Goal: Information Seeking & Learning: Compare options

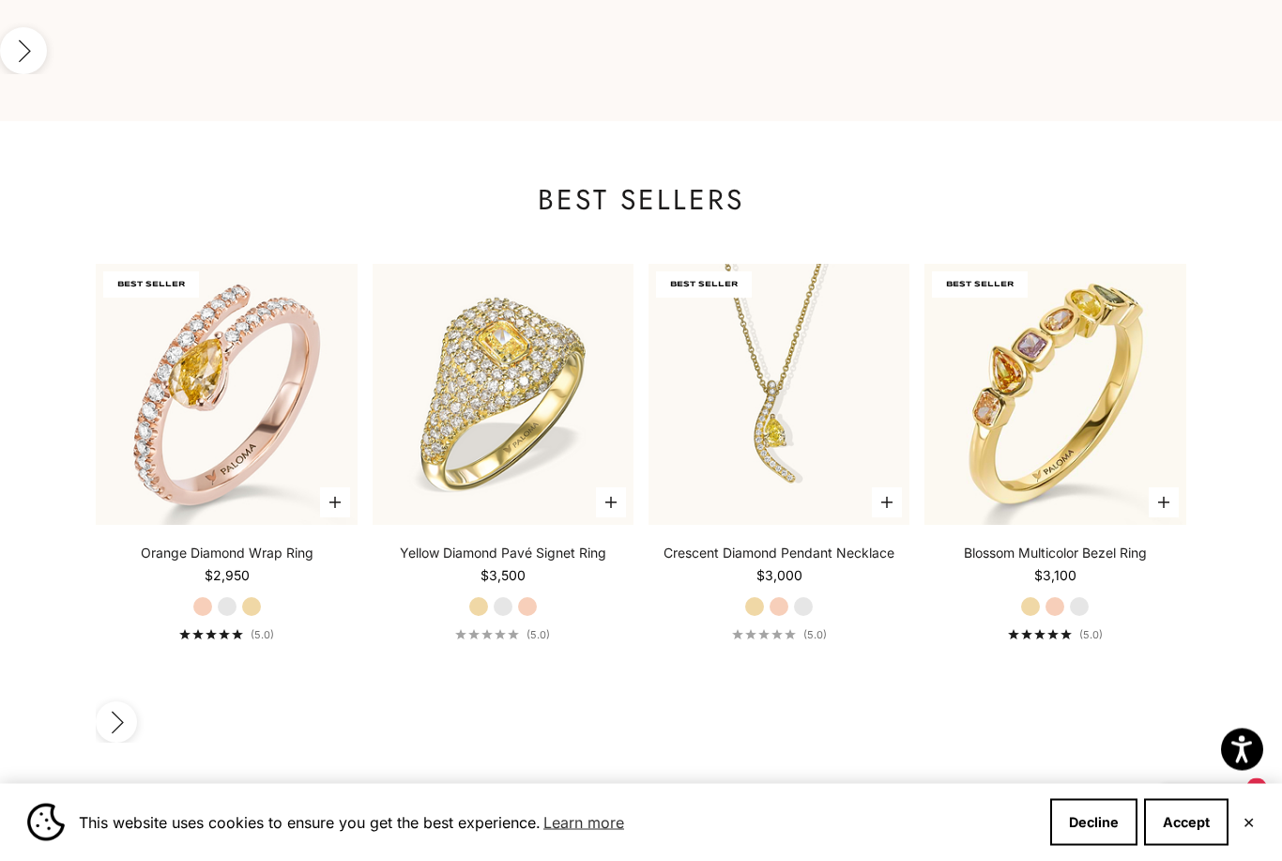
scroll to position [1714, 0]
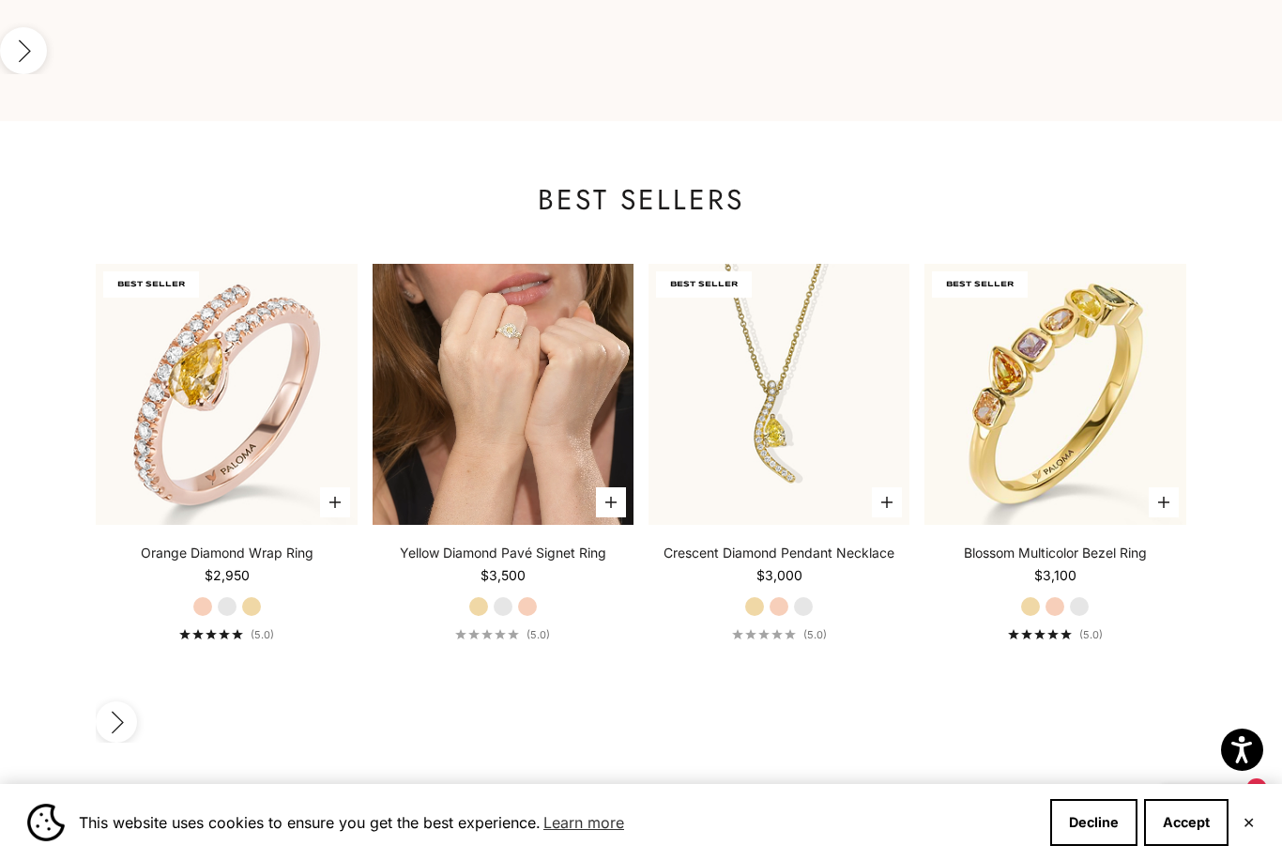
click at [529, 374] on video "#YellowGold\a#WhiteGold\a#RoseGold" at bounding box center [503, 394] width 261 height 261
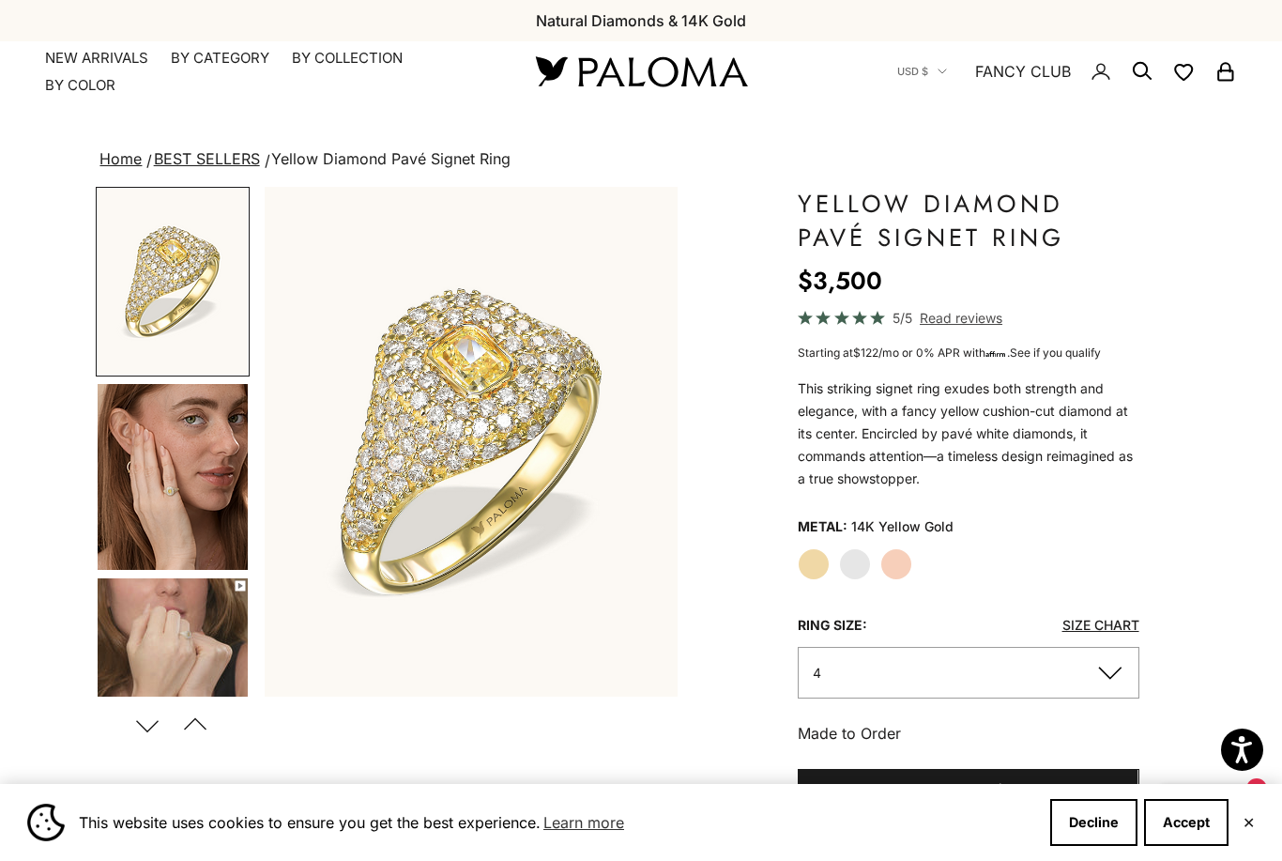
click at [172, 504] on img "Go to item 4" at bounding box center [173, 477] width 150 height 186
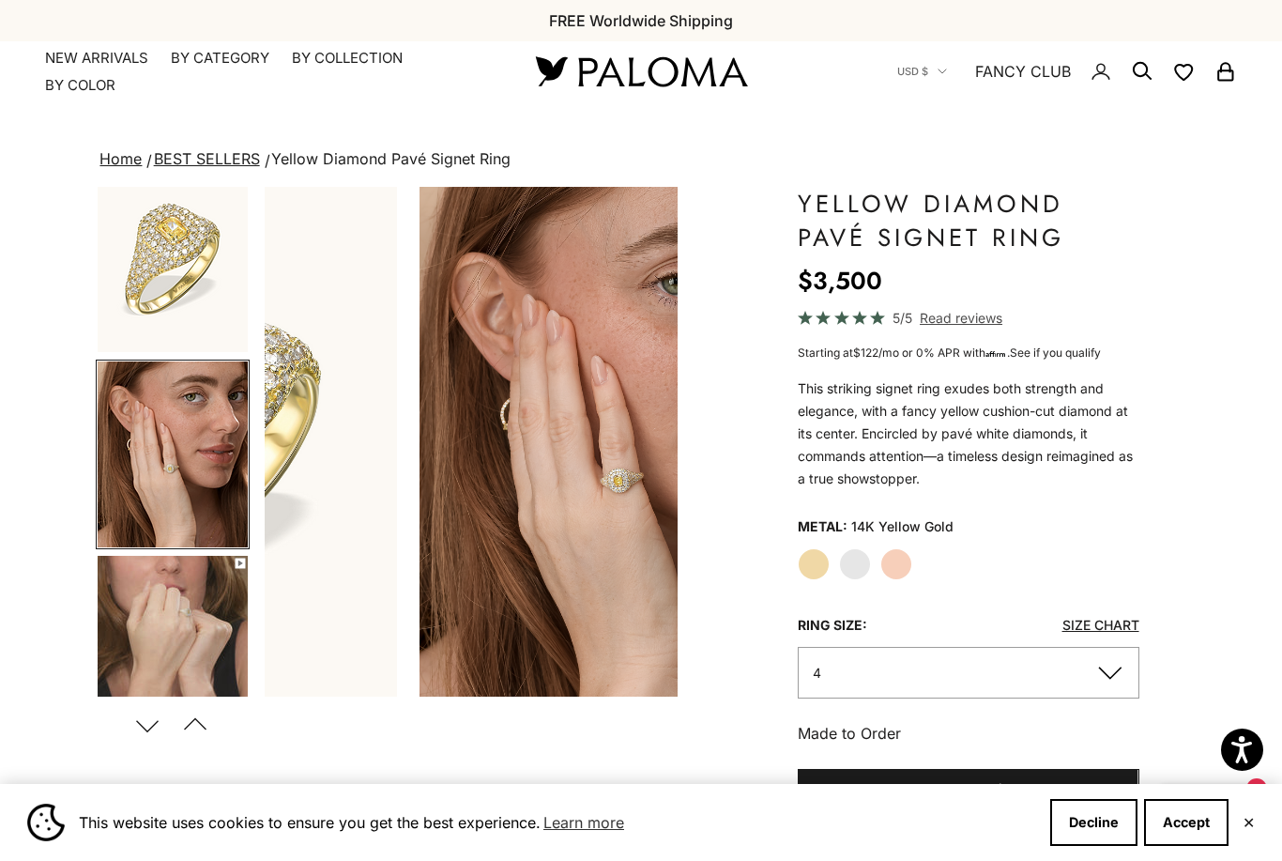
scroll to position [0, 435]
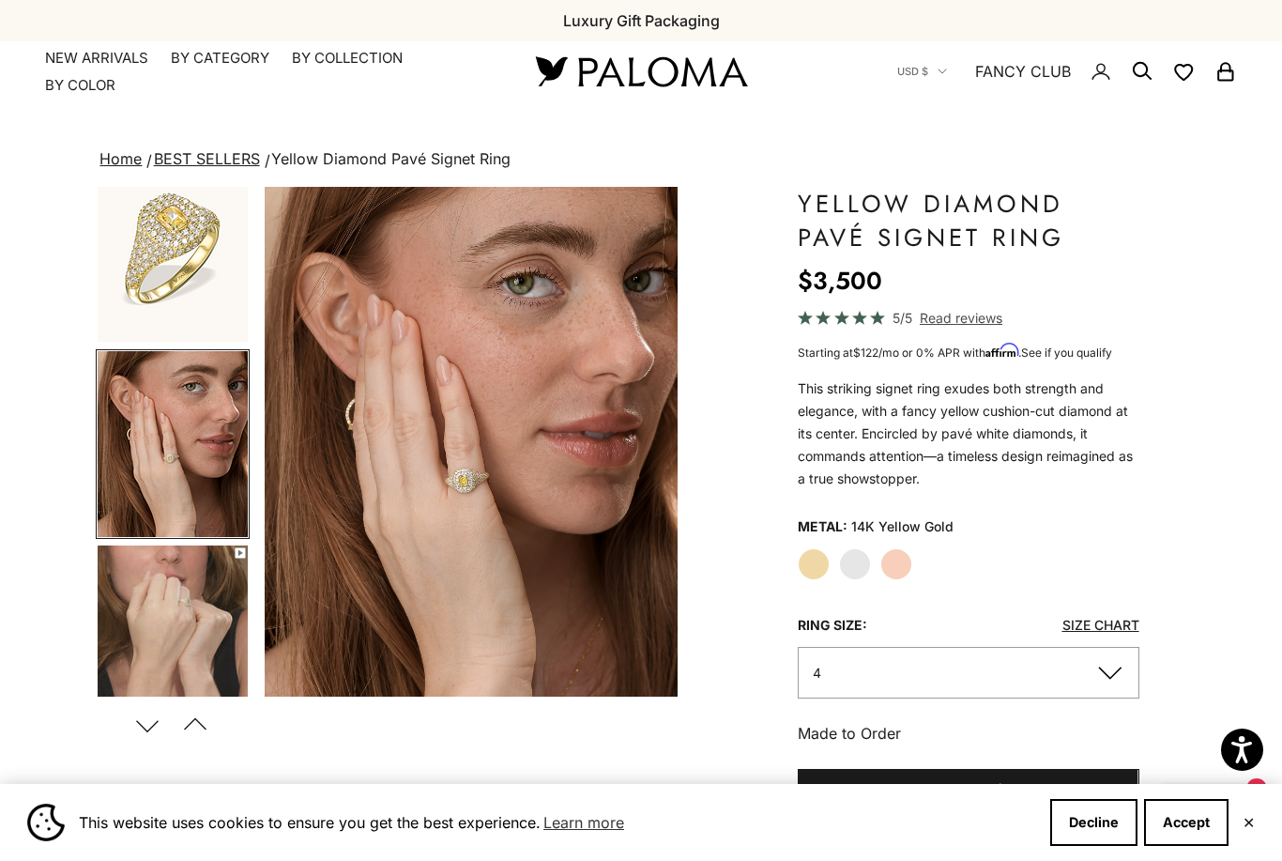
click at [185, 596] on img "Go to item 5" at bounding box center [173, 638] width 150 height 186
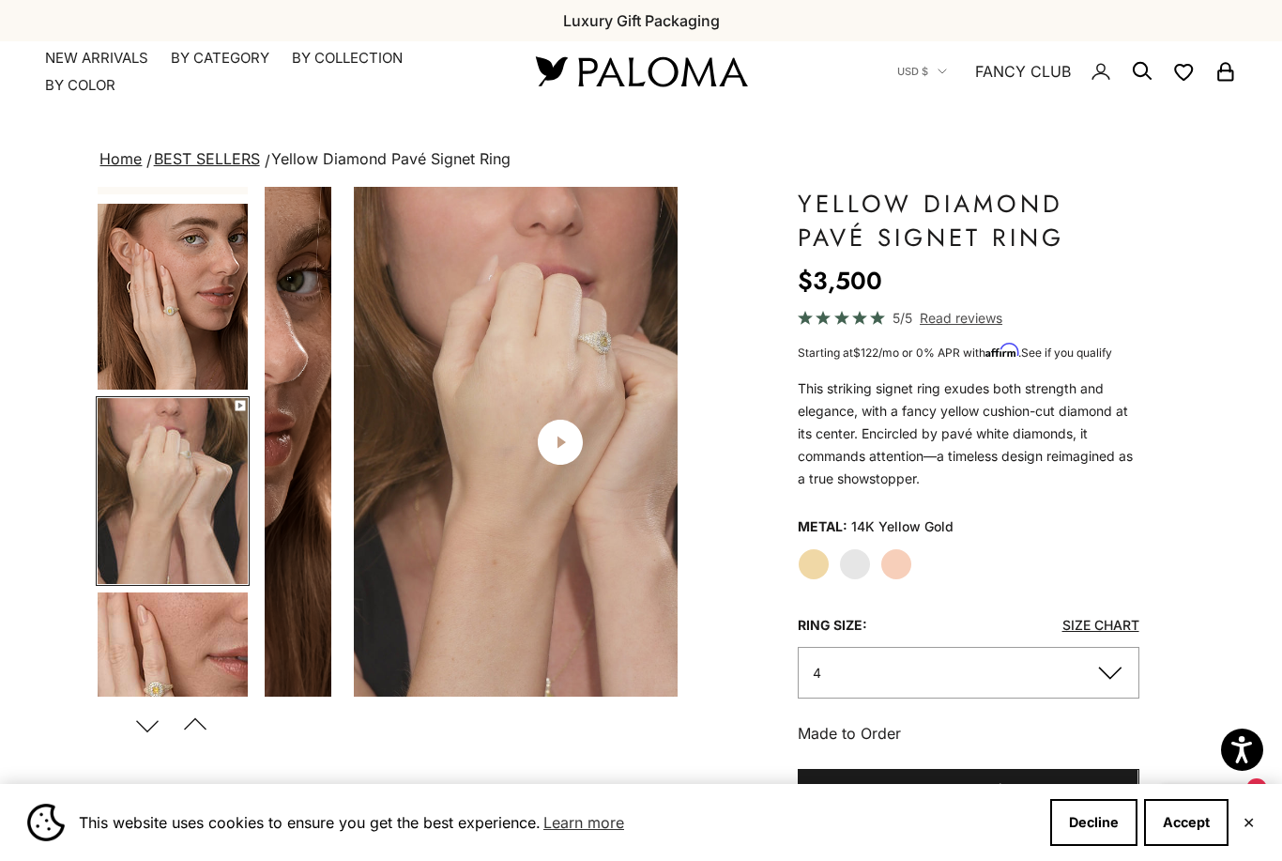
scroll to position [226, 0]
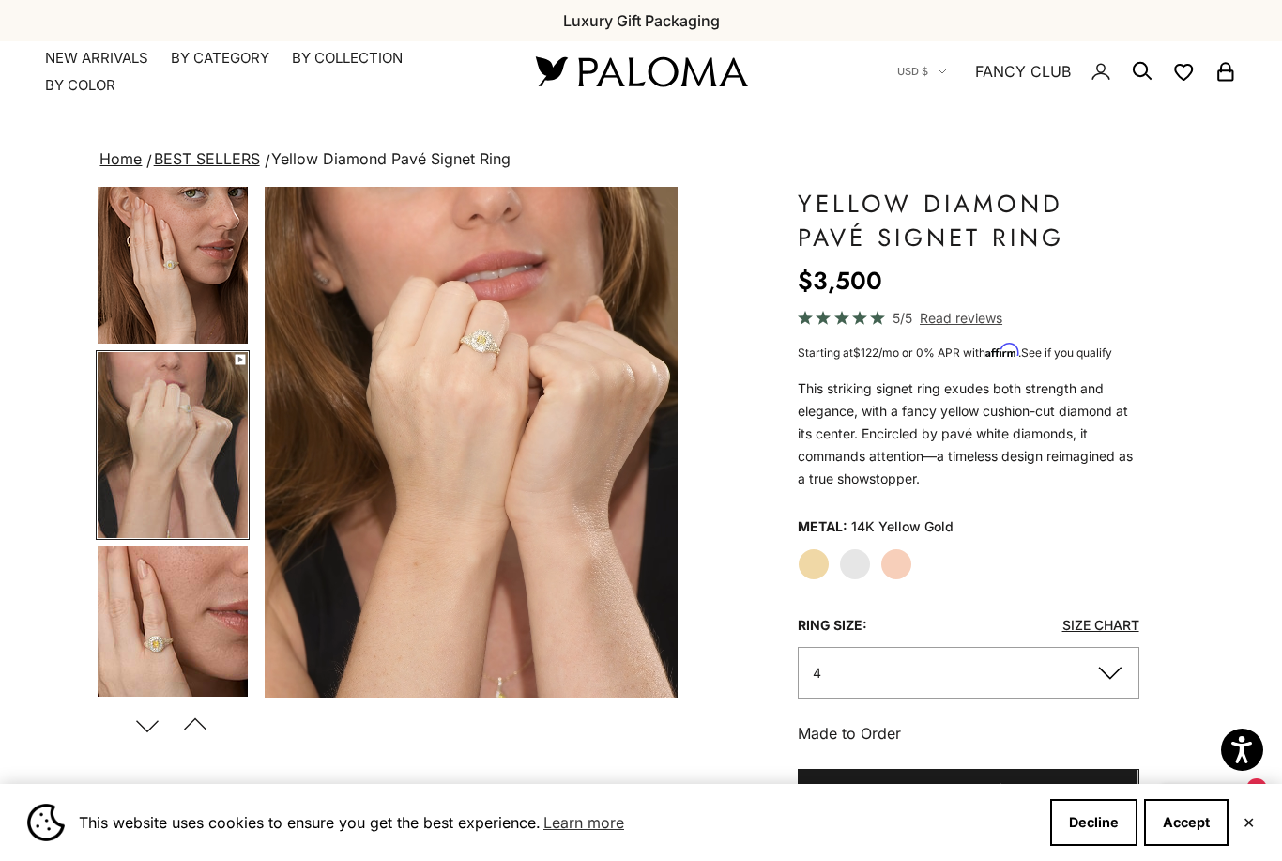
click at [150, 723] on button "Next" at bounding box center [148, 724] width 42 height 43
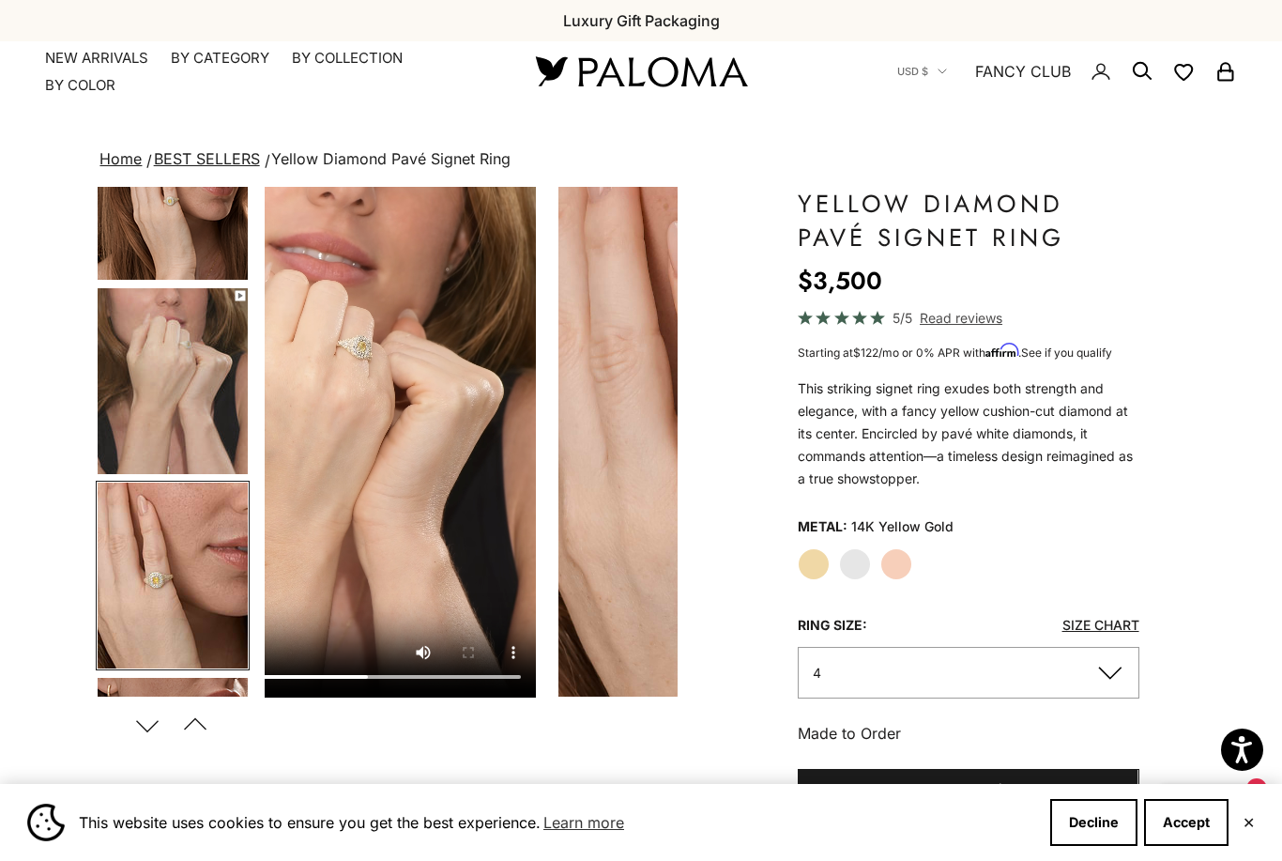
scroll to position [0, 1306]
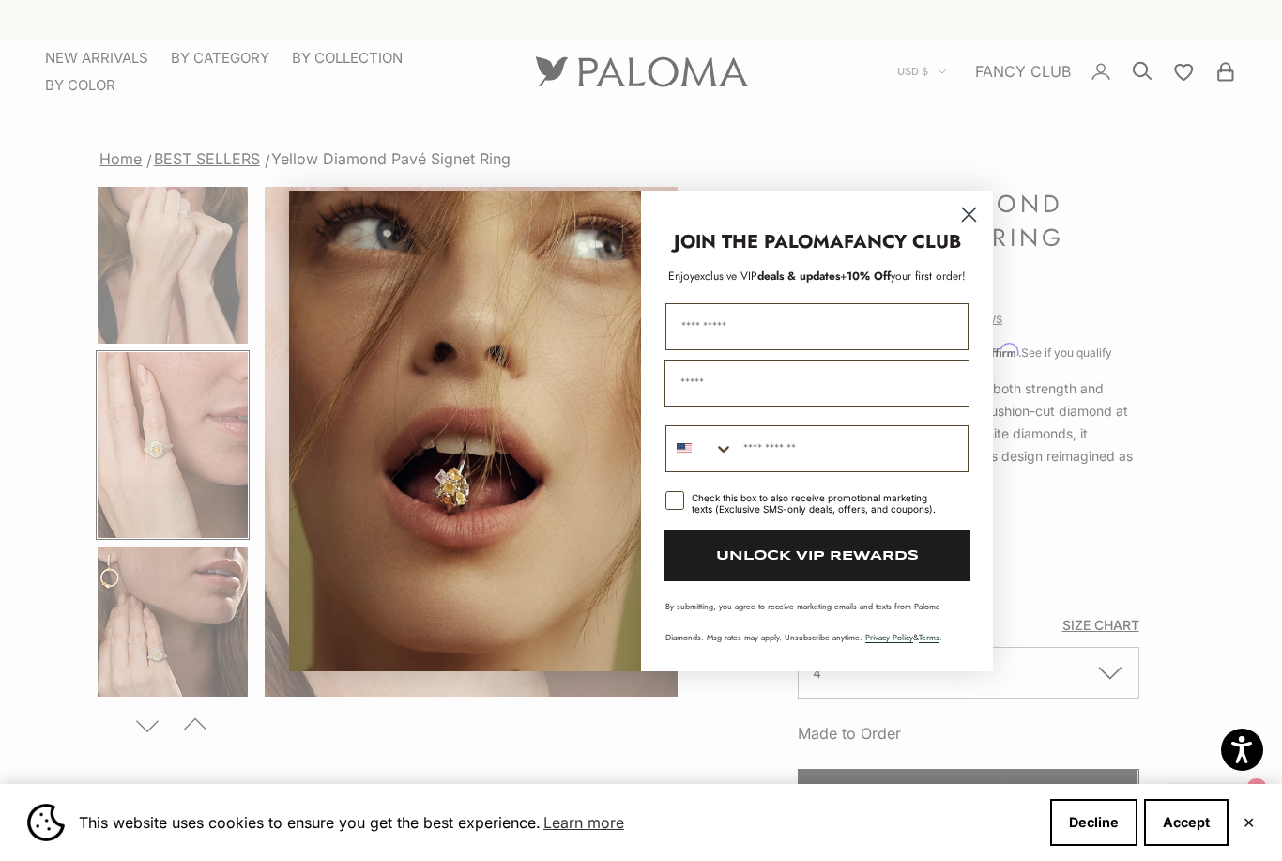
click at [966, 208] on icon "Close dialog" at bounding box center [969, 213] width 13 height 13
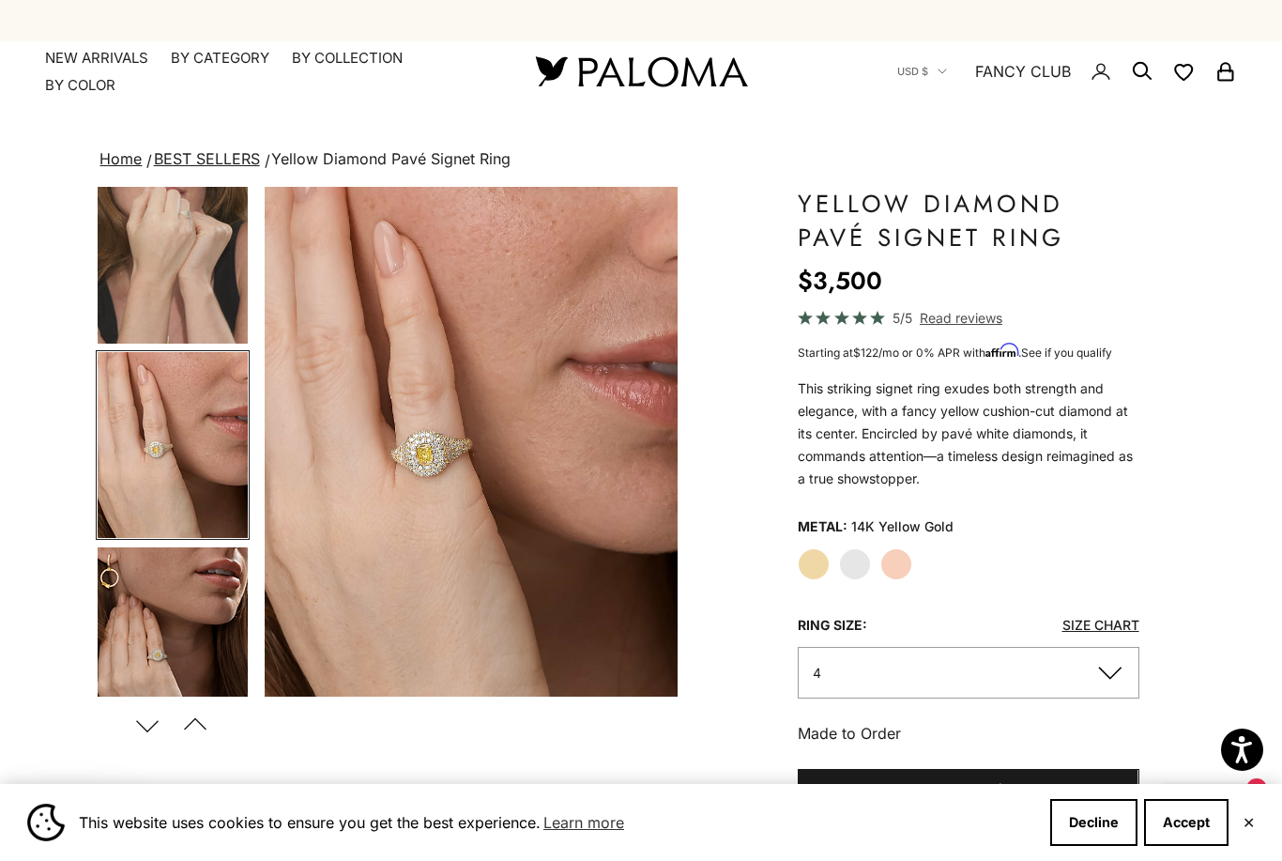
click at [145, 727] on button "Next" at bounding box center [148, 724] width 42 height 43
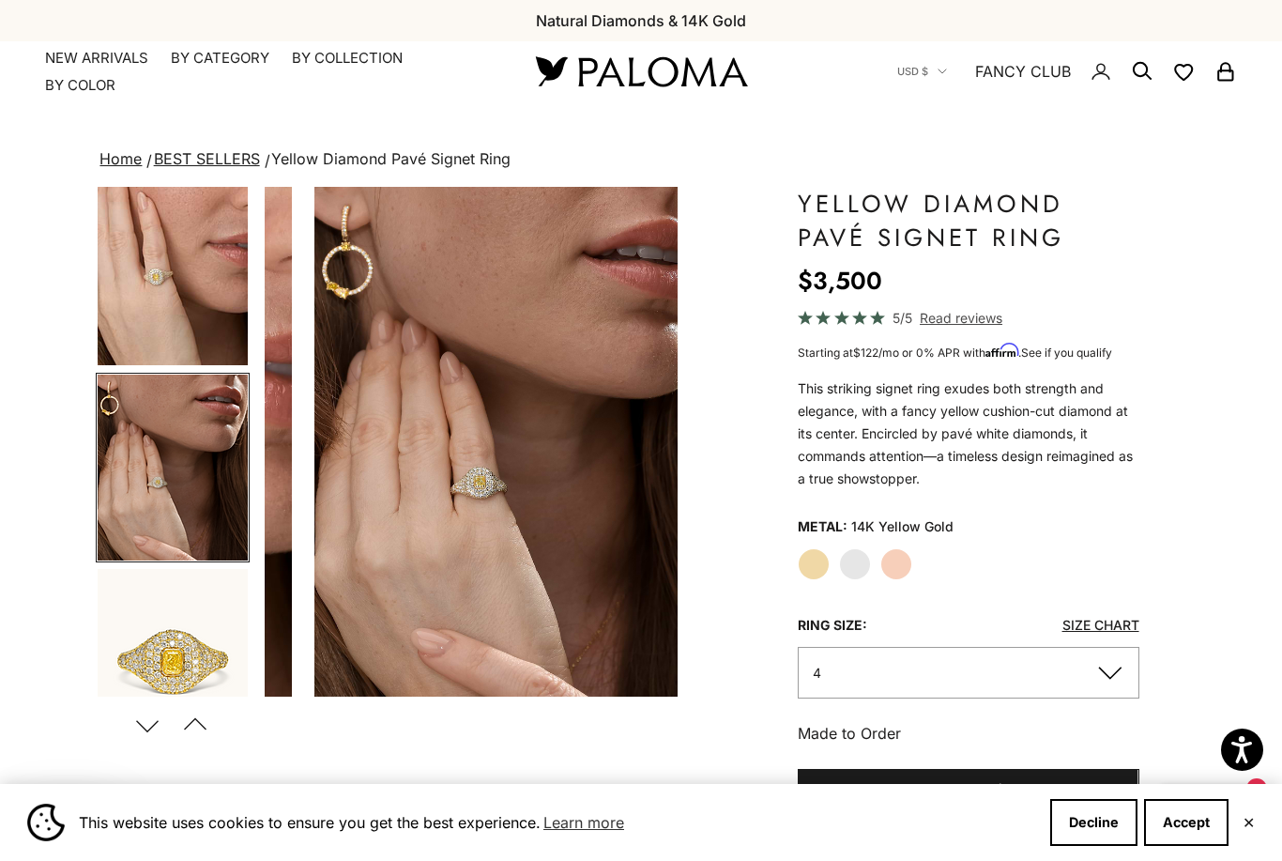
scroll to position [0, 1741]
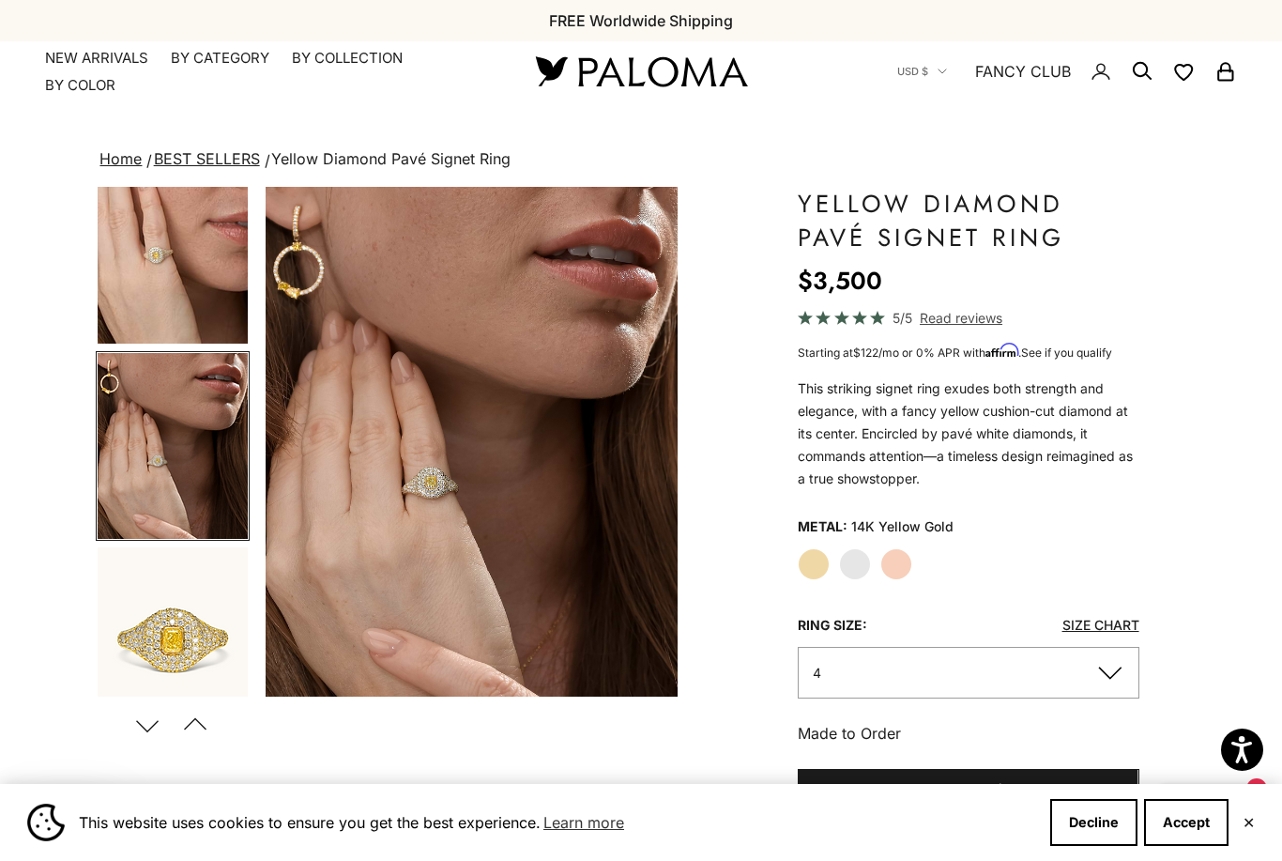
click at [153, 639] on img "Go to item 8" at bounding box center [173, 640] width 150 height 186
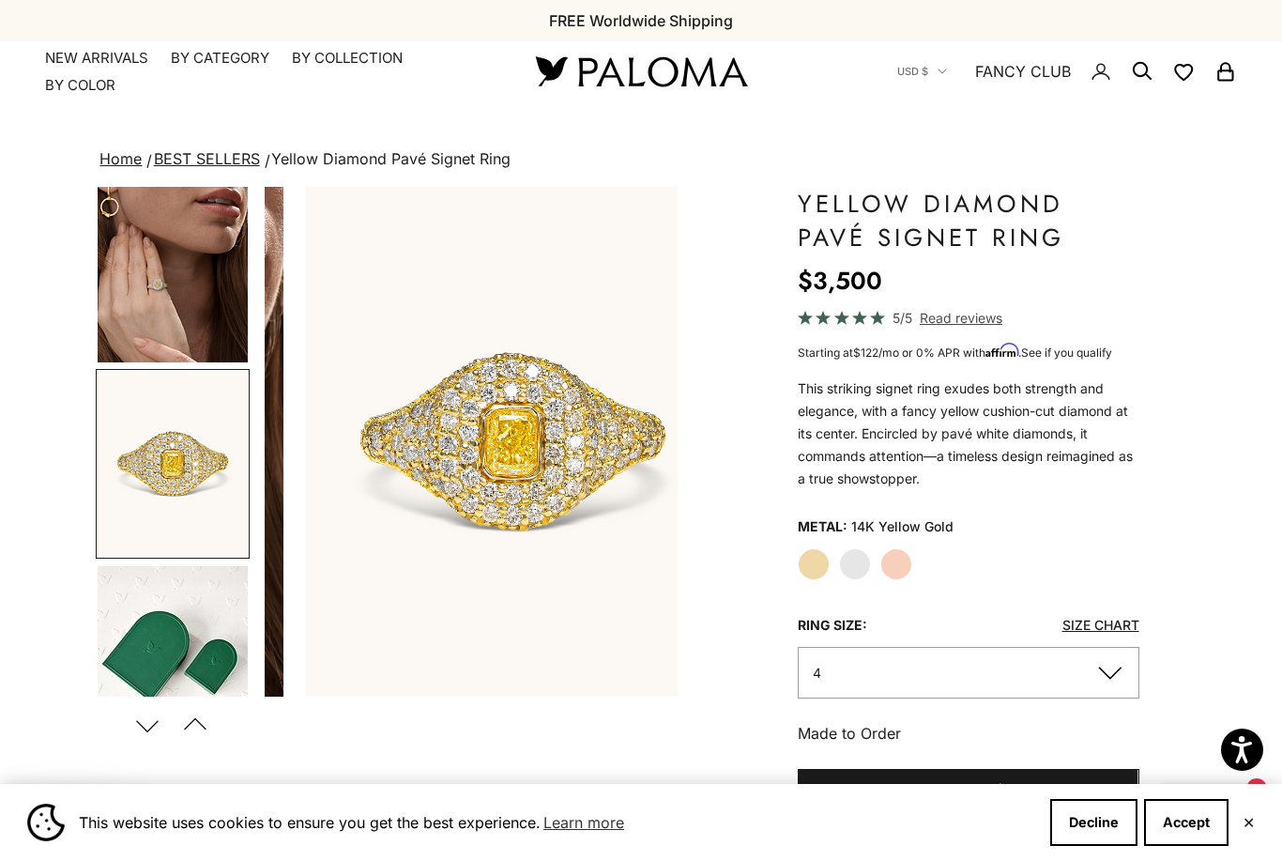
scroll to position [809, 0]
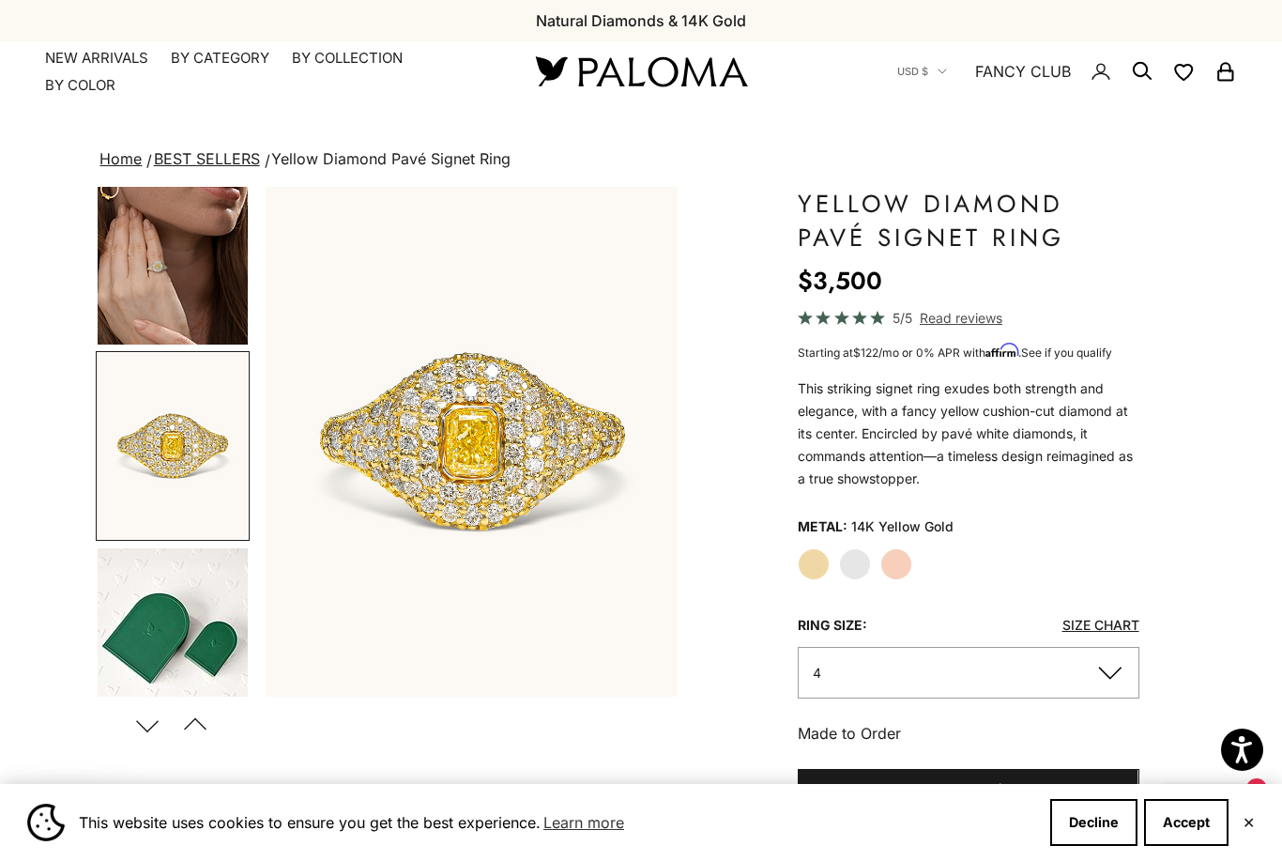
click at [251, 282] on product-gallery "Zoom picture Save Next Previous Go to item 1 Go to item 2" at bounding box center [387, 466] width 582 height 558
click at [158, 286] on img "Go to item 7" at bounding box center [173, 252] width 150 height 186
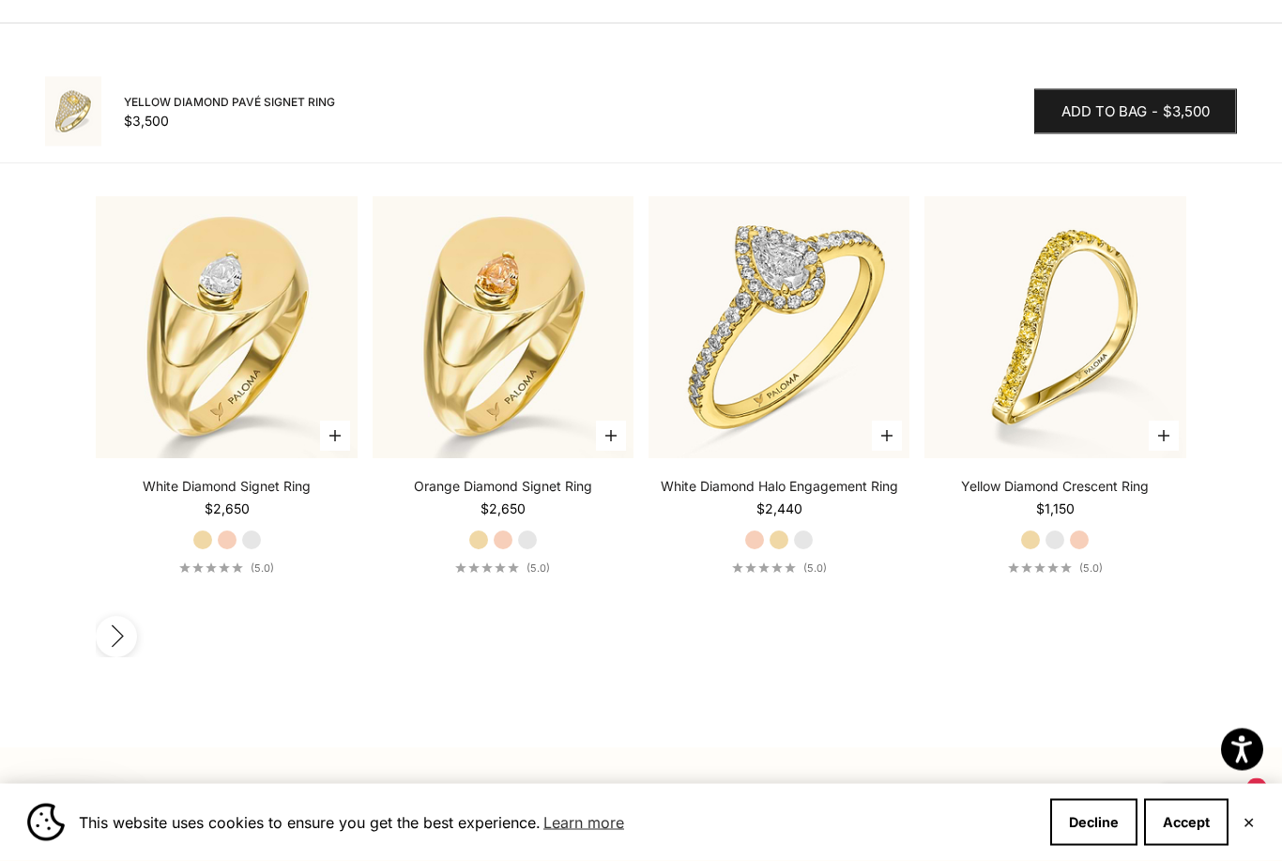
scroll to position [2203, 0]
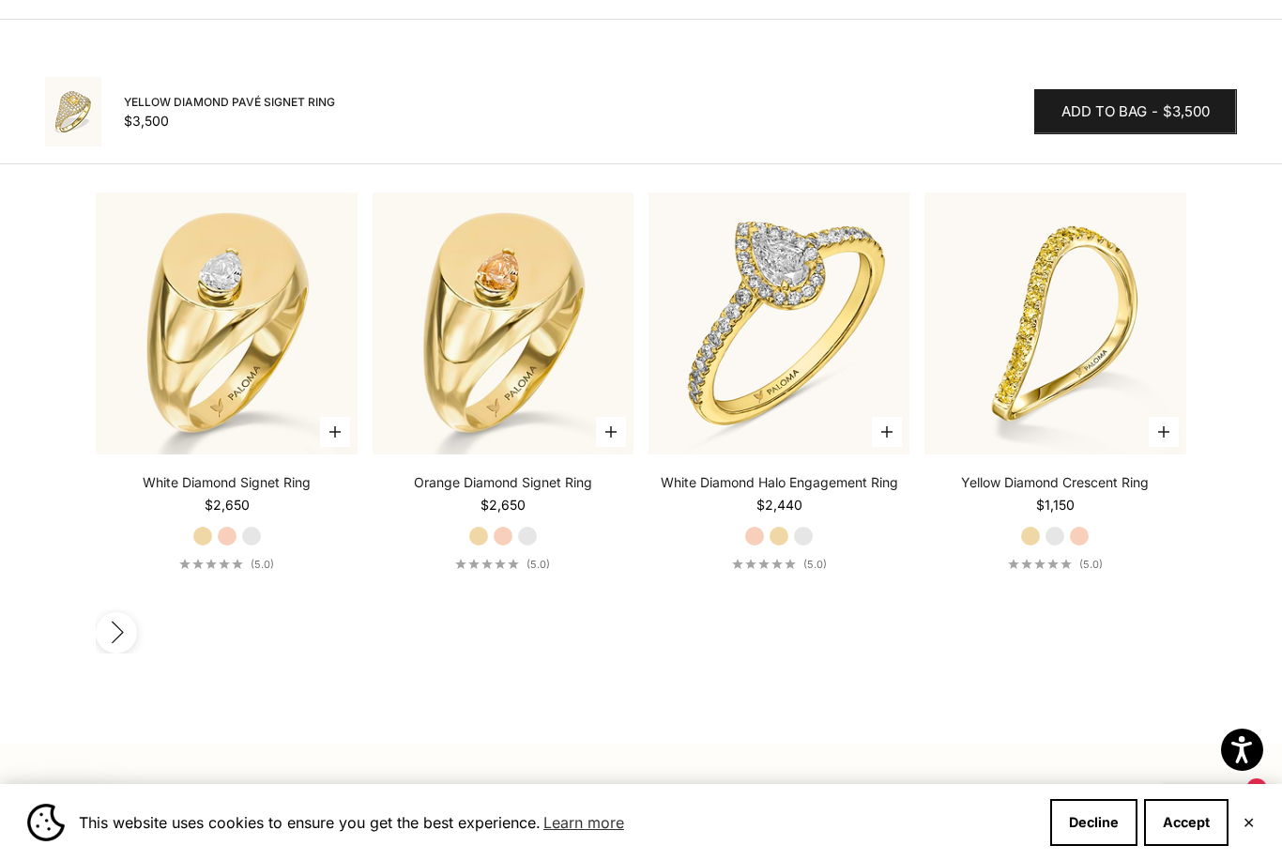
click at [778, 526] on label "Yellow Gold" at bounding box center [779, 536] width 21 height 21
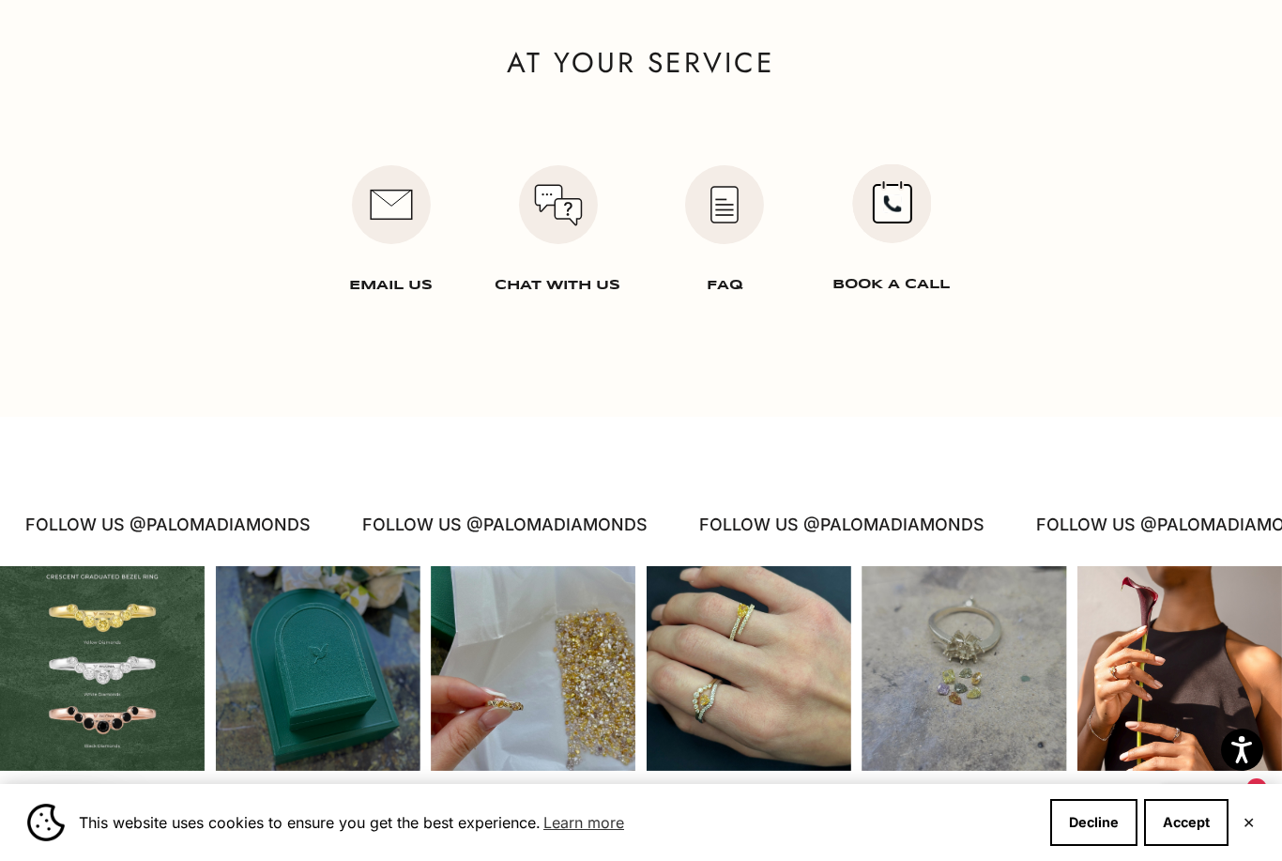
scroll to position [0, 0]
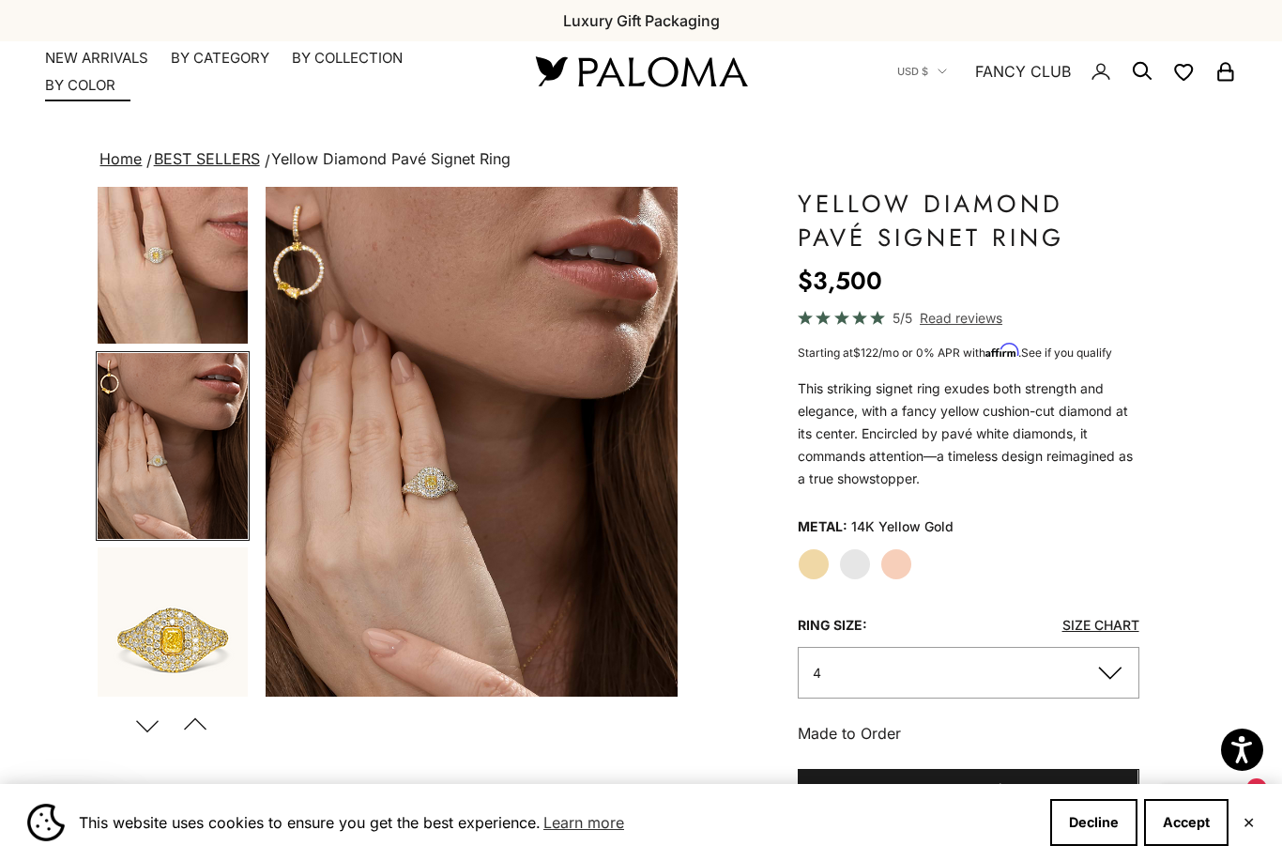
click at [124, 57] on link "NEW ARRIVALS" at bounding box center [96, 58] width 103 height 19
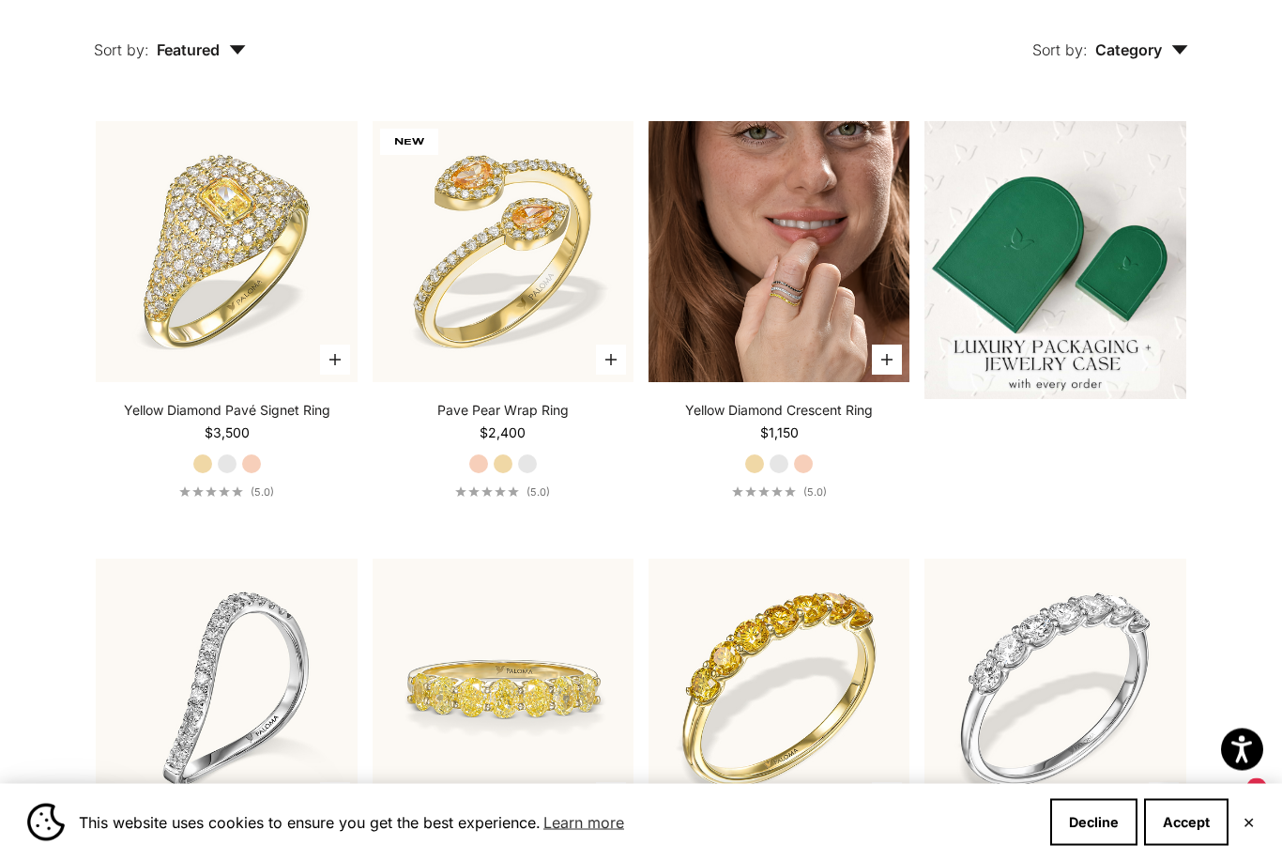
scroll to position [535, 0]
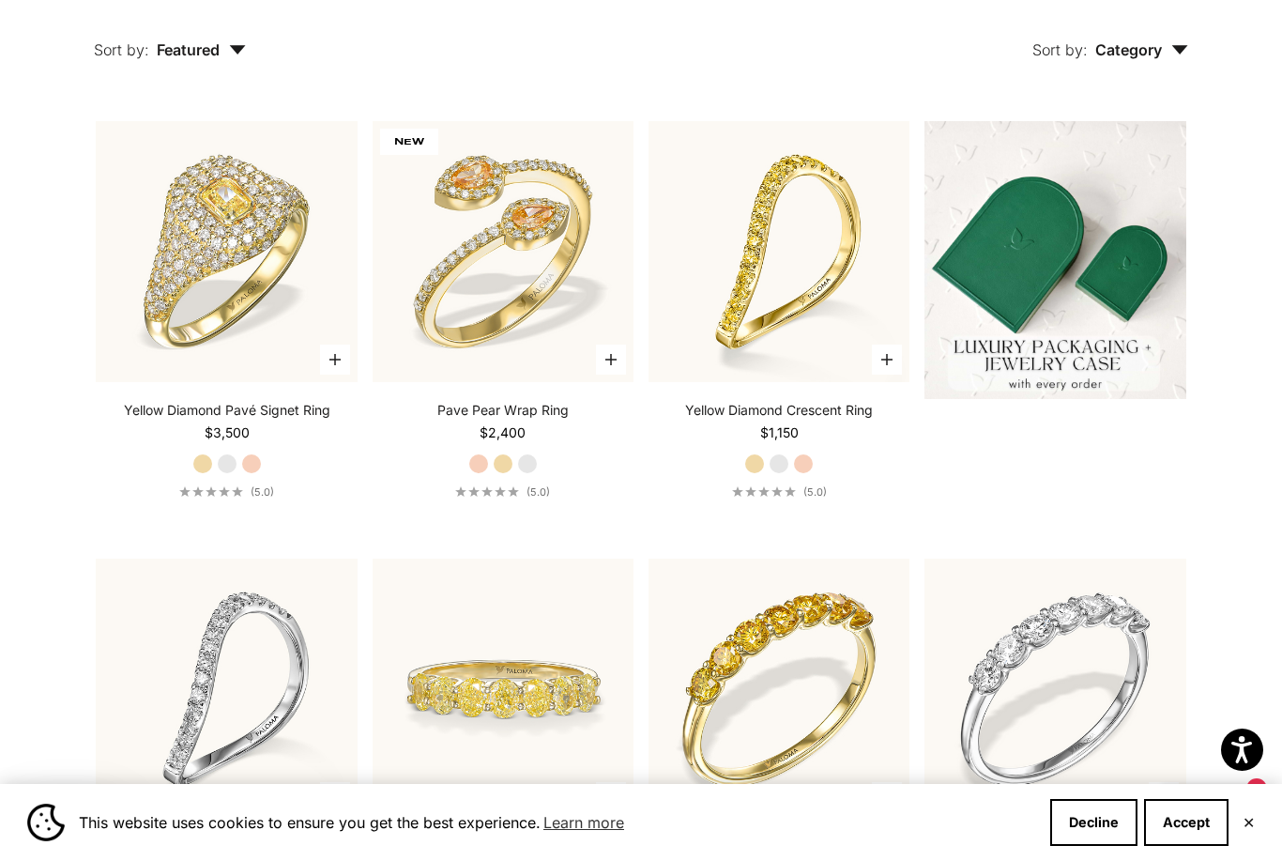
click at [494, 474] on label "Yellow Gold" at bounding box center [503, 463] width 21 height 21
click at [500, 474] on label "Yellow Gold" at bounding box center [503, 463] width 21 height 21
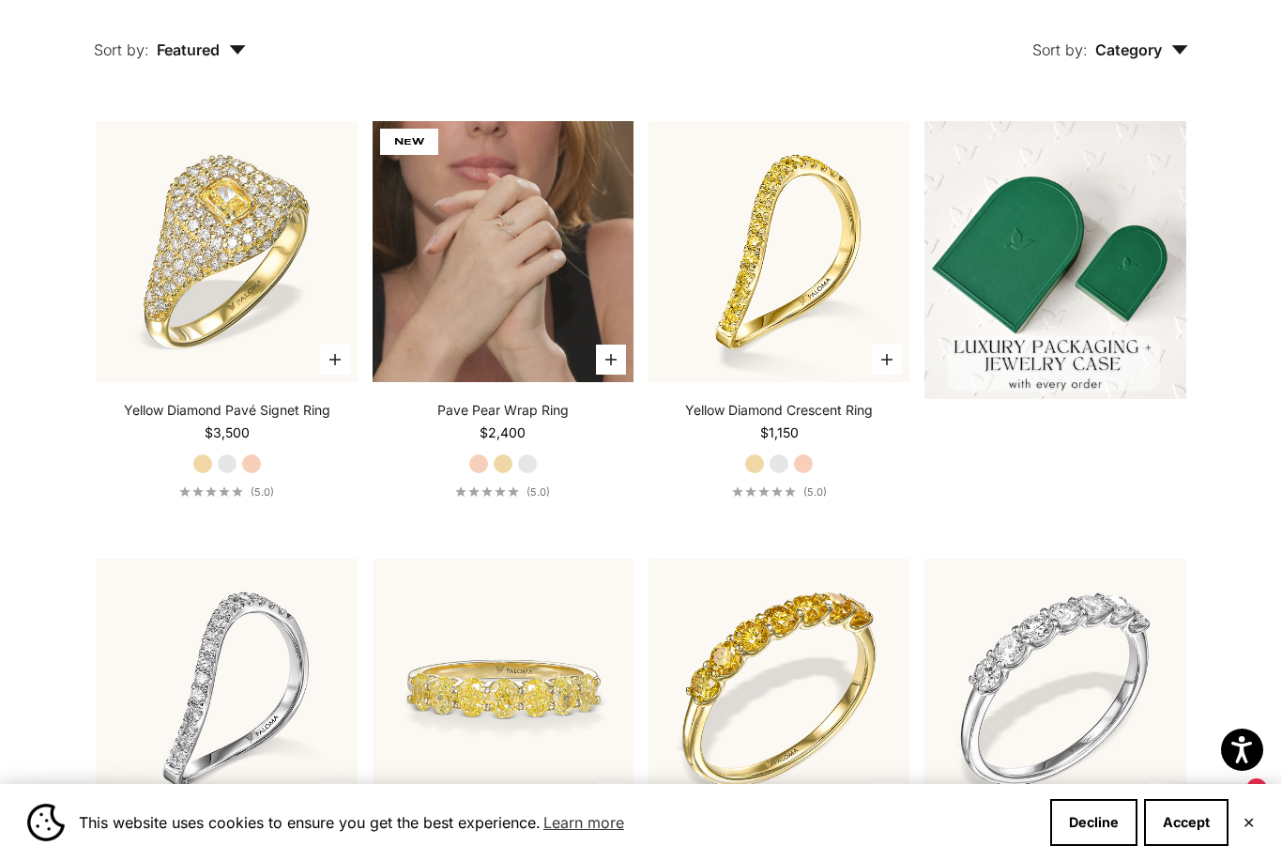
click at [500, 311] on img at bounding box center [503, 251] width 261 height 261
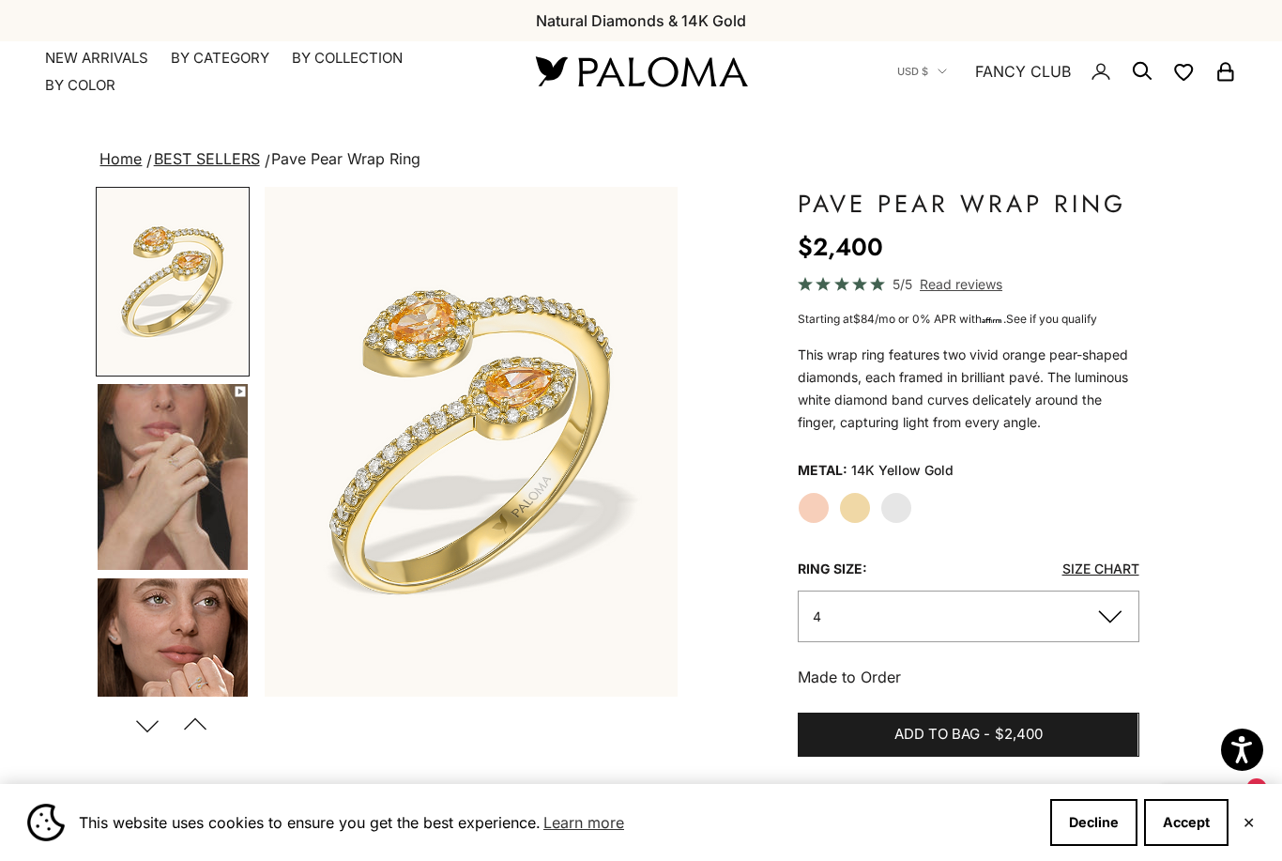
click at [231, 457] on img "Go to item 4" at bounding box center [173, 477] width 150 height 186
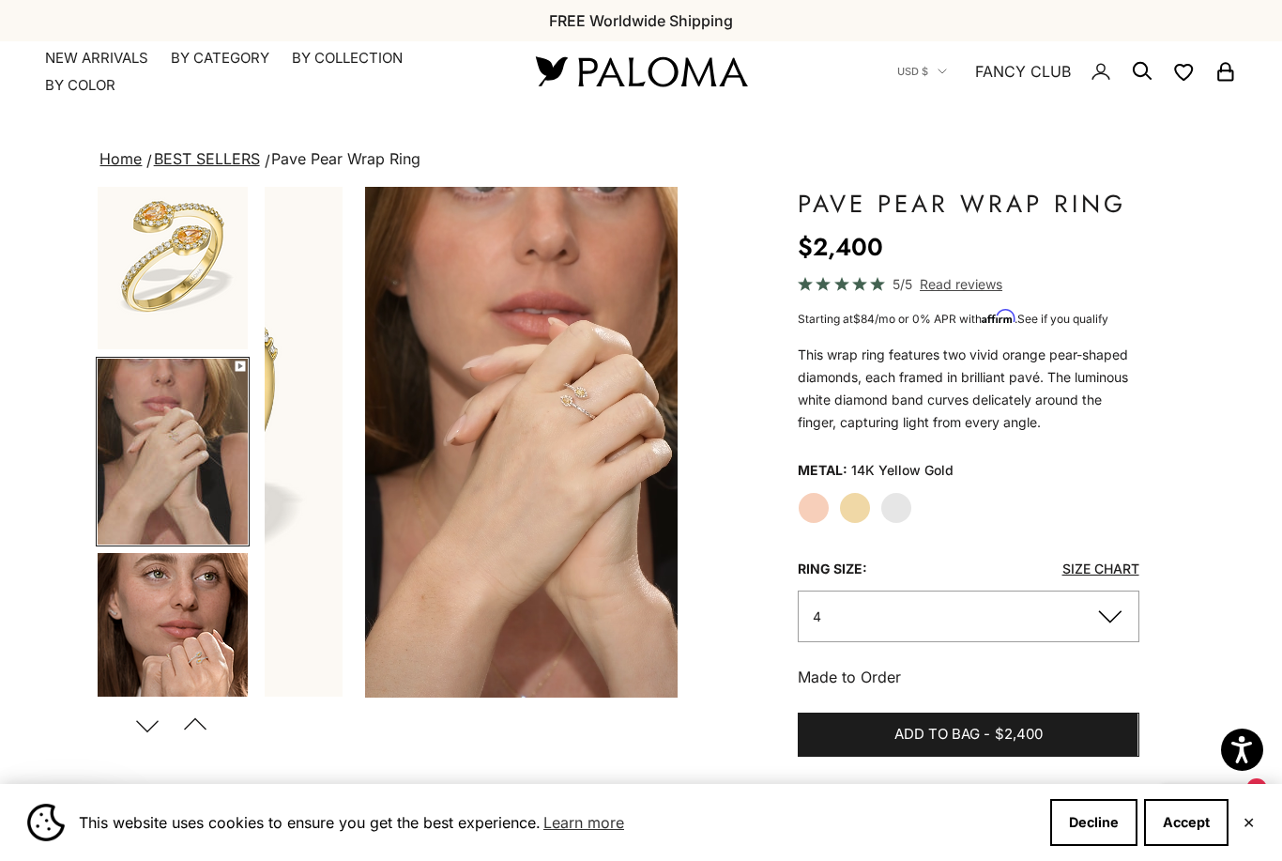
scroll to position [0, 435]
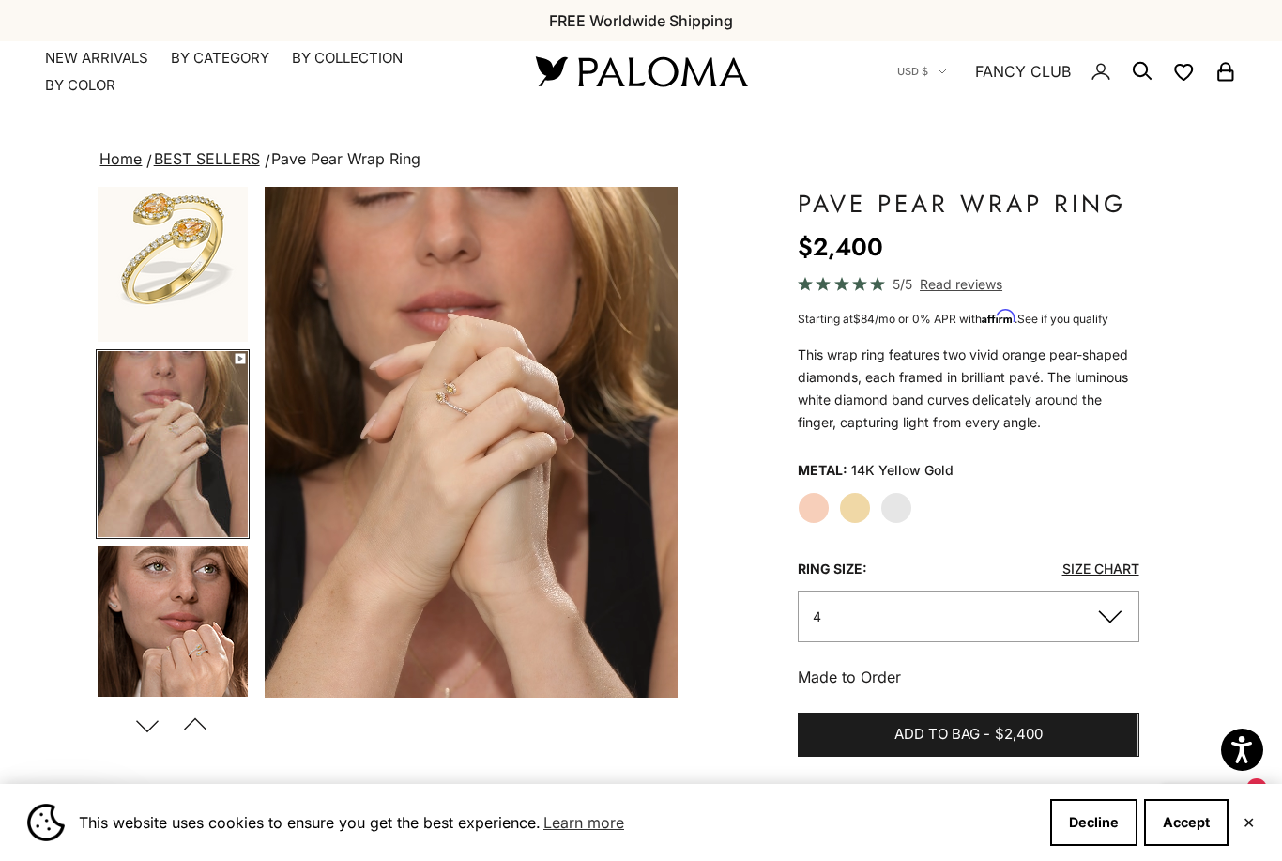
click at [196, 639] on img "Go to item 5" at bounding box center [173, 638] width 150 height 186
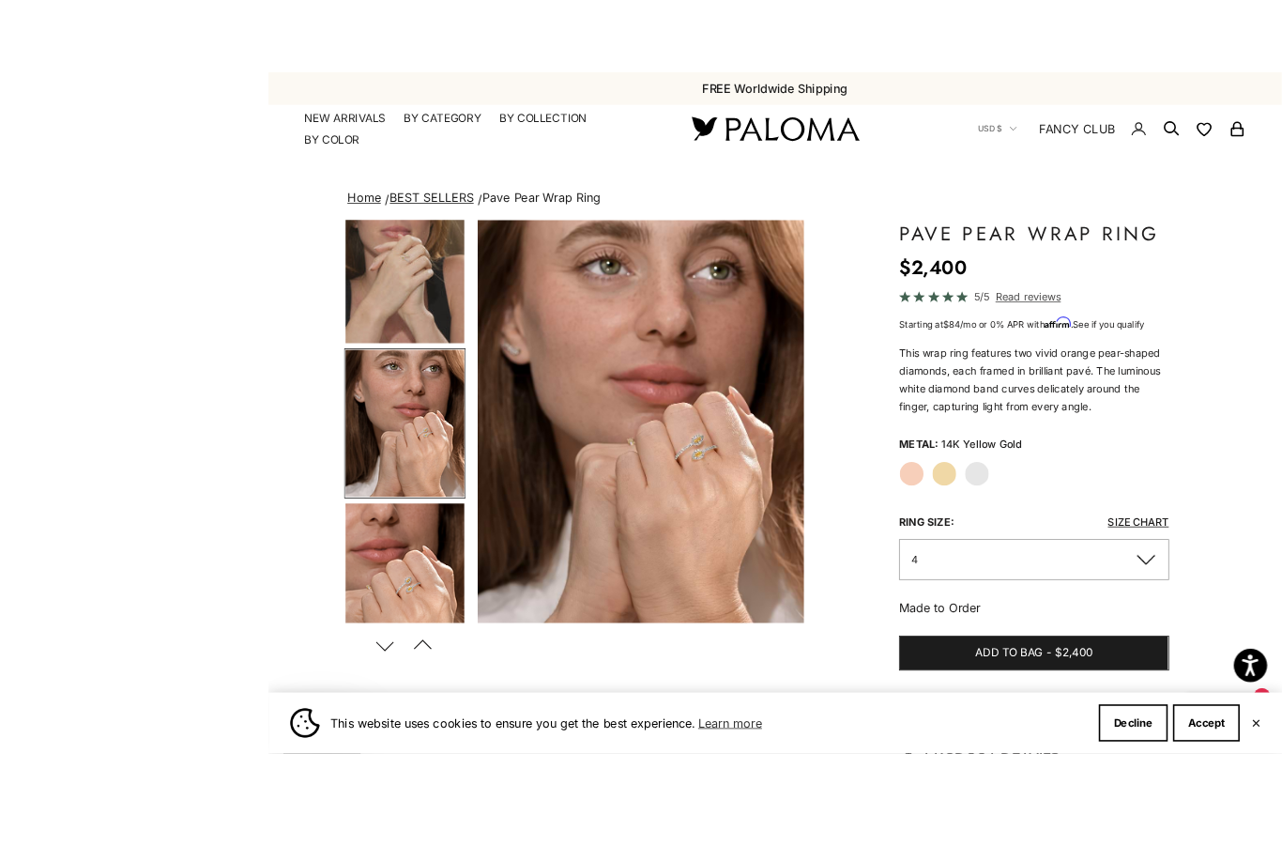
scroll to position [56, 0]
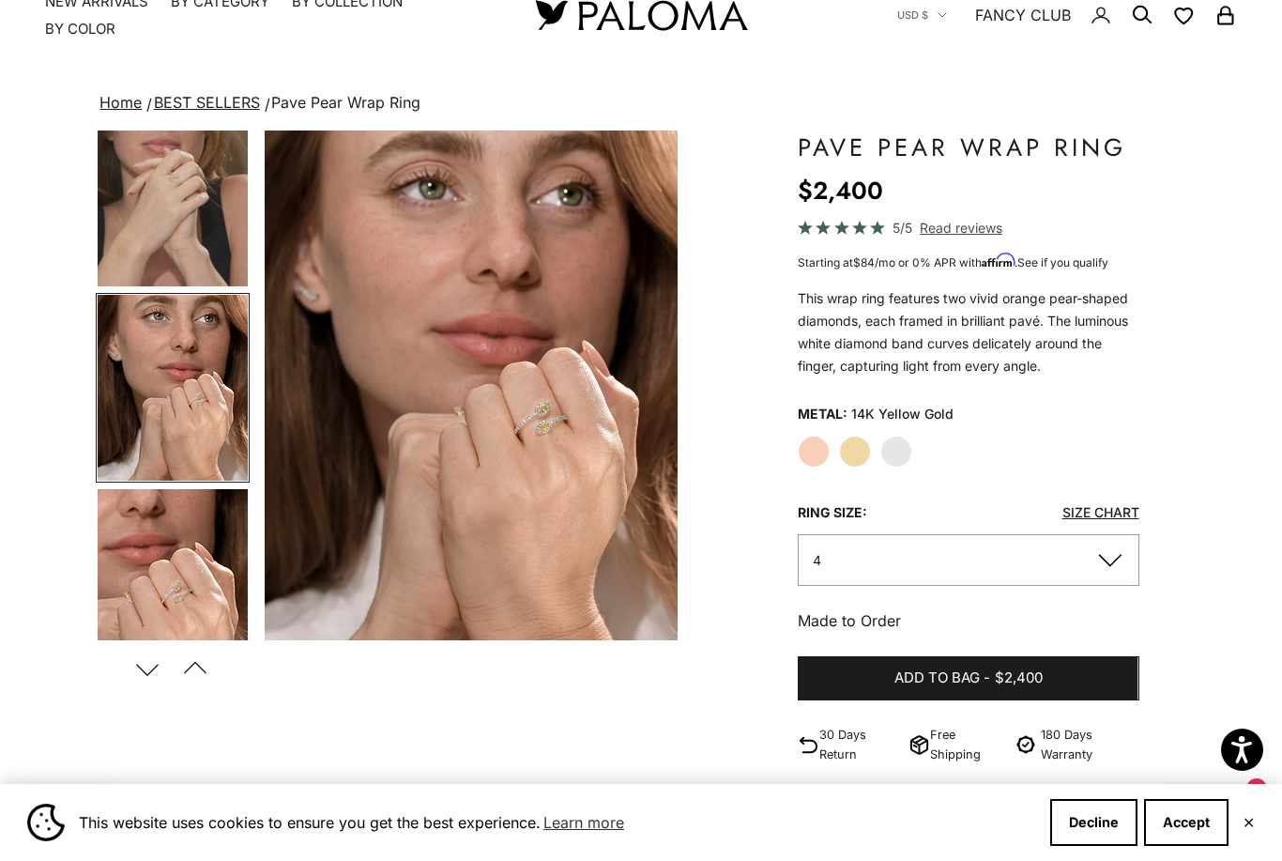
click at [149, 667] on button "Next" at bounding box center [148, 668] width 42 height 43
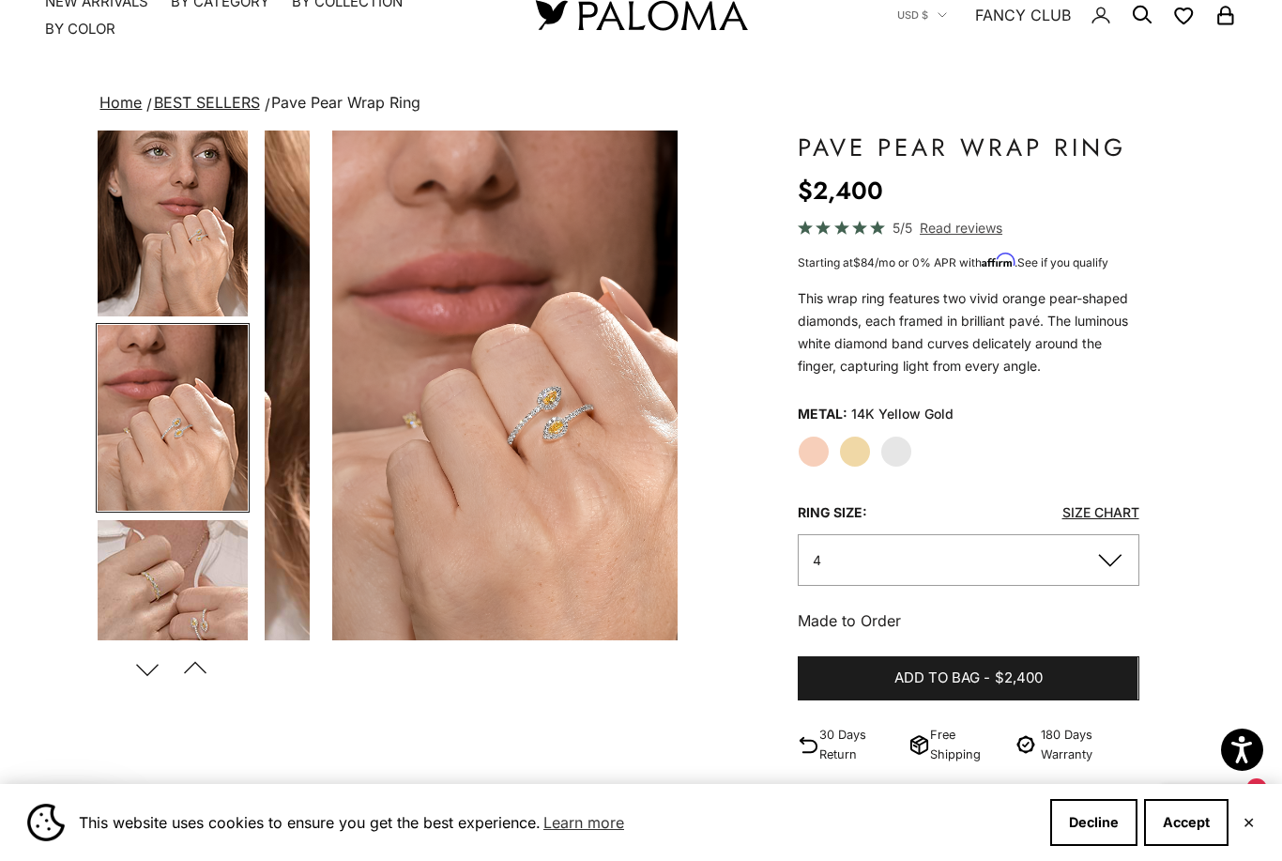
scroll to position [421, 0]
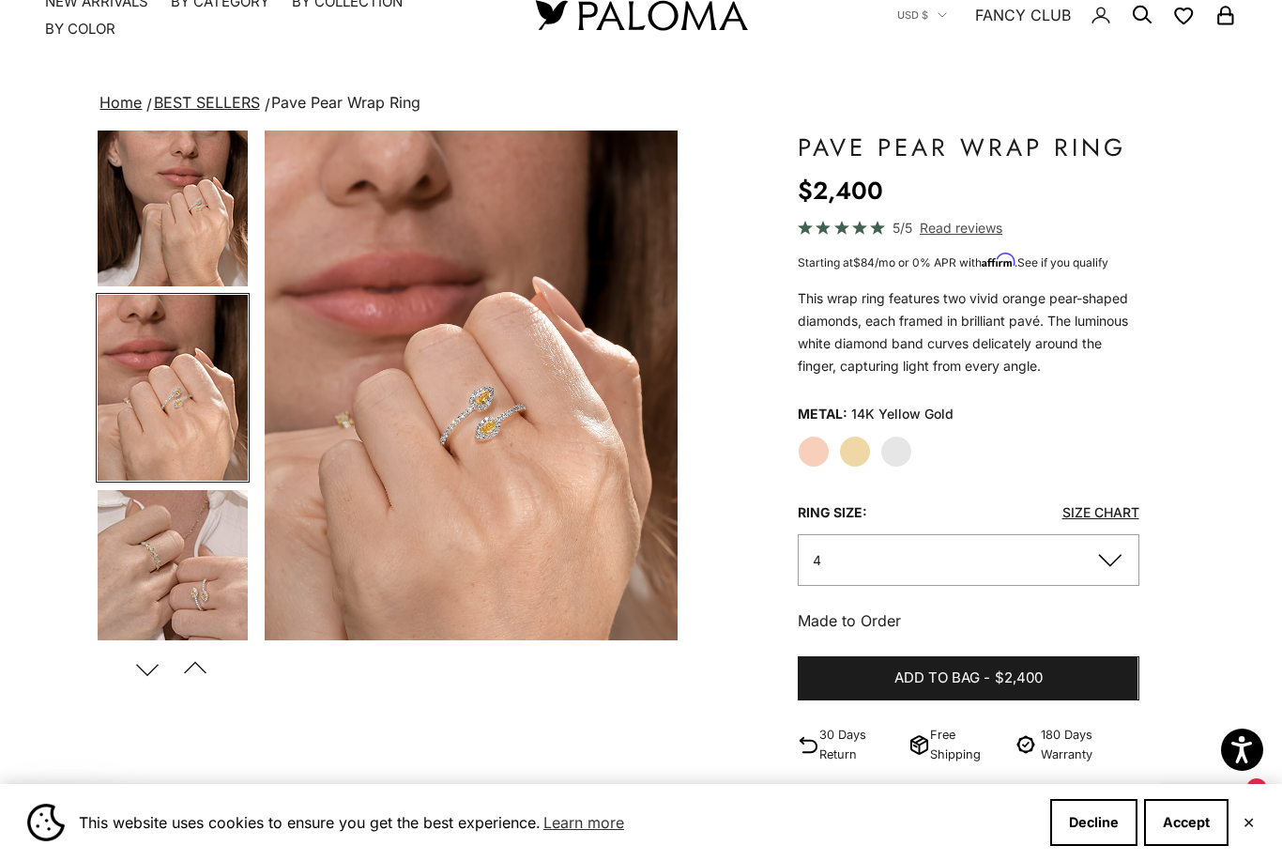
click at [156, 588] on img "Go to item 7" at bounding box center [173, 583] width 150 height 186
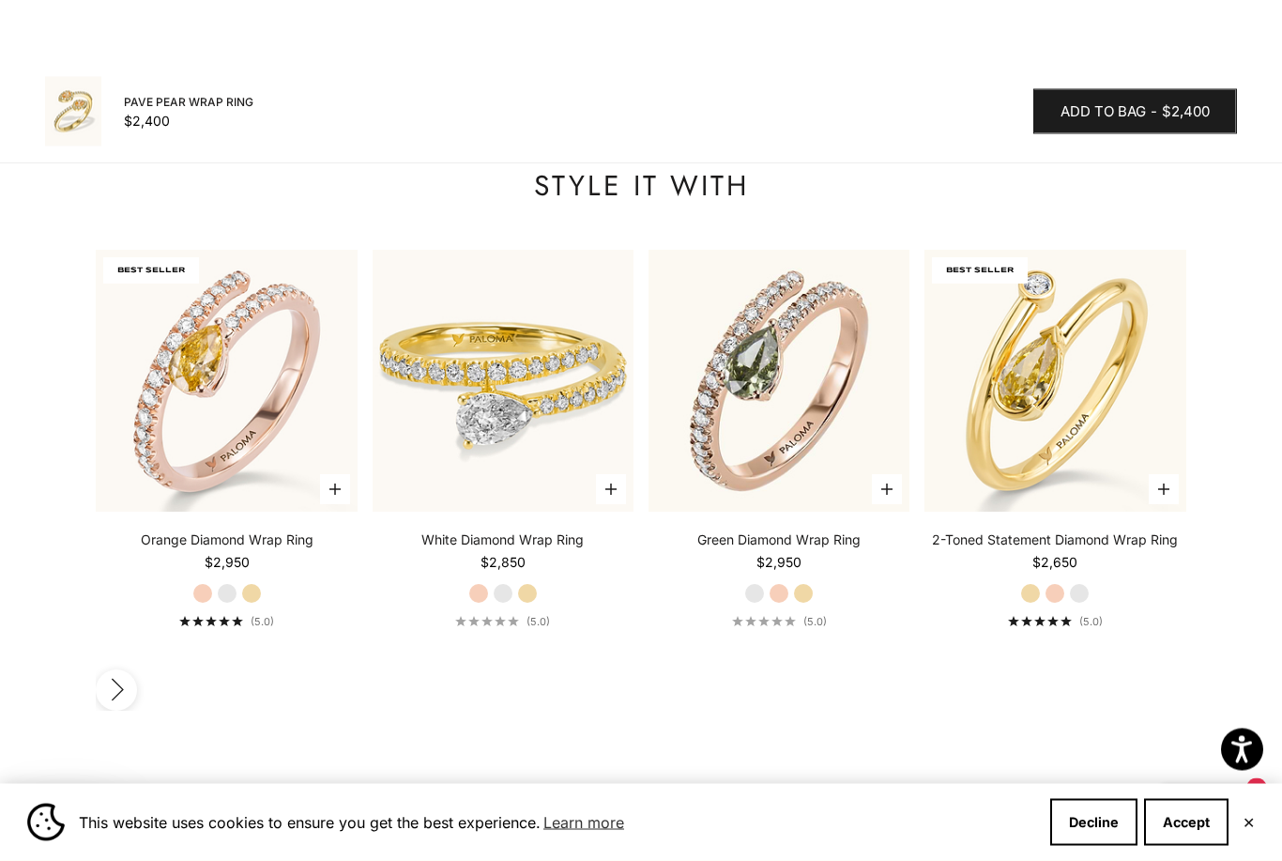
scroll to position [2053, 0]
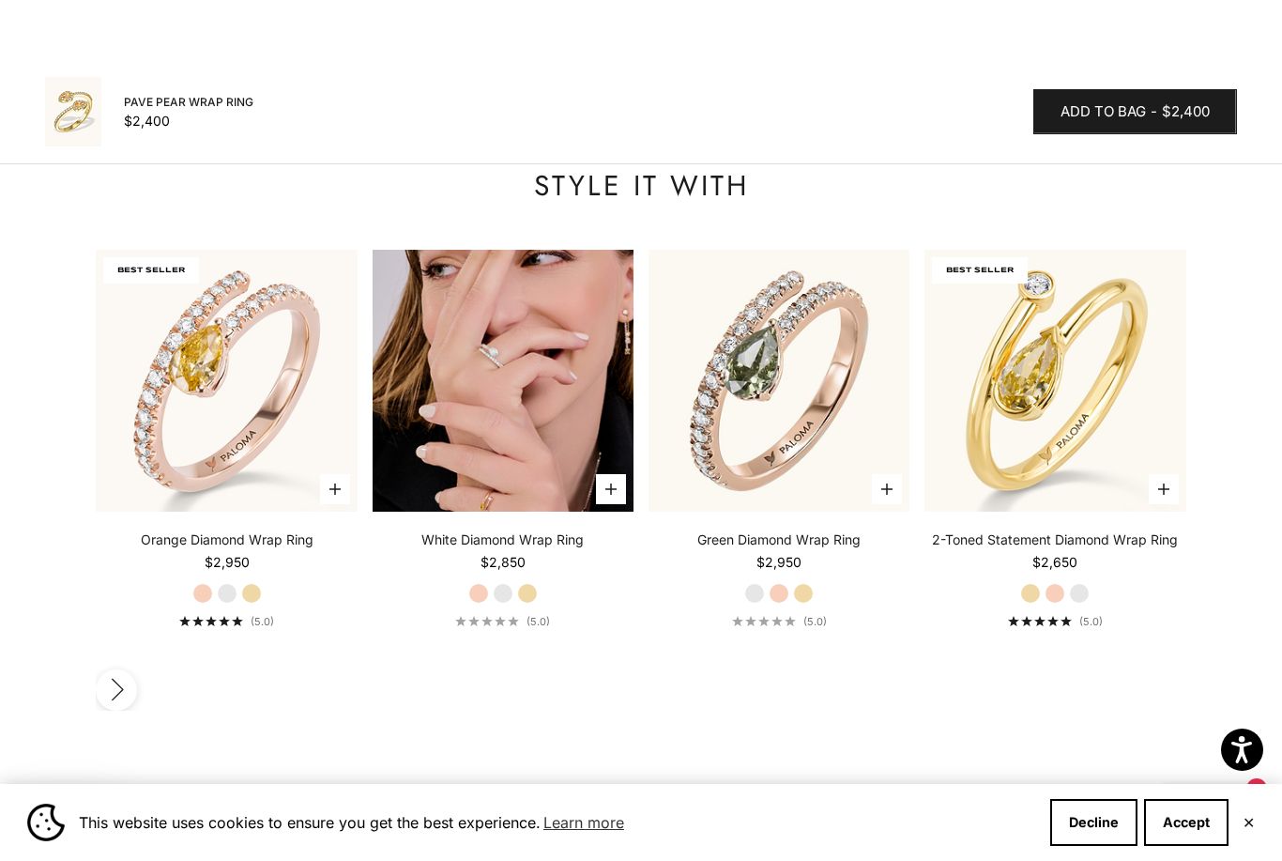
click at [580, 322] on img at bounding box center [503, 380] width 261 height 261
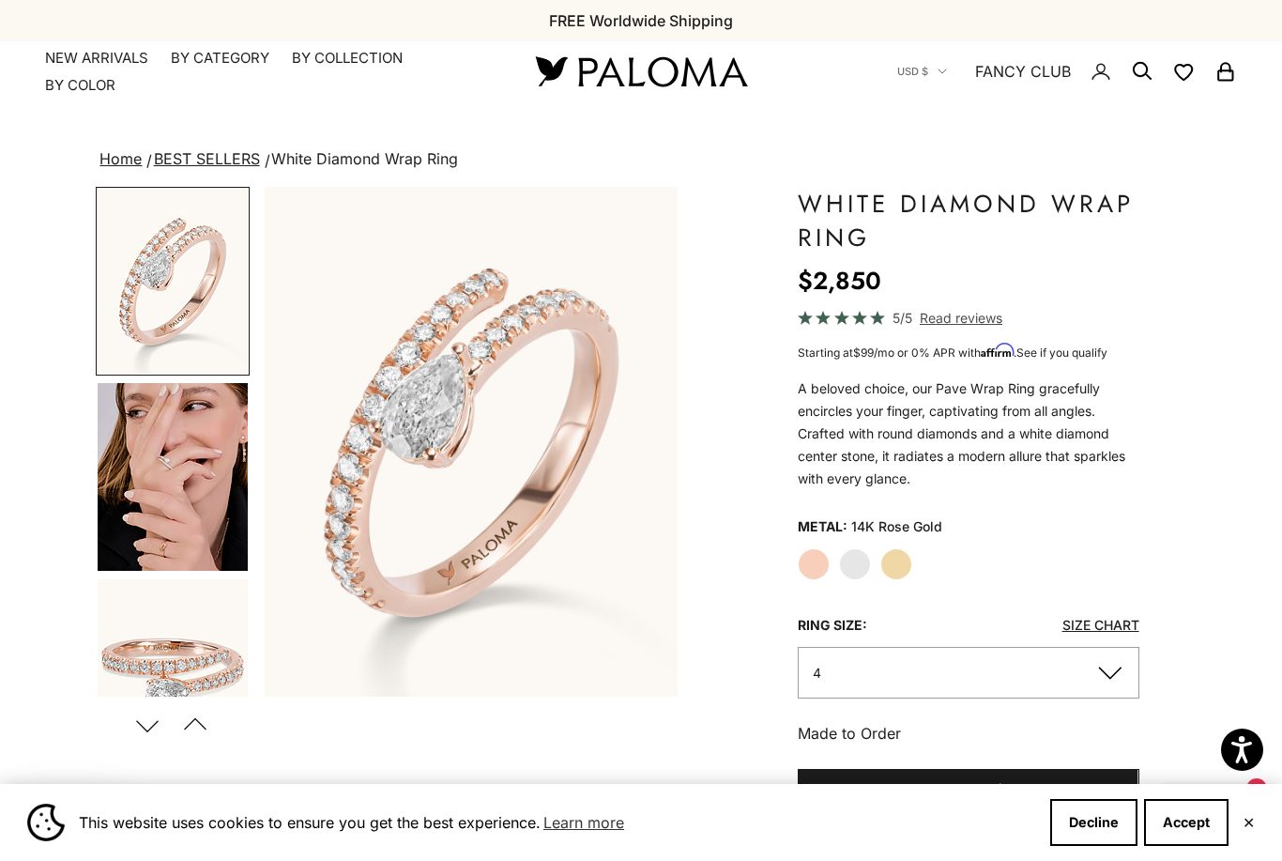
click at [892, 564] on label "Yellow Gold" at bounding box center [896, 564] width 32 height 32
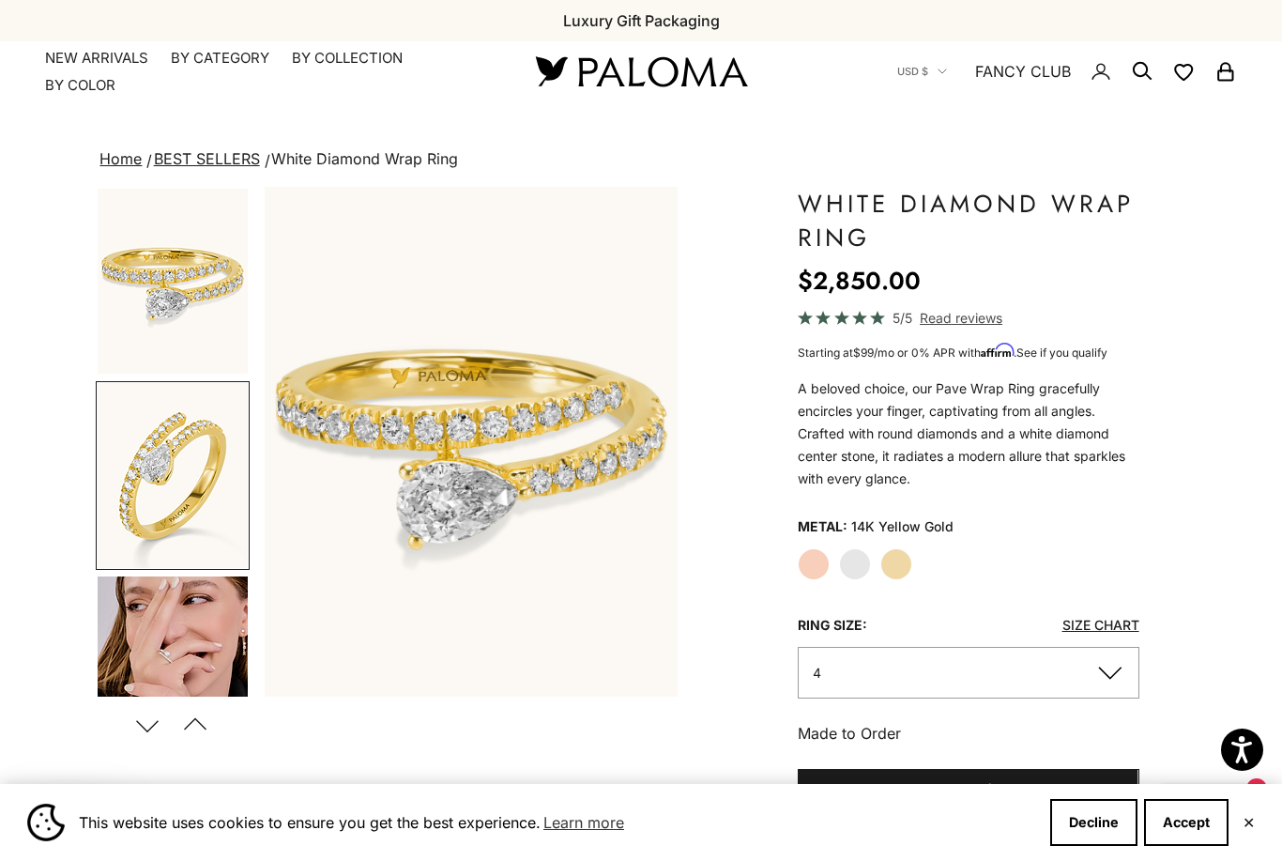
click at [189, 633] on img "Go to item 5" at bounding box center [173, 670] width 150 height 188
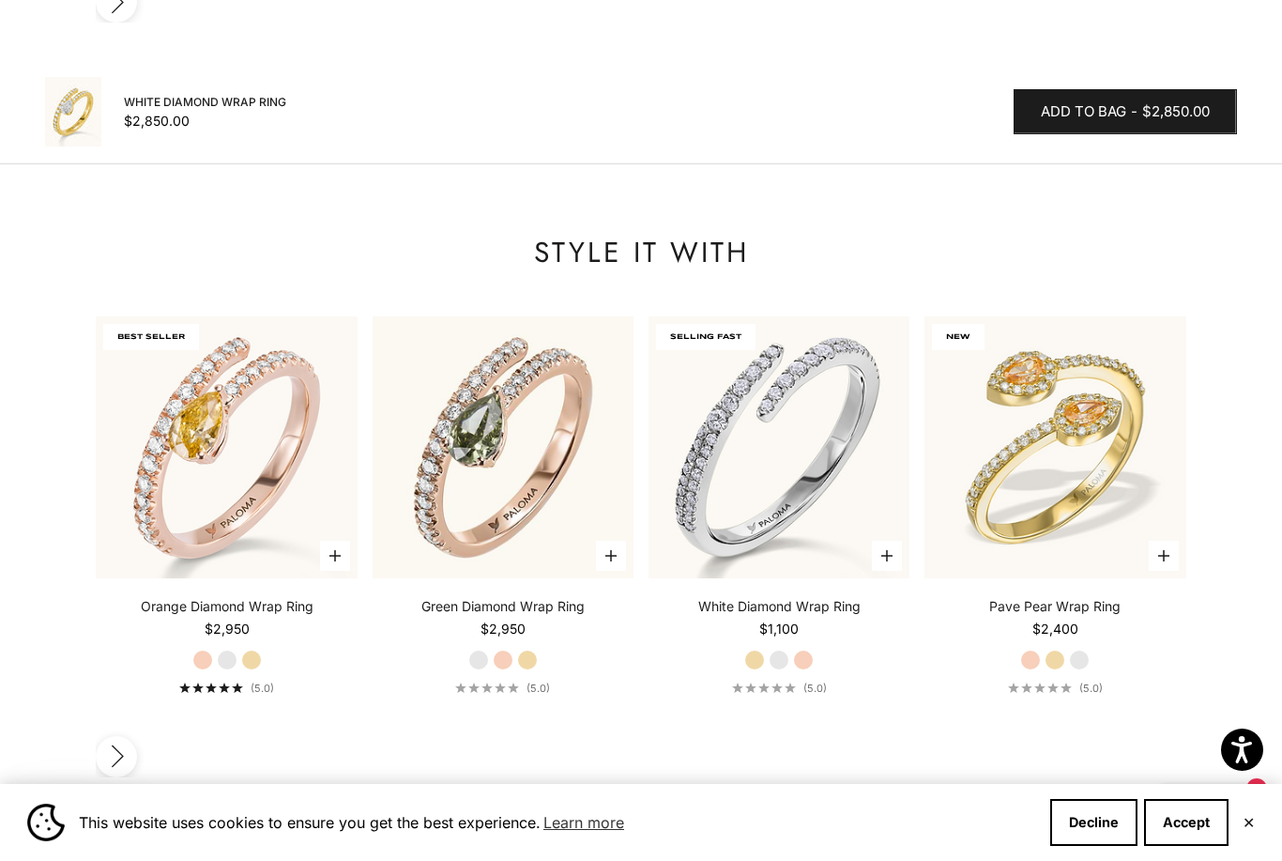
scroll to position [1849, 0]
click at [1062, 649] on label "Yellow Gold" at bounding box center [1055, 659] width 21 height 21
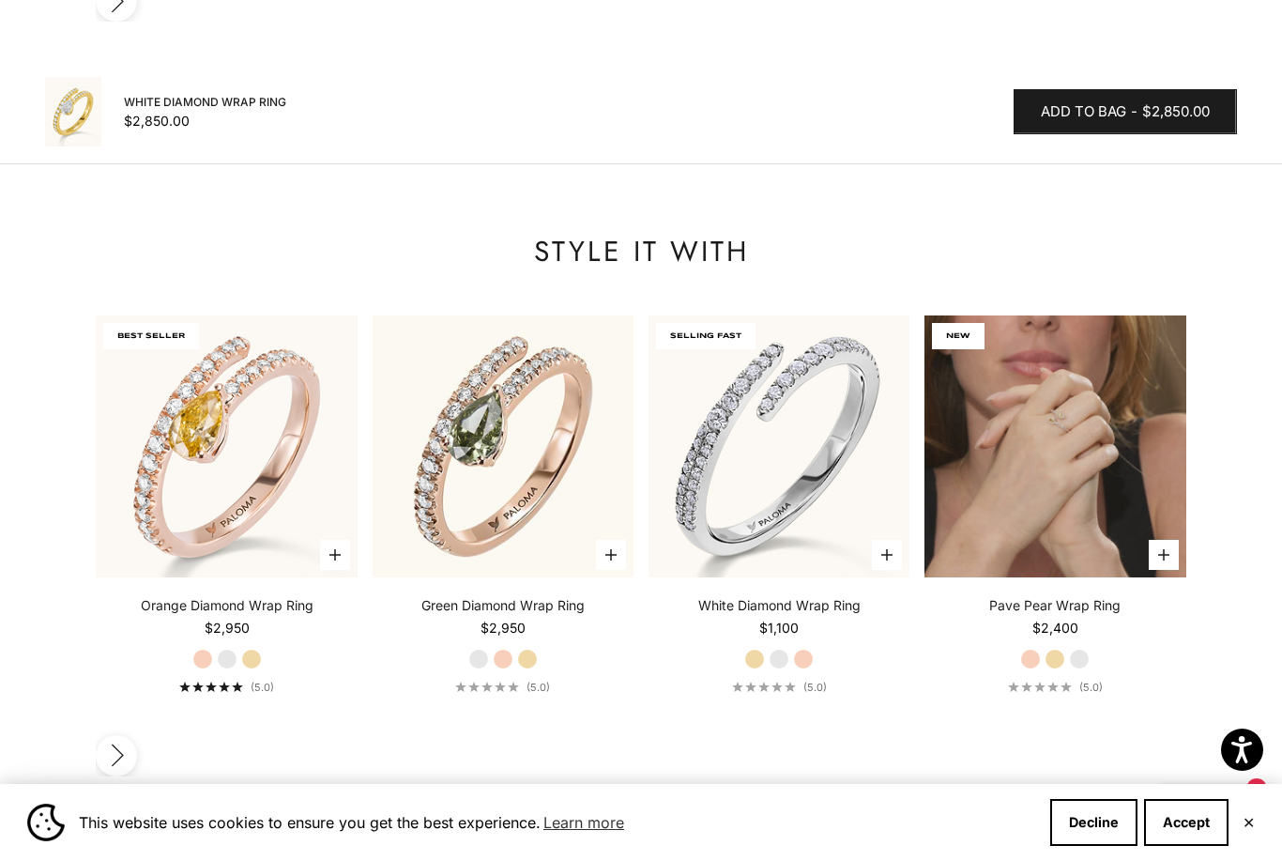
click at [1094, 434] on img at bounding box center [1054, 445] width 261 height 261
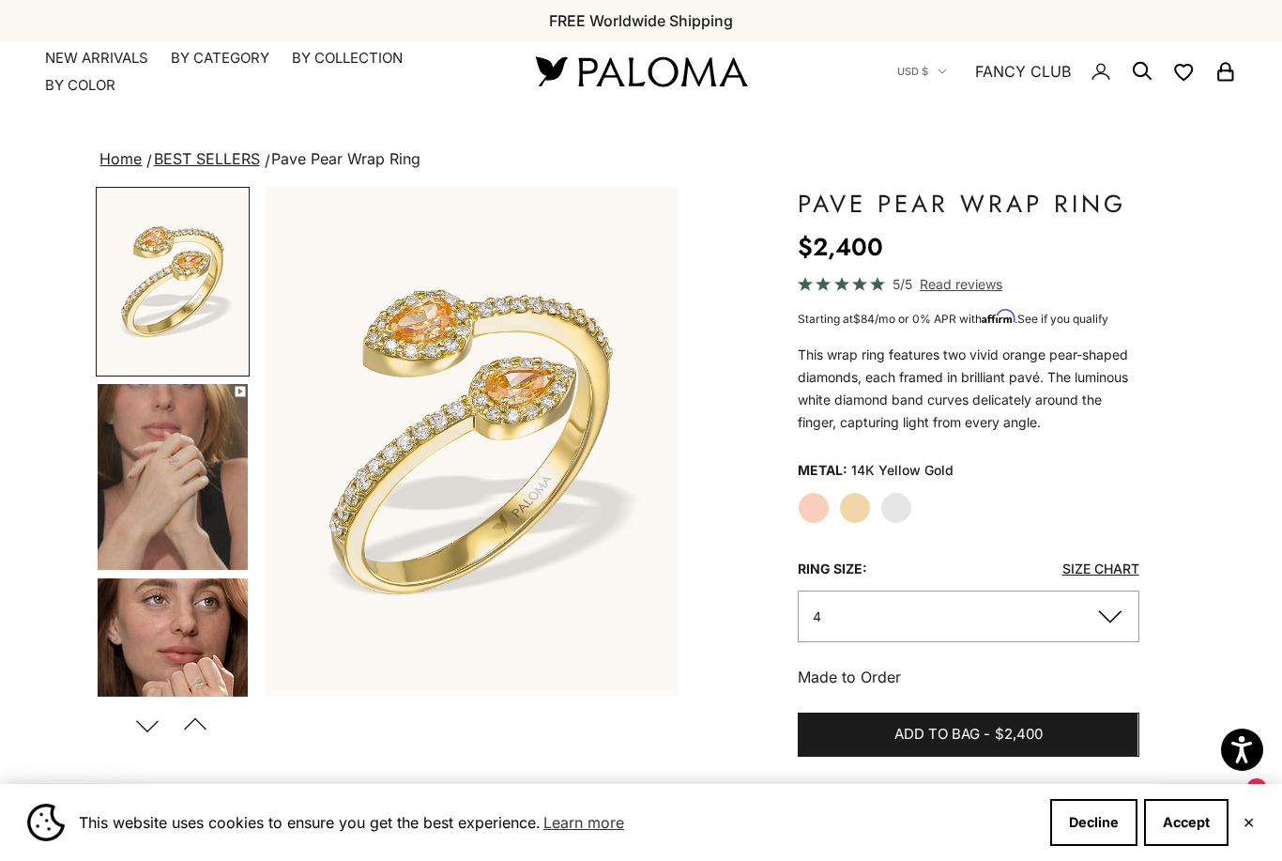
click at [868, 514] on label "Yellow Gold" at bounding box center [855, 508] width 32 height 32
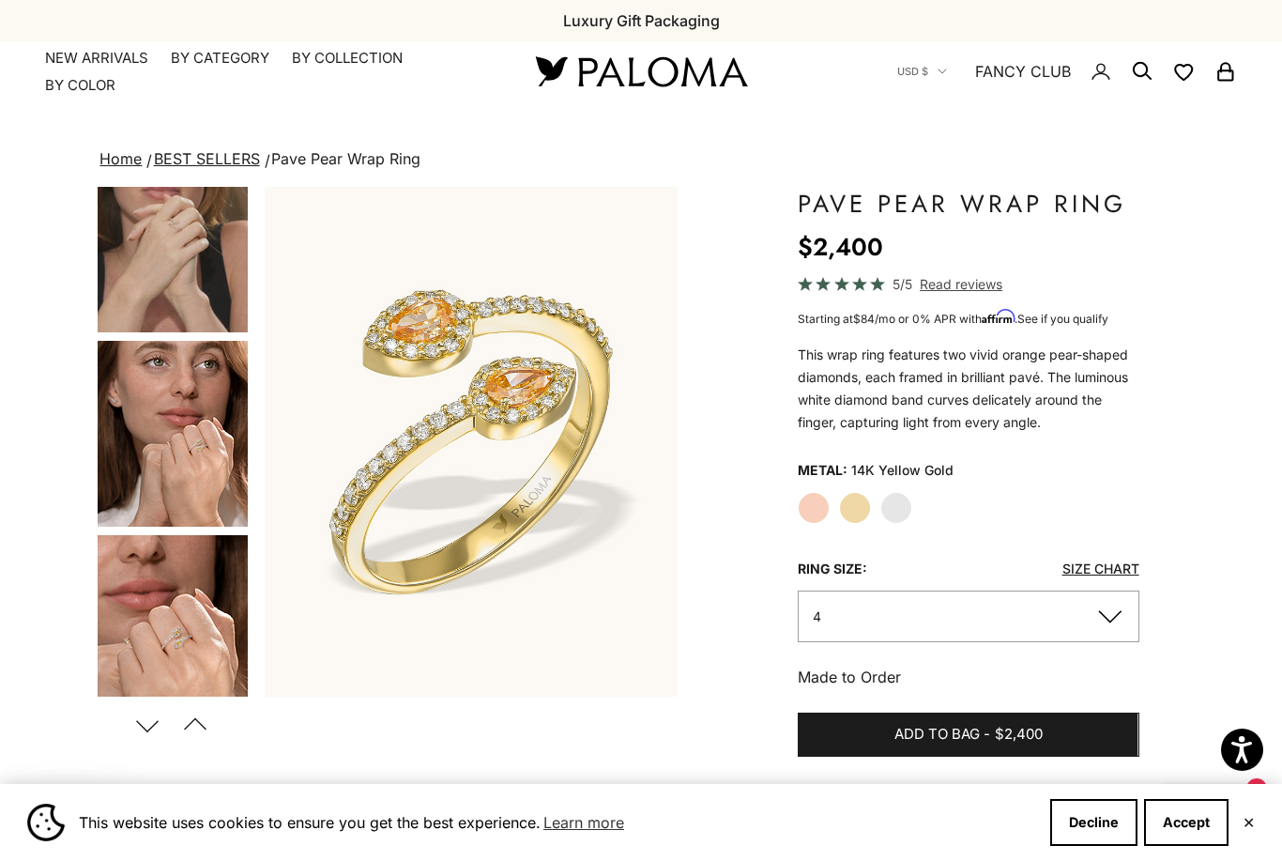
scroll to position [245, 0]
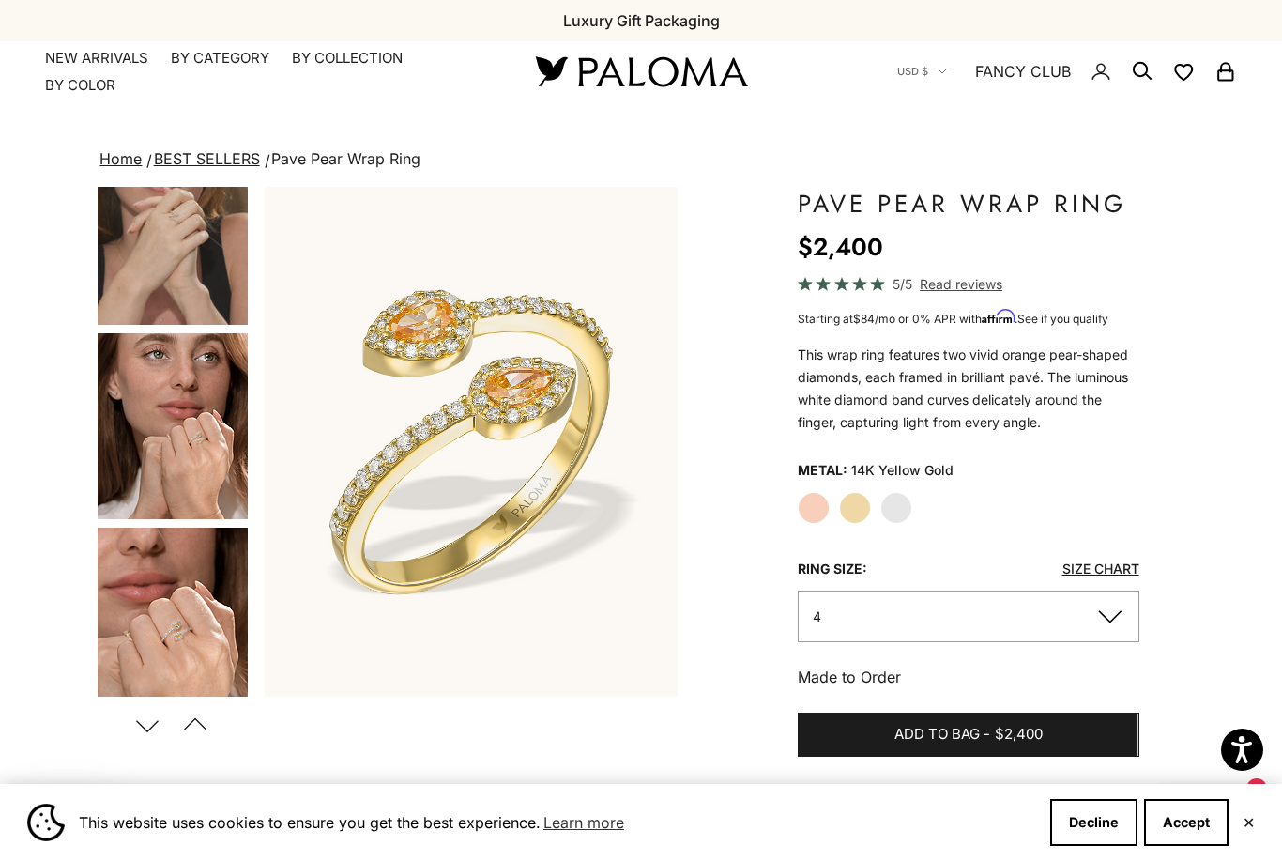
click at [179, 437] on img "Go to item 5" at bounding box center [173, 426] width 150 height 186
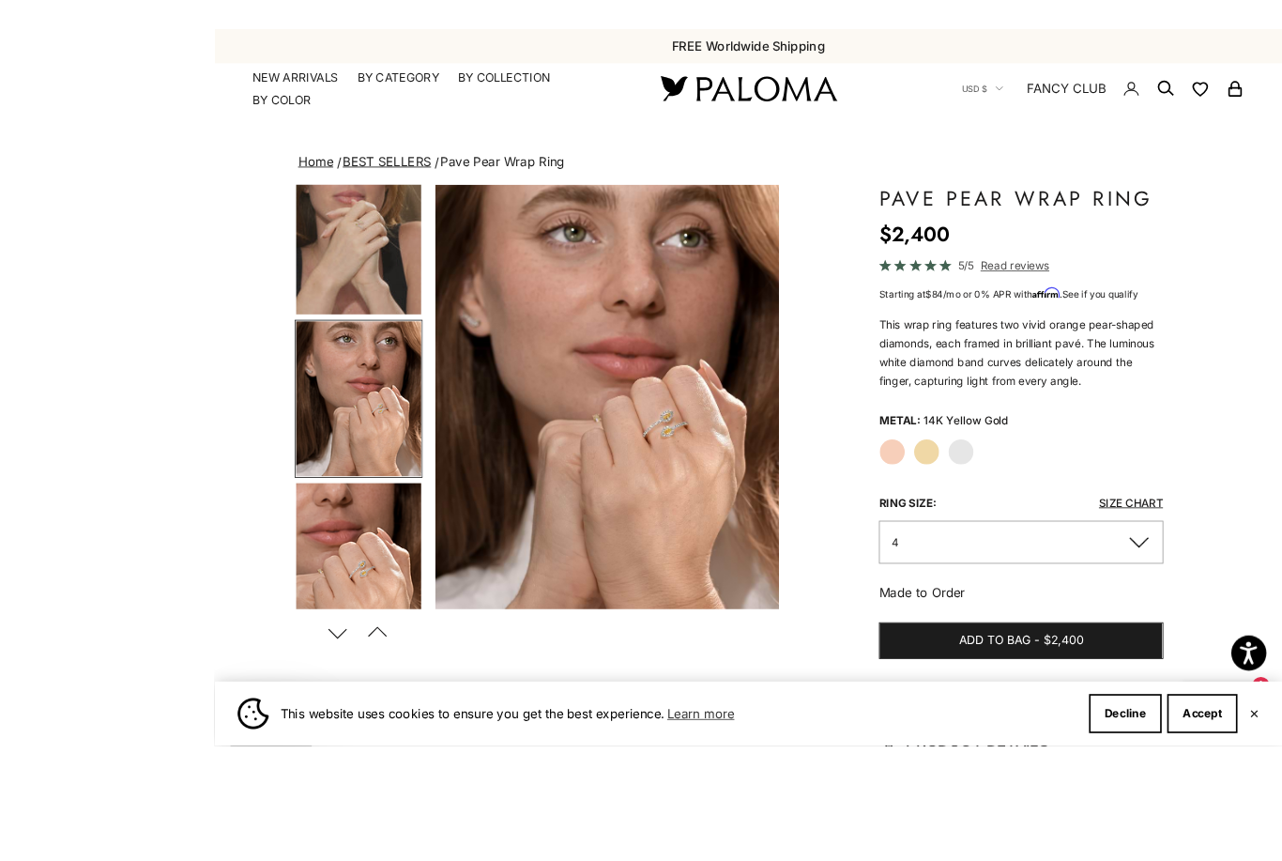
scroll to position [78, 0]
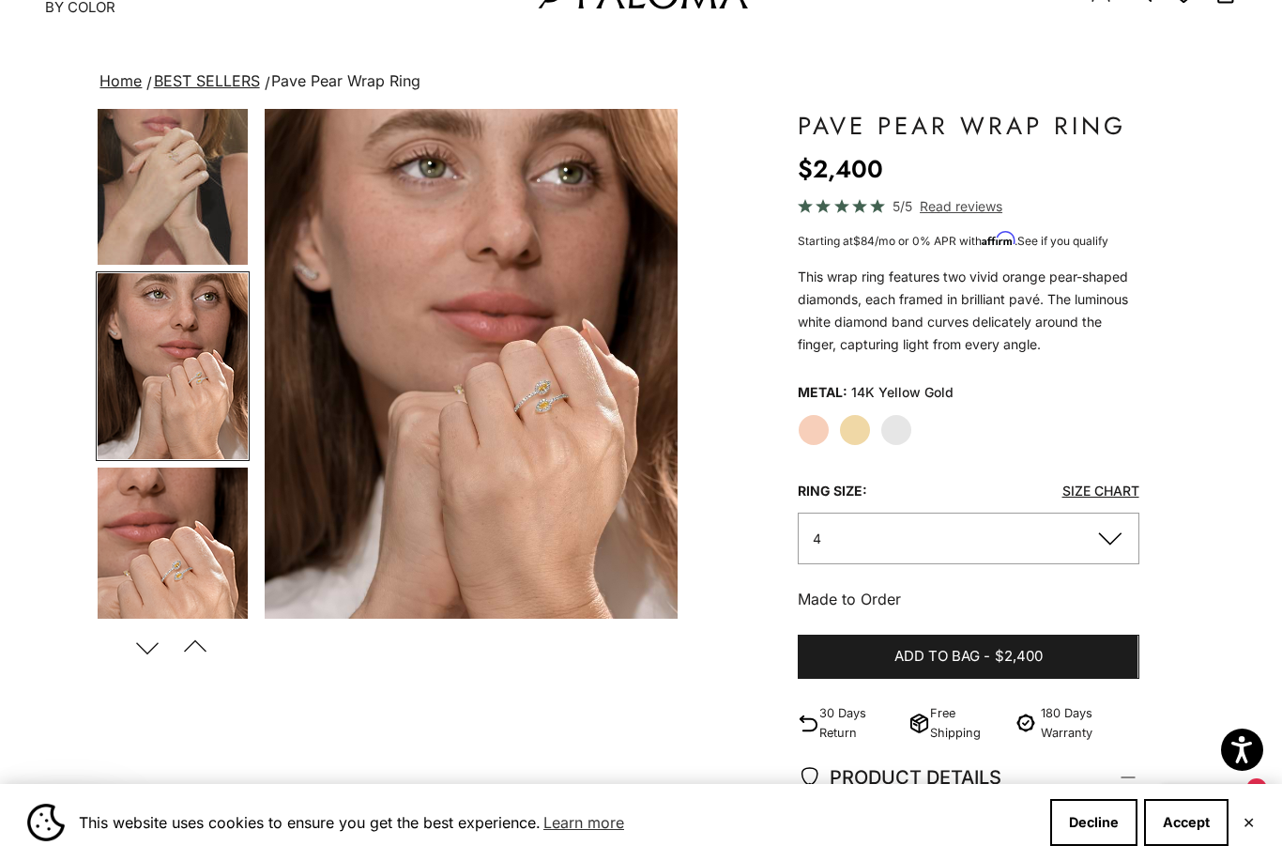
click at [169, 546] on img "Go to item 6" at bounding box center [173, 560] width 150 height 186
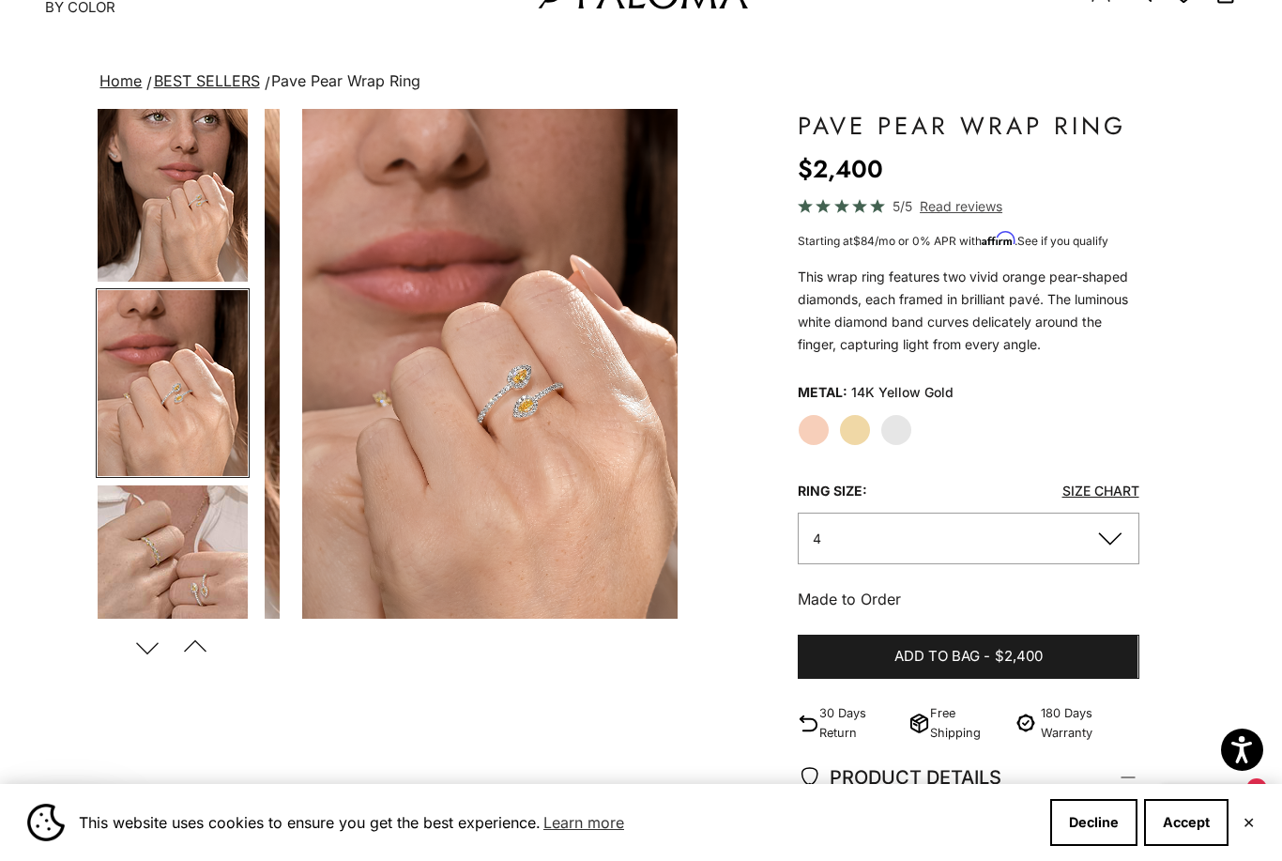
scroll to position [0, 1306]
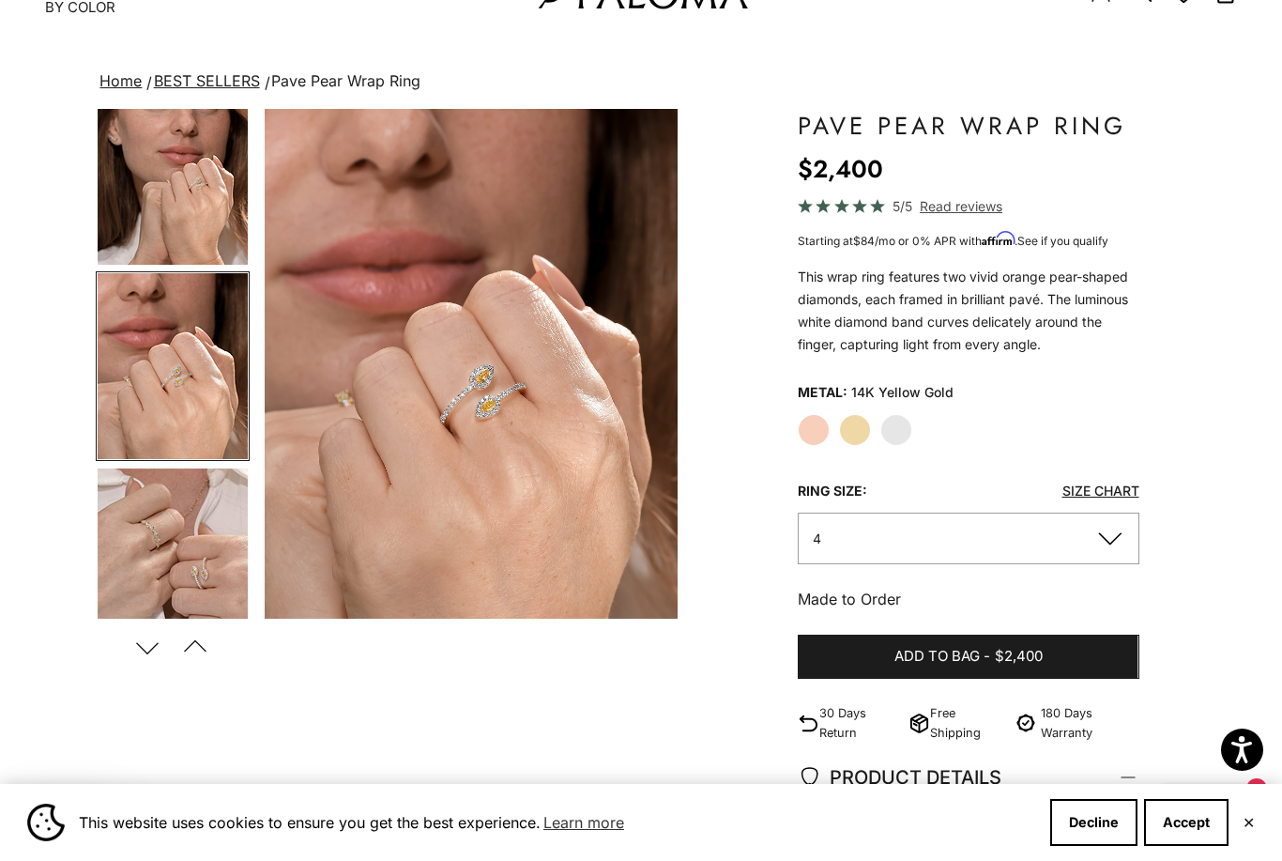
click at [192, 542] on img "Go to item 7" at bounding box center [173, 561] width 150 height 186
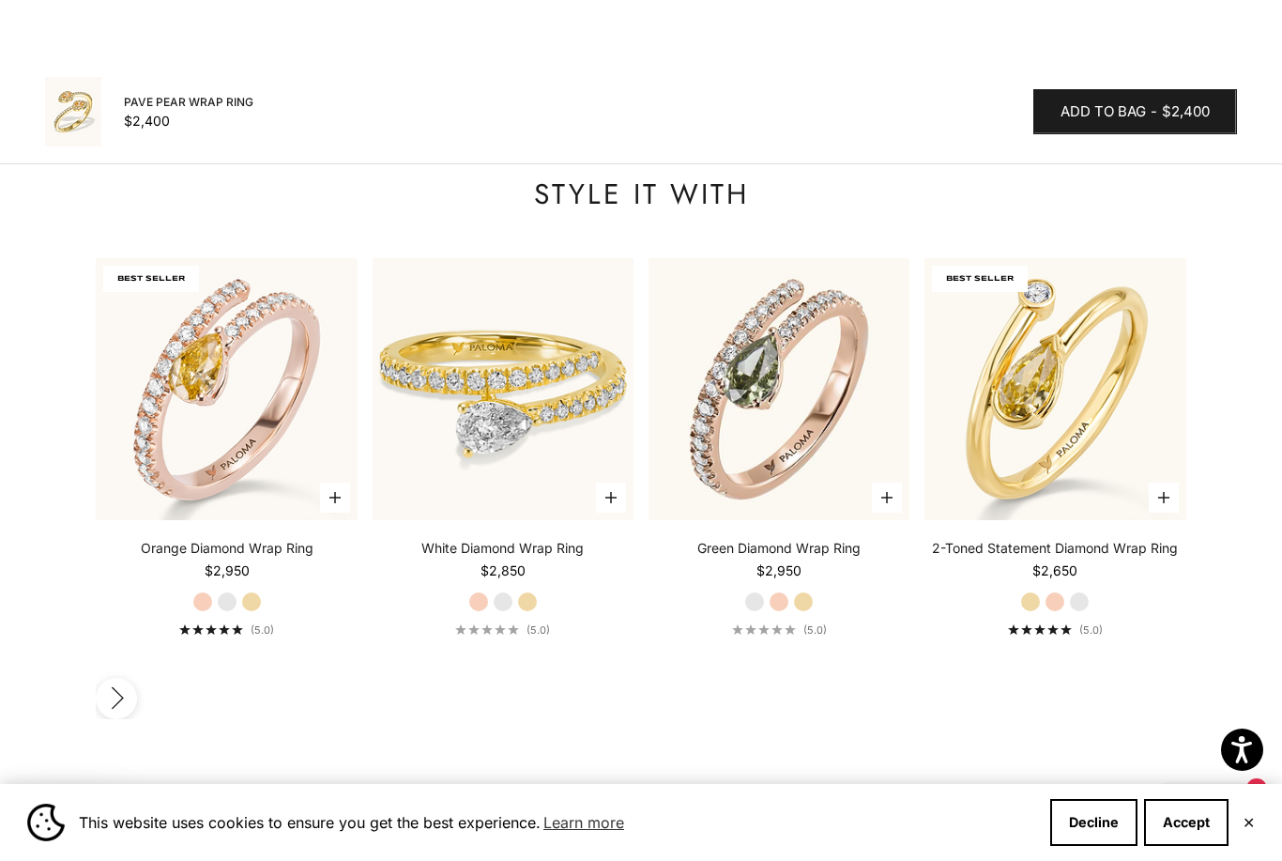
scroll to position [2044, 0]
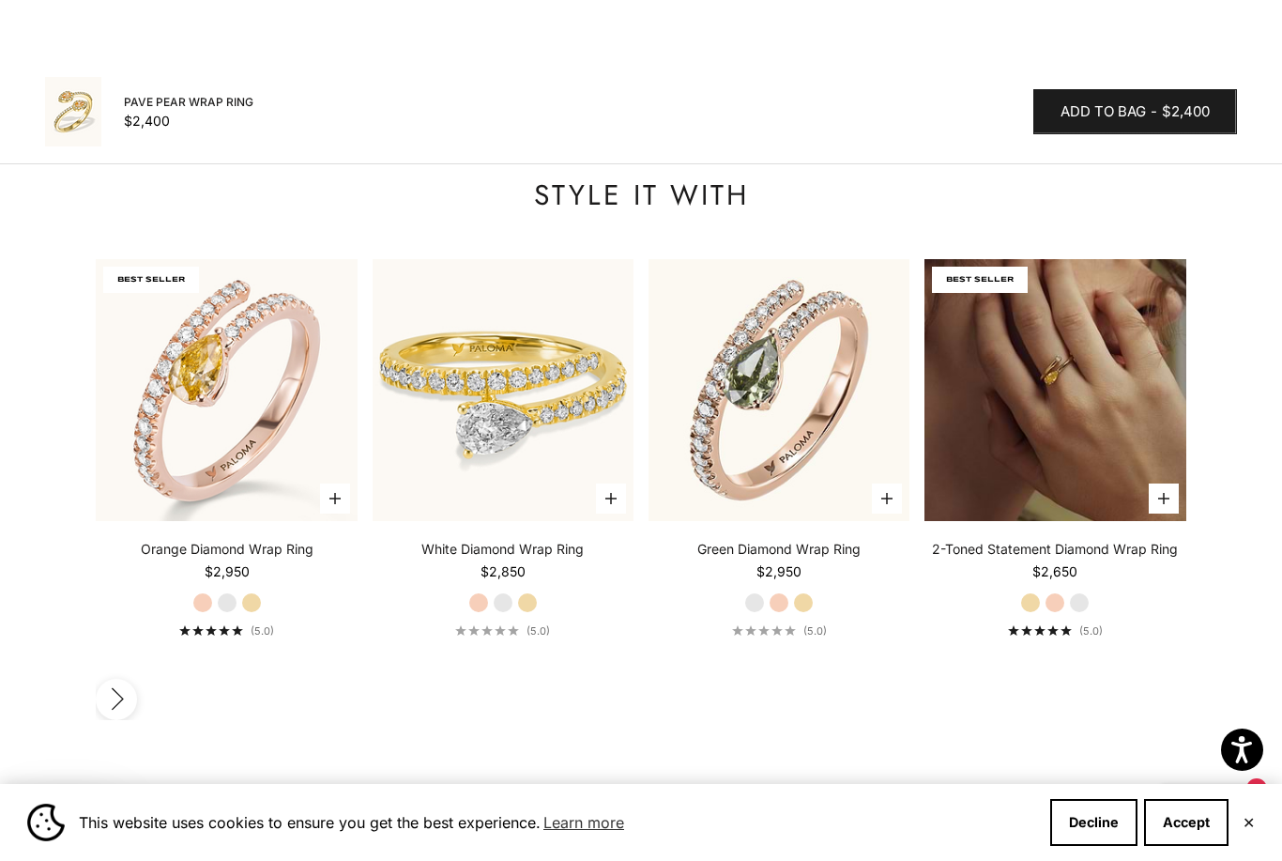
click at [1083, 374] on img at bounding box center [1054, 389] width 261 height 261
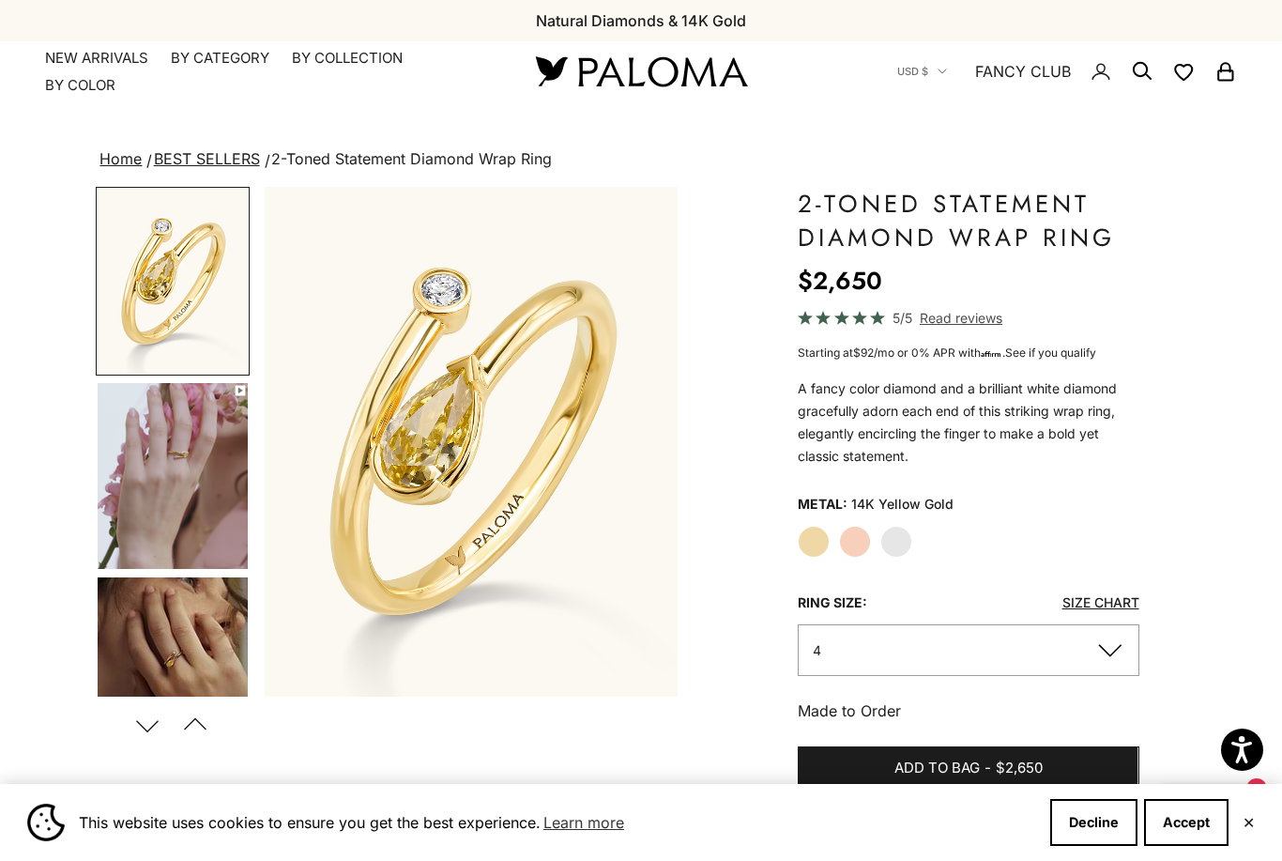
click at [171, 484] on img "Go to item 4" at bounding box center [173, 476] width 150 height 186
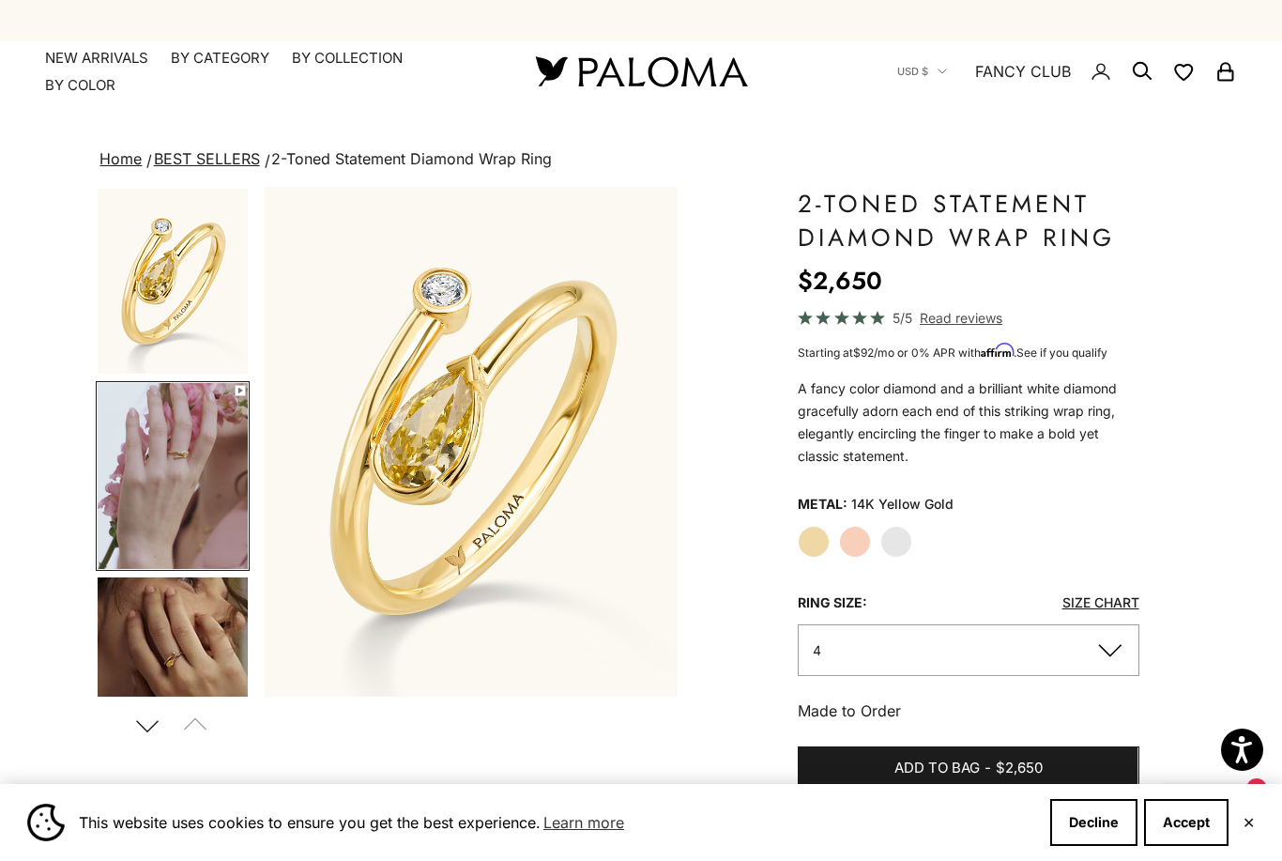
scroll to position [32, 0]
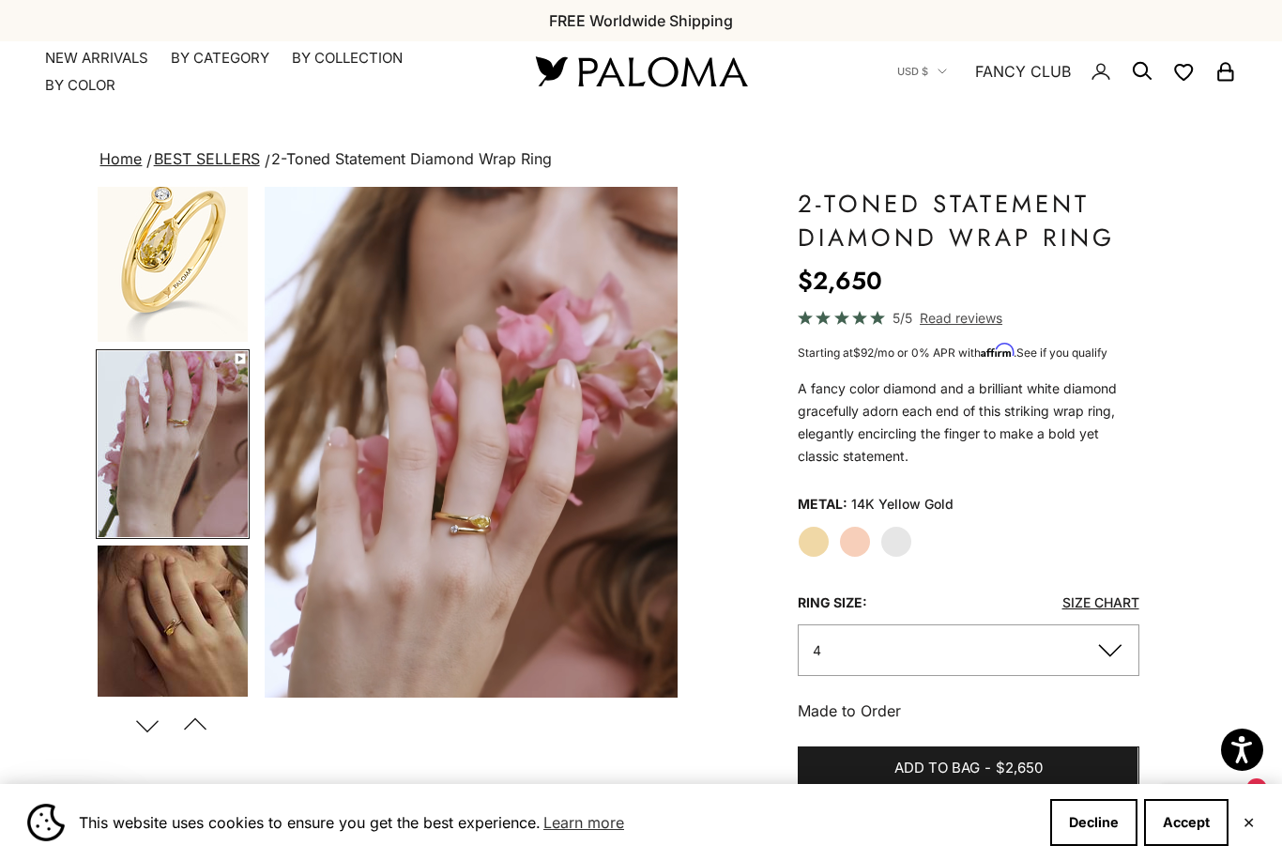
click at [185, 619] on img "Go to item 5" at bounding box center [173, 638] width 150 height 186
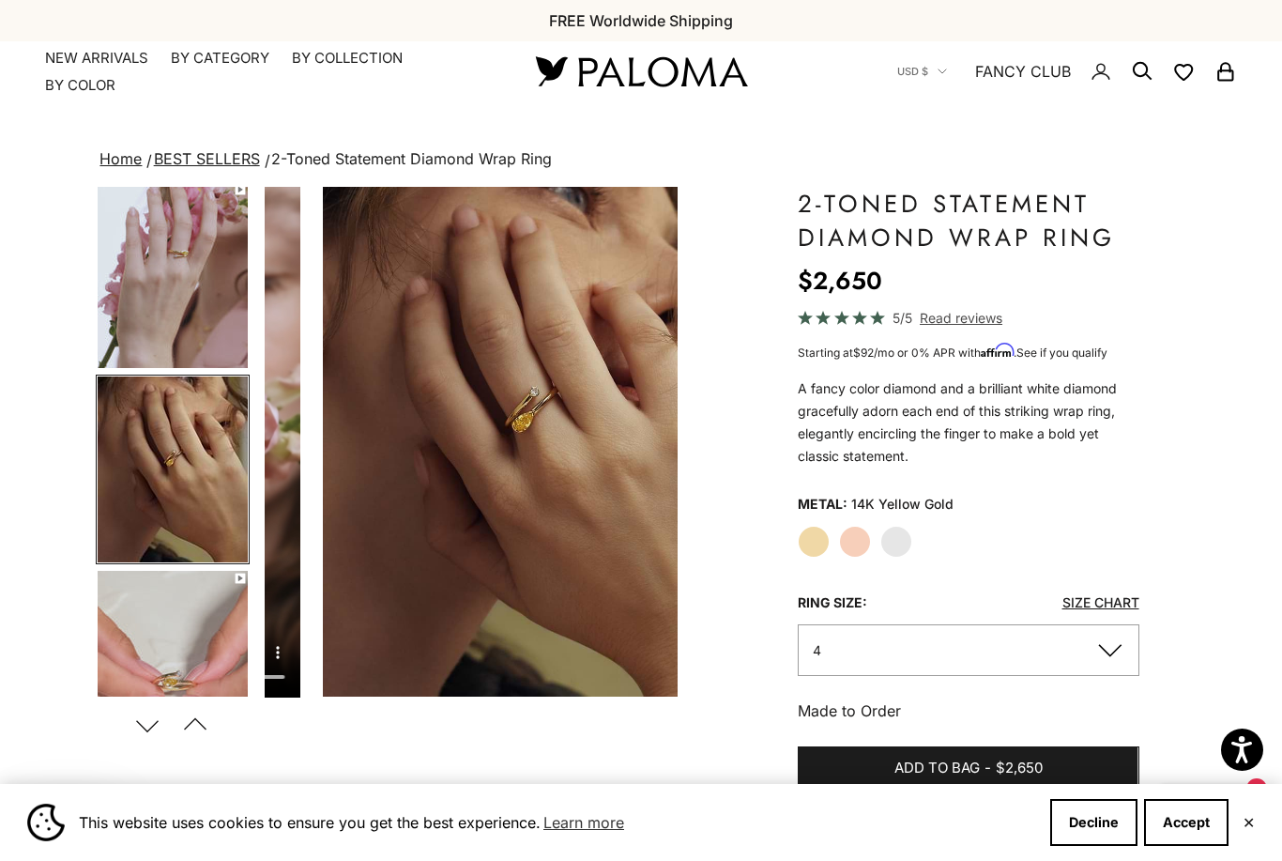
scroll to position [226, 0]
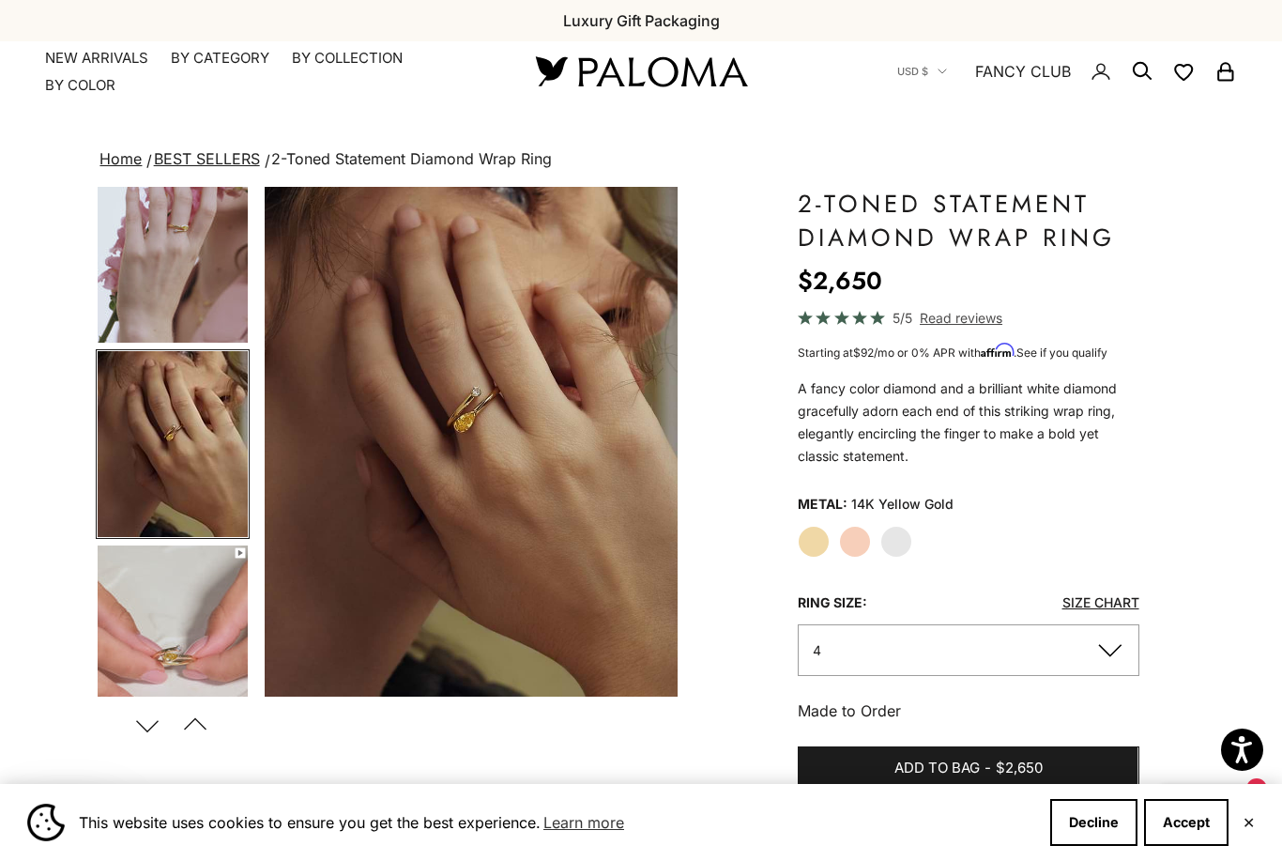
click at [176, 649] on img "Go to item 6" at bounding box center [173, 638] width 150 height 186
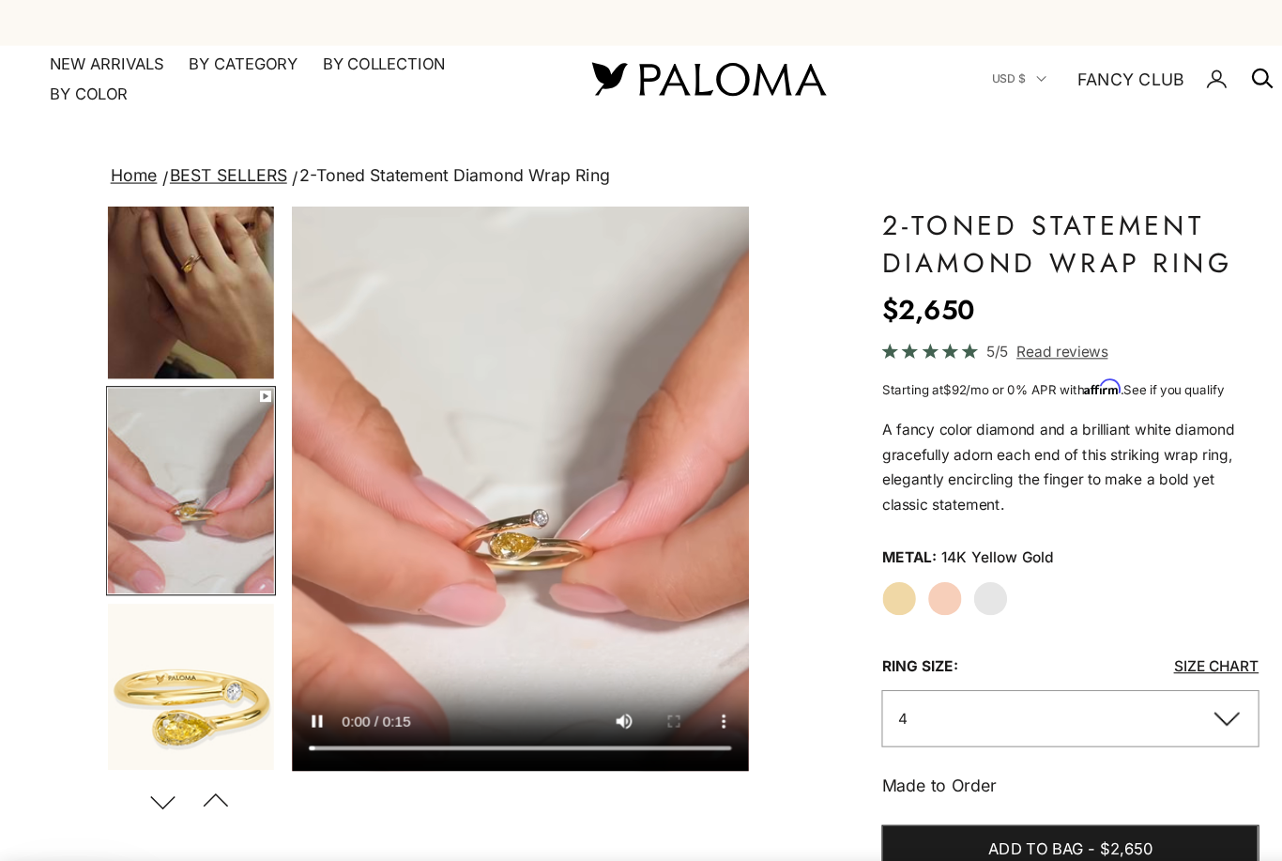
scroll to position [0, 0]
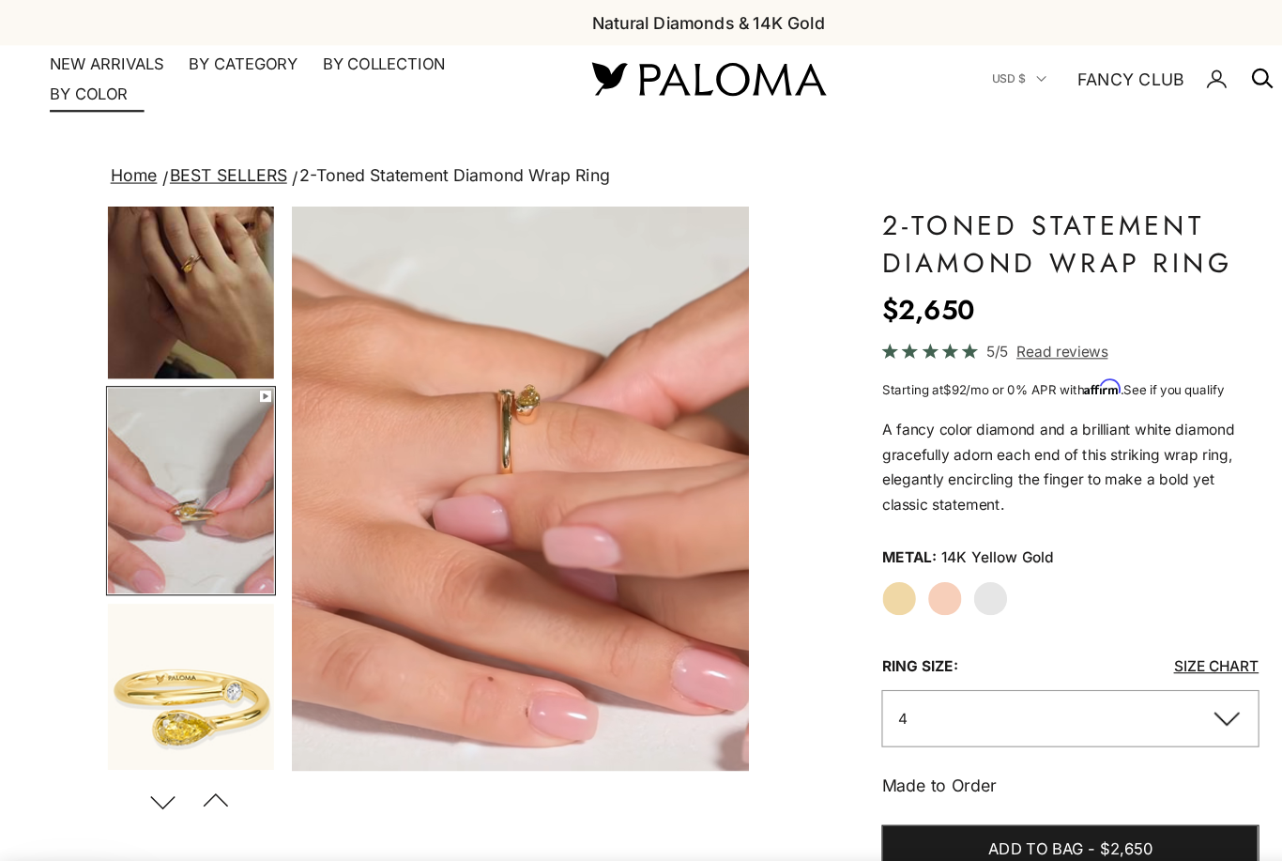
click at [101, 63] on link "NEW ARRIVALS" at bounding box center [96, 58] width 103 height 19
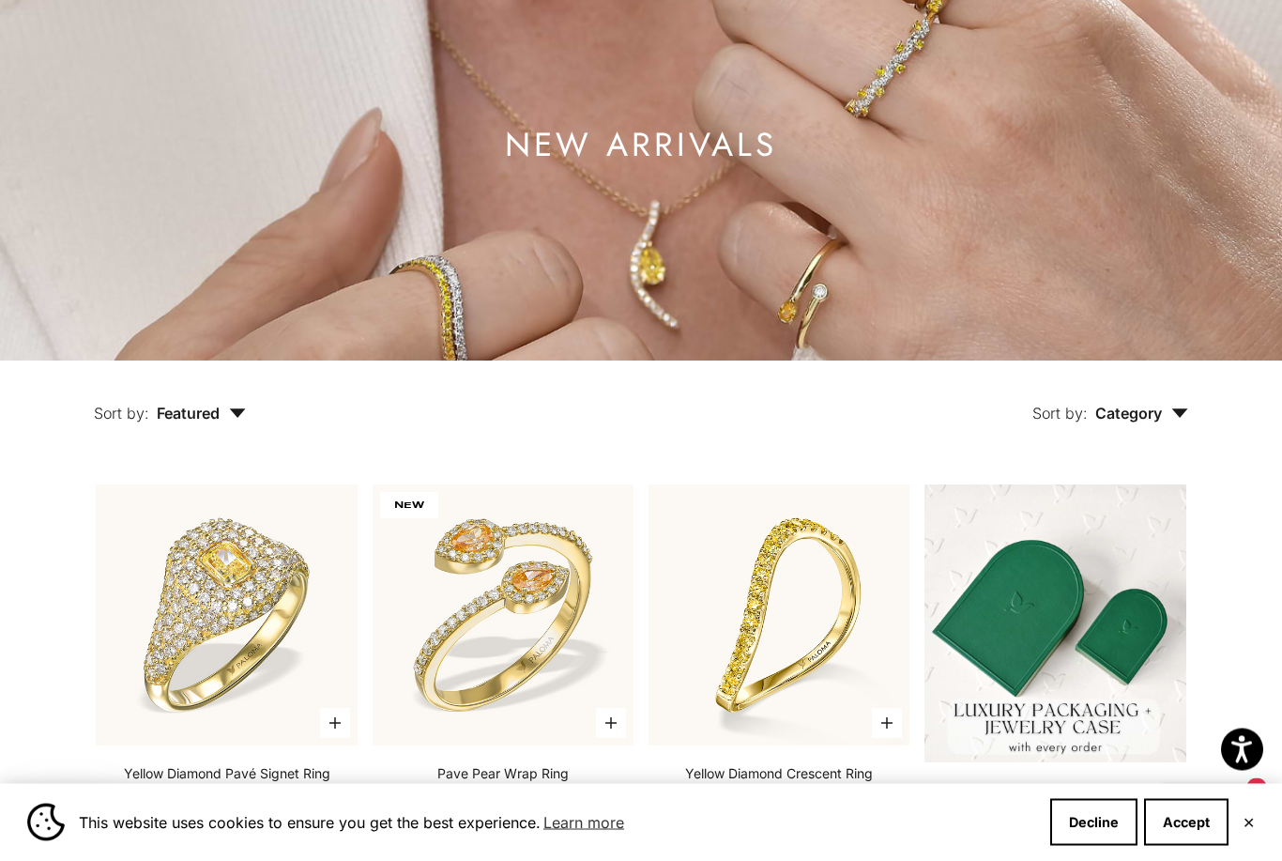
scroll to position [173, 0]
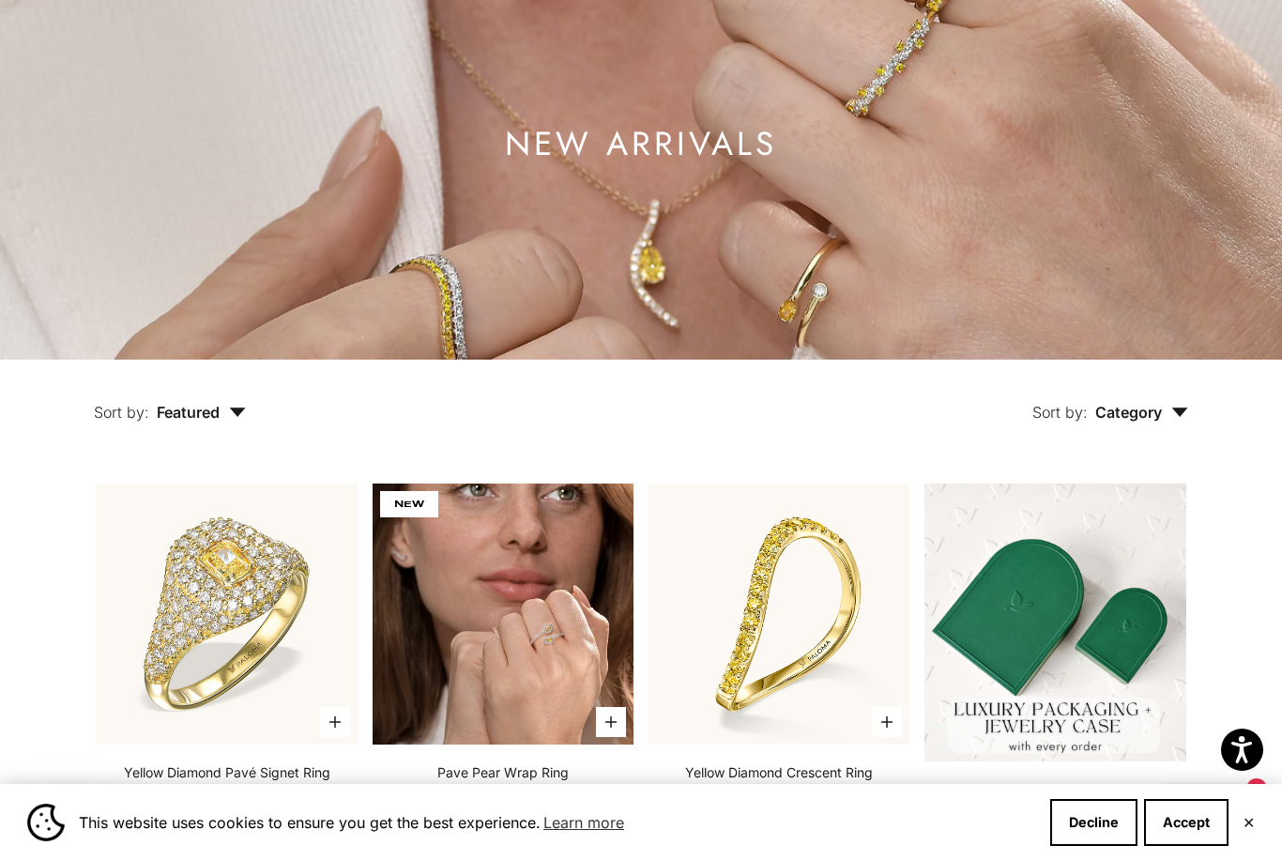
click at [527, 670] on img at bounding box center [503, 613] width 261 height 261
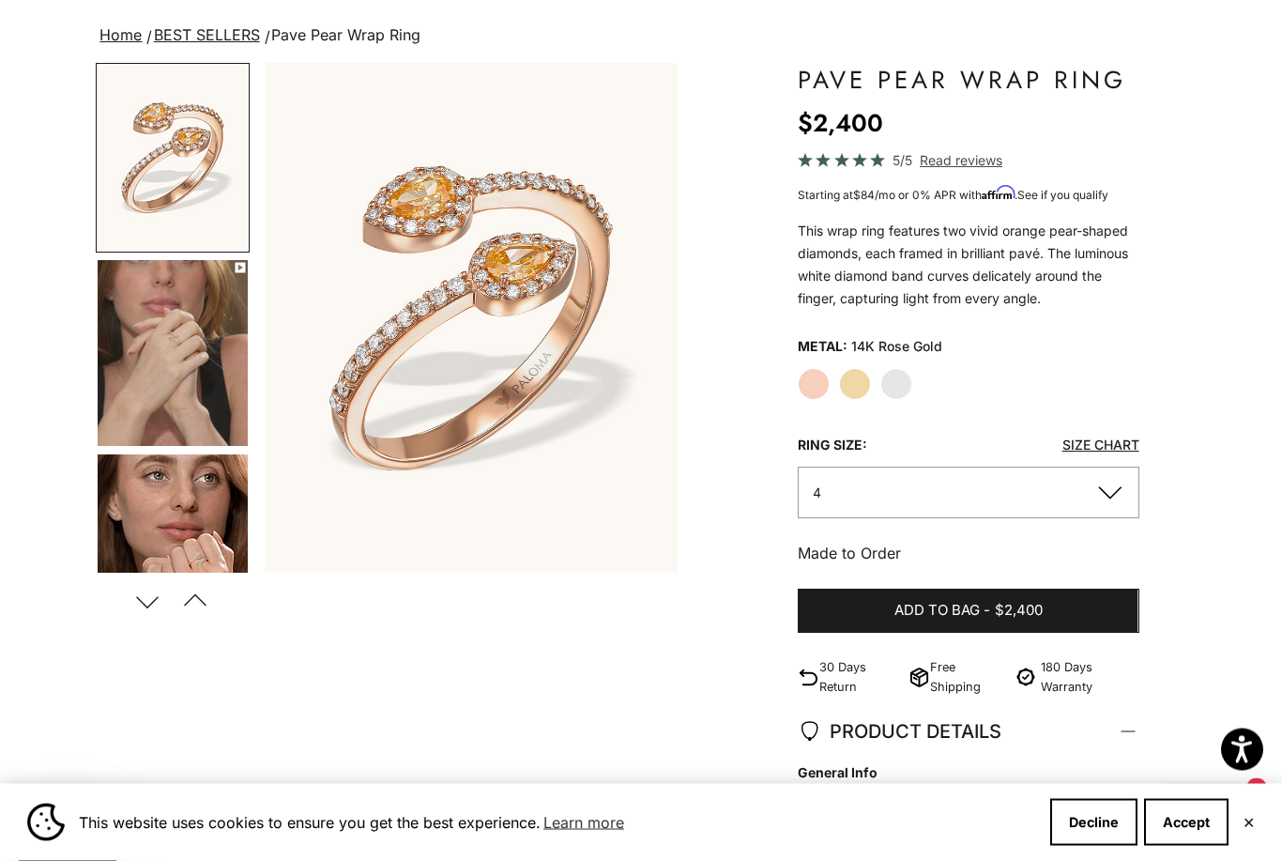
scroll to position [117, 0]
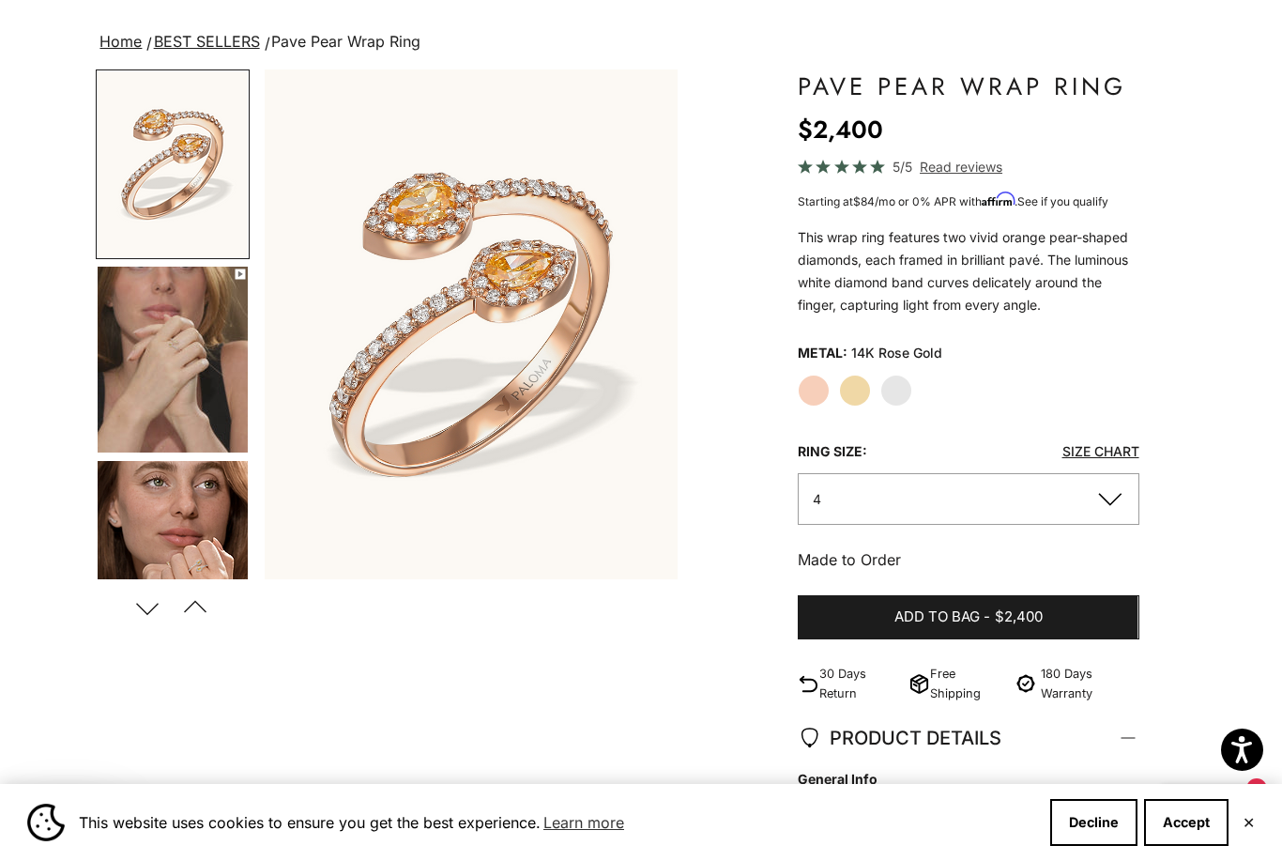
click at [862, 395] on label "Yellow Gold" at bounding box center [855, 390] width 32 height 32
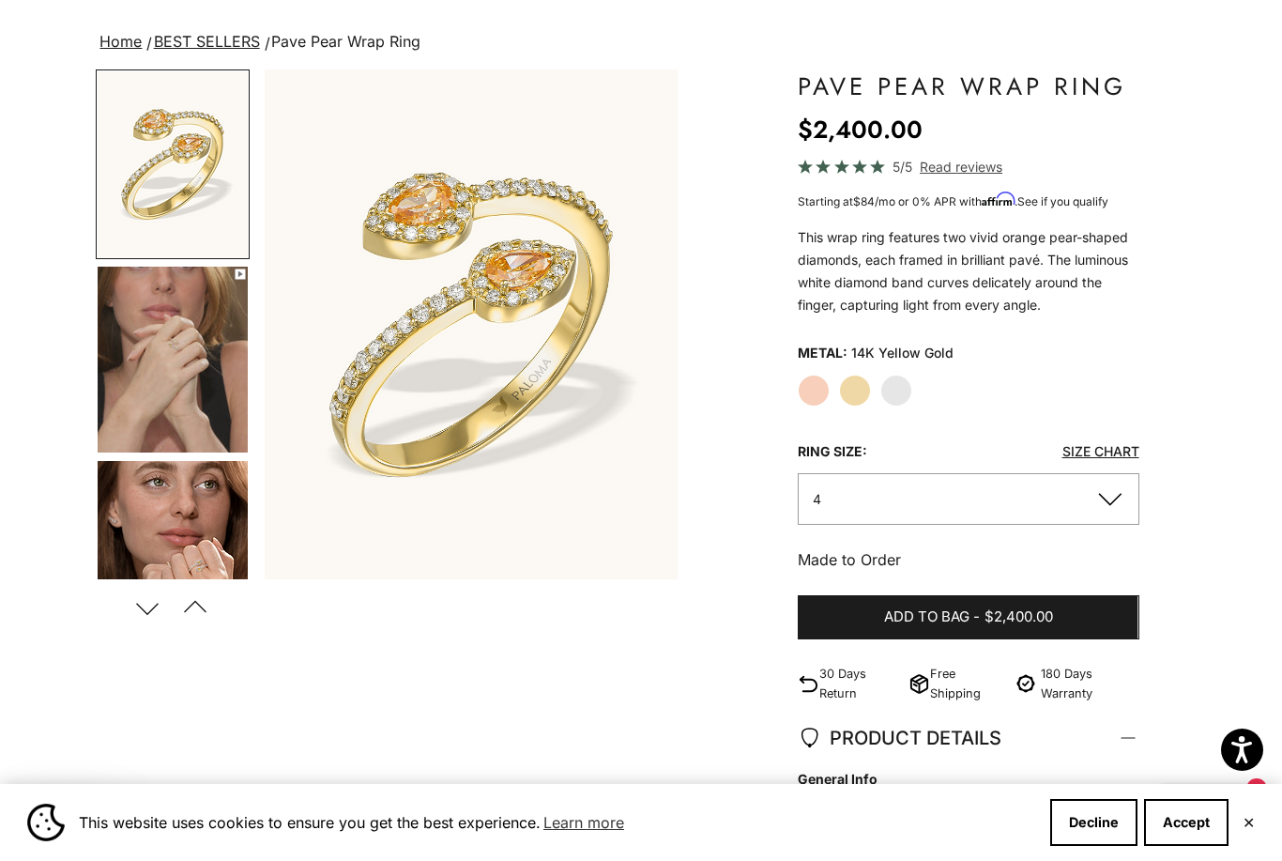
click at [851, 395] on label "Yellow Gold" at bounding box center [855, 390] width 32 height 32
click at [848, 398] on label "Yellow Gold" at bounding box center [855, 390] width 32 height 32
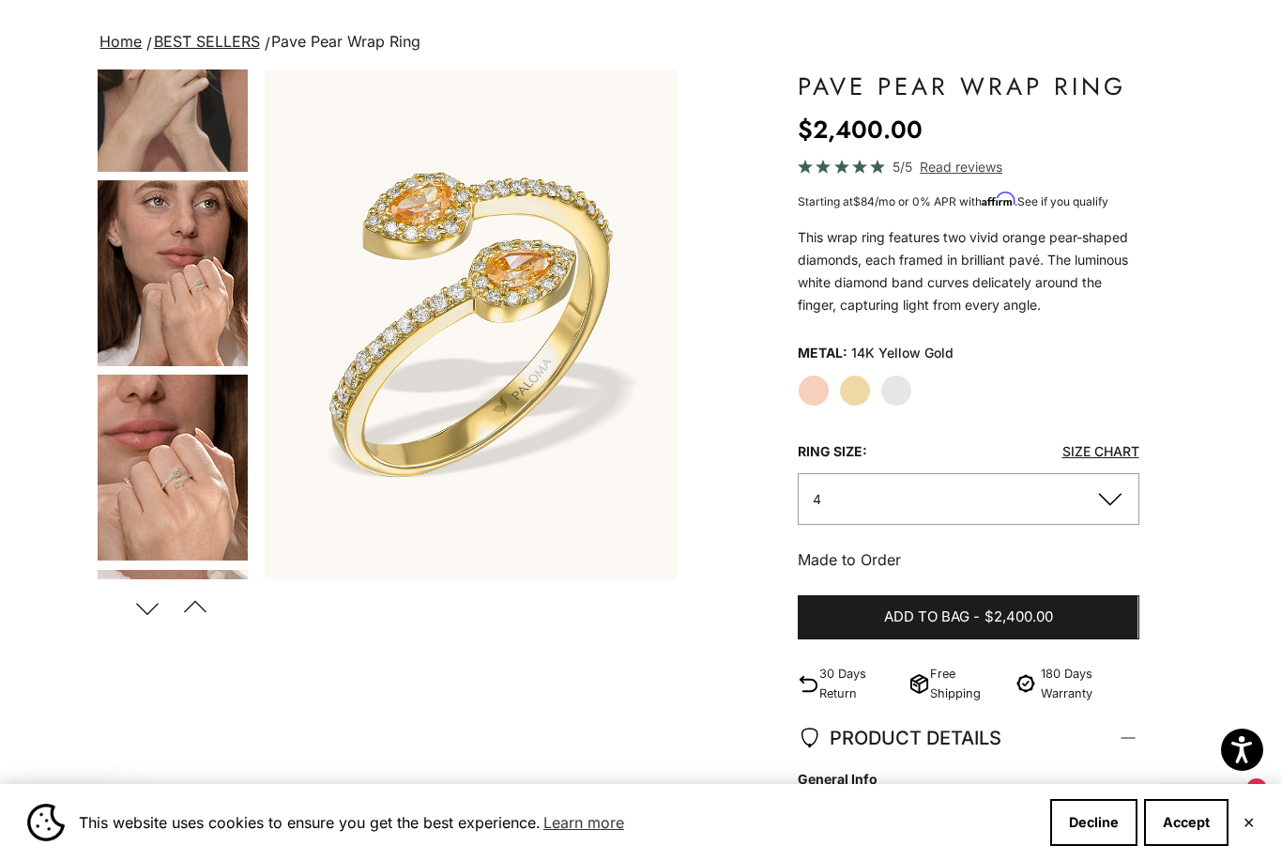
scroll to position [282, 0]
click at [187, 291] on img "Go to item 5" at bounding box center [173, 271] width 150 height 186
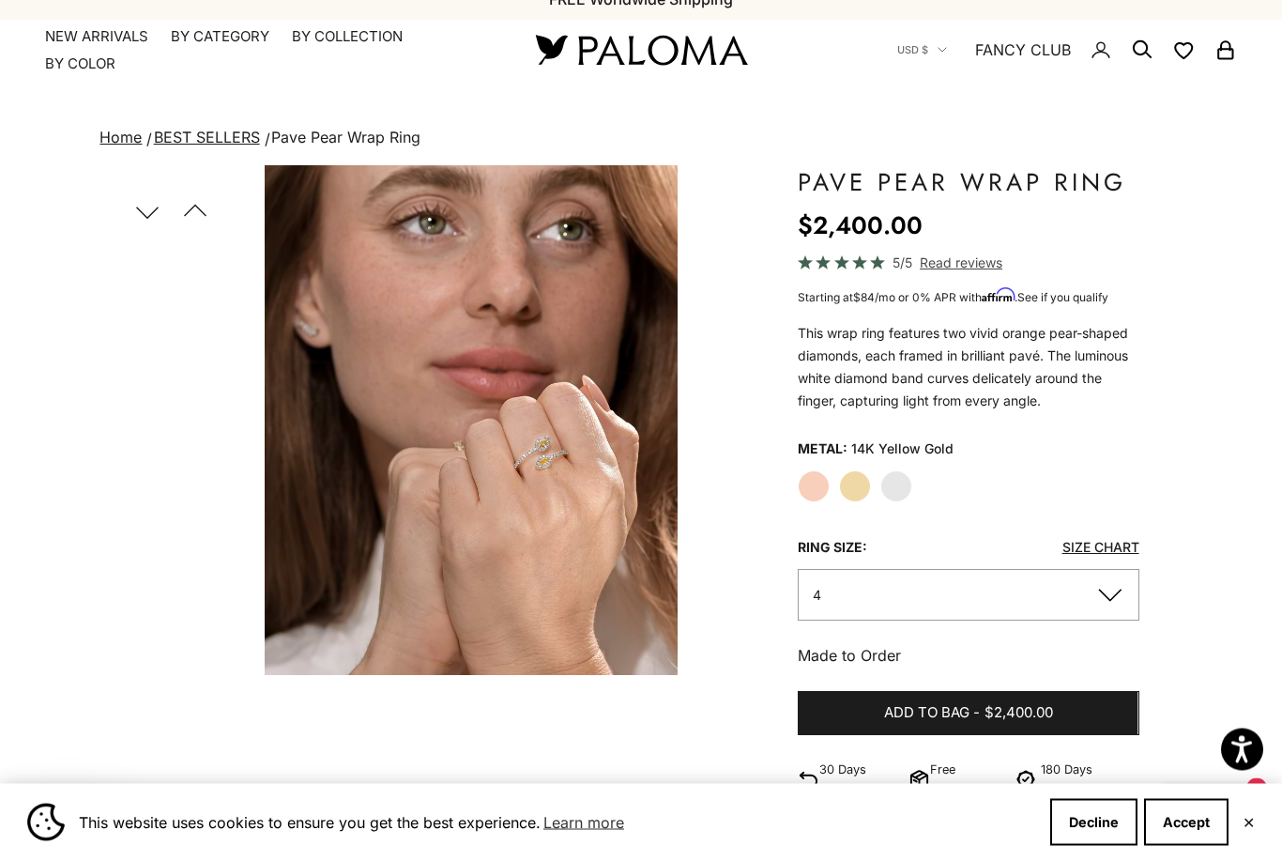
scroll to position [0, 0]
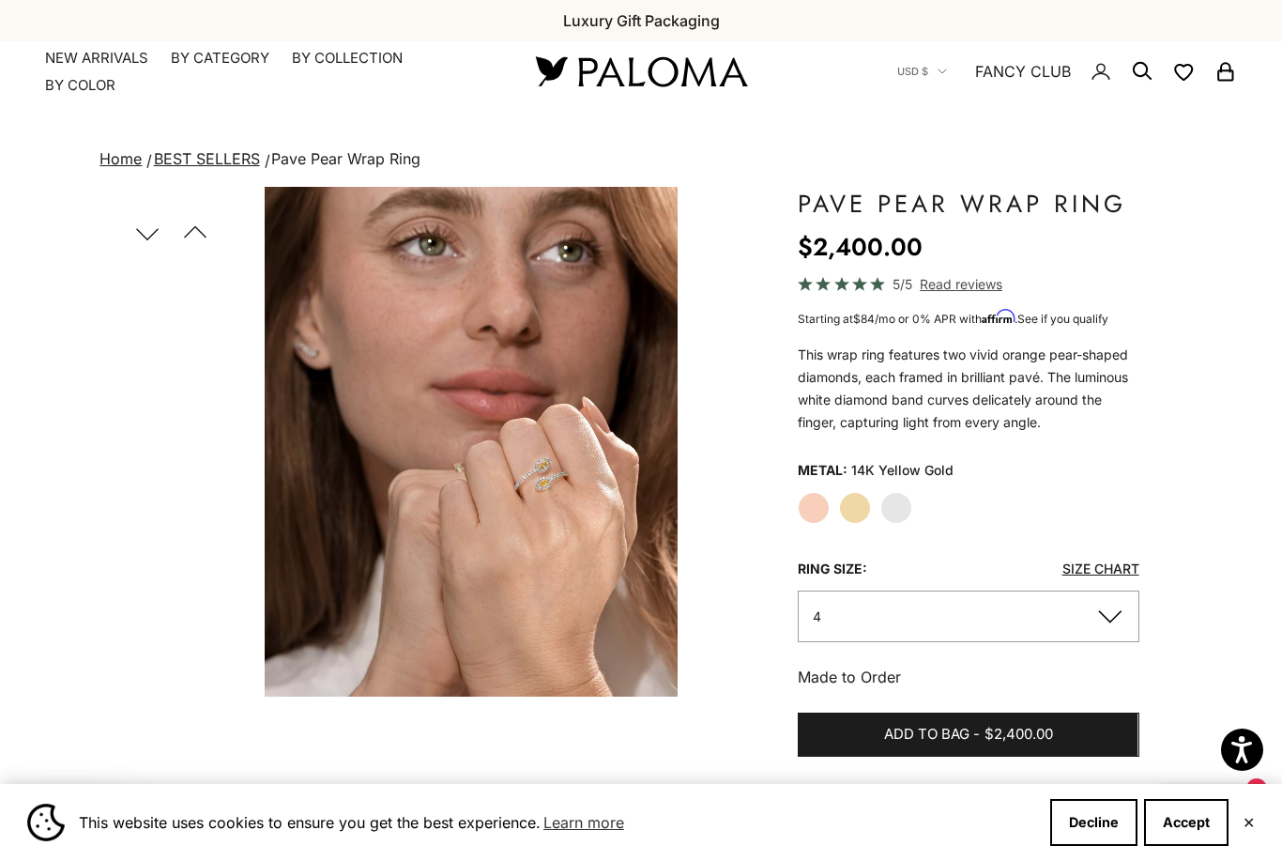
click at [186, 229] on button "Previous" at bounding box center [196, 232] width 42 height 43
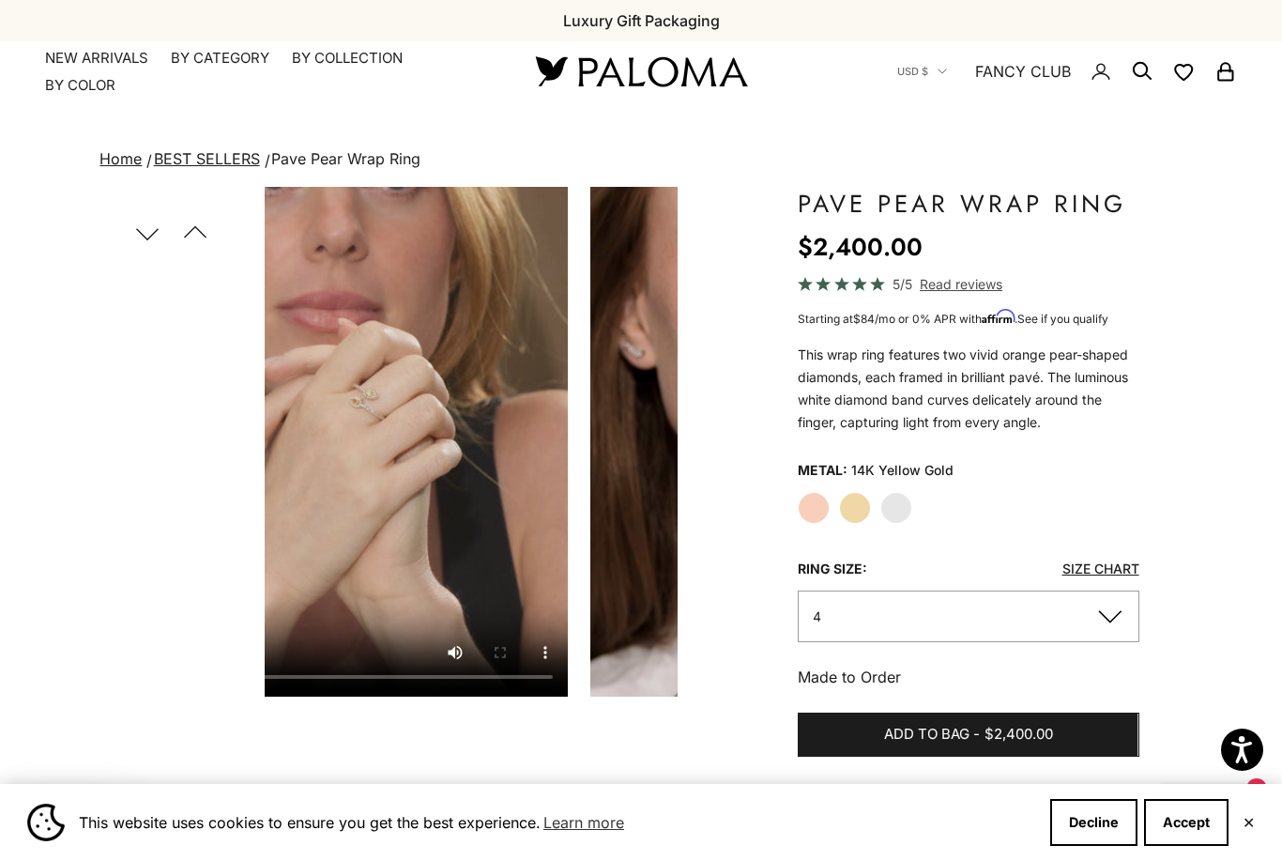
scroll to position [288, 0]
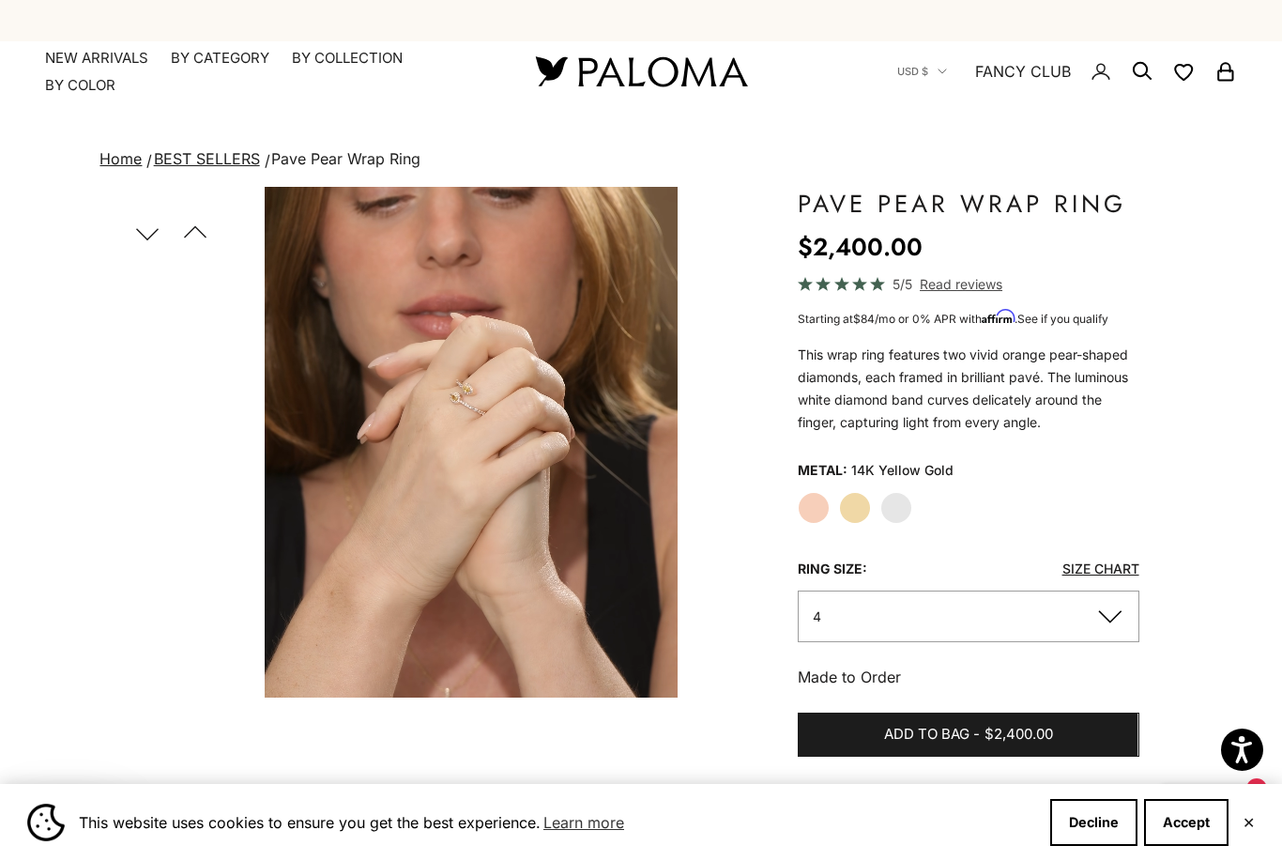
click at [199, 229] on button "Previous" at bounding box center [196, 232] width 42 height 43
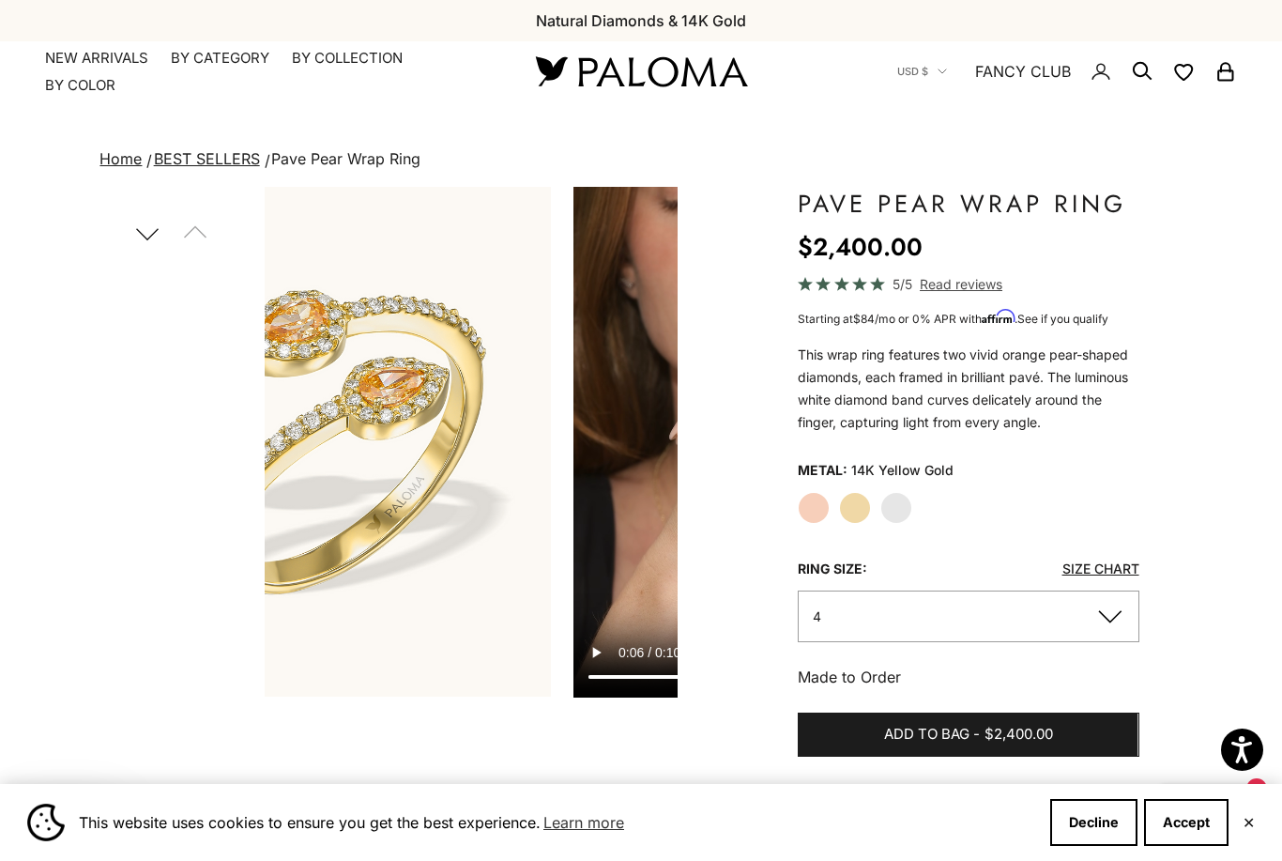
scroll to position [94, 0]
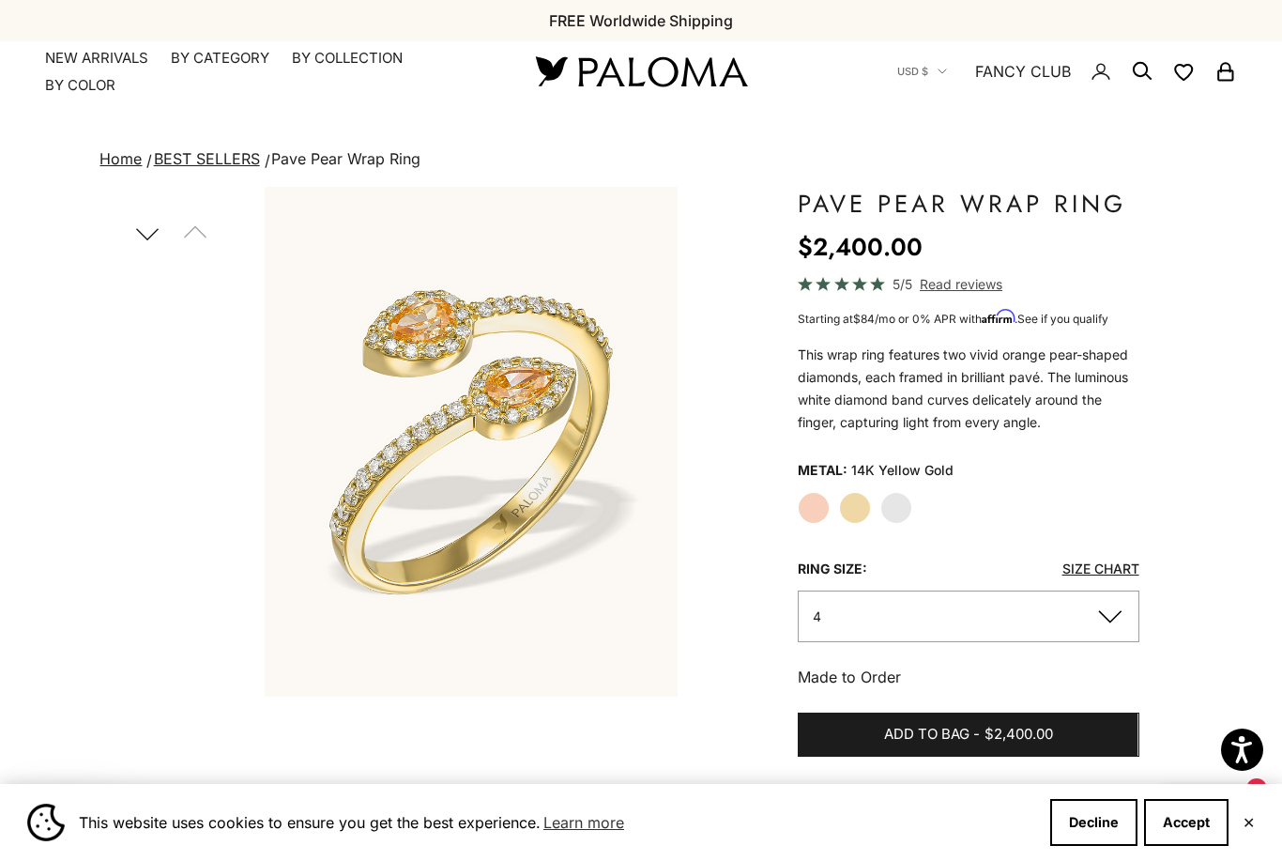
click at [811, 509] on label "Rose Gold" at bounding box center [814, 508] width 32 height 32
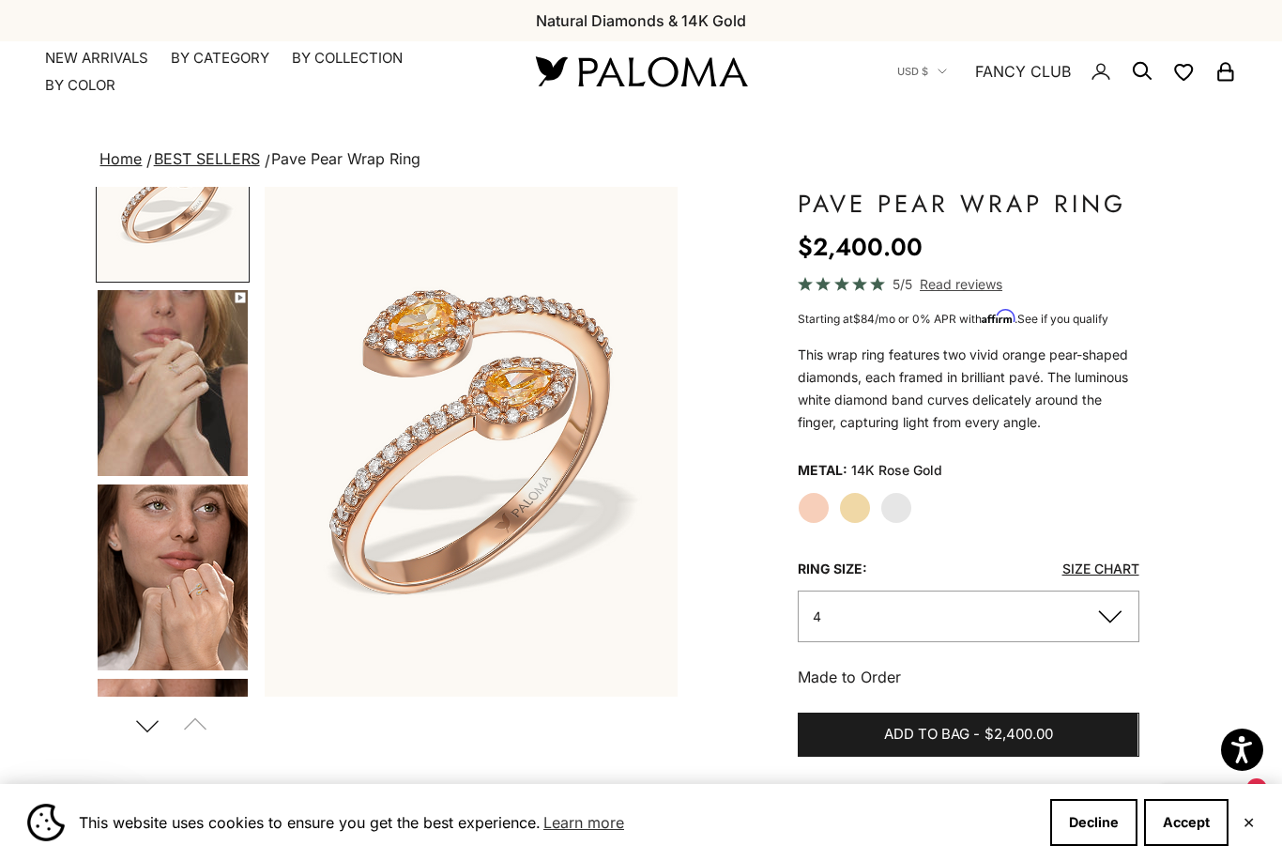
click at [177, 387] on img "Go to item 4" at bounding box center [173, 383] width 150 height 186
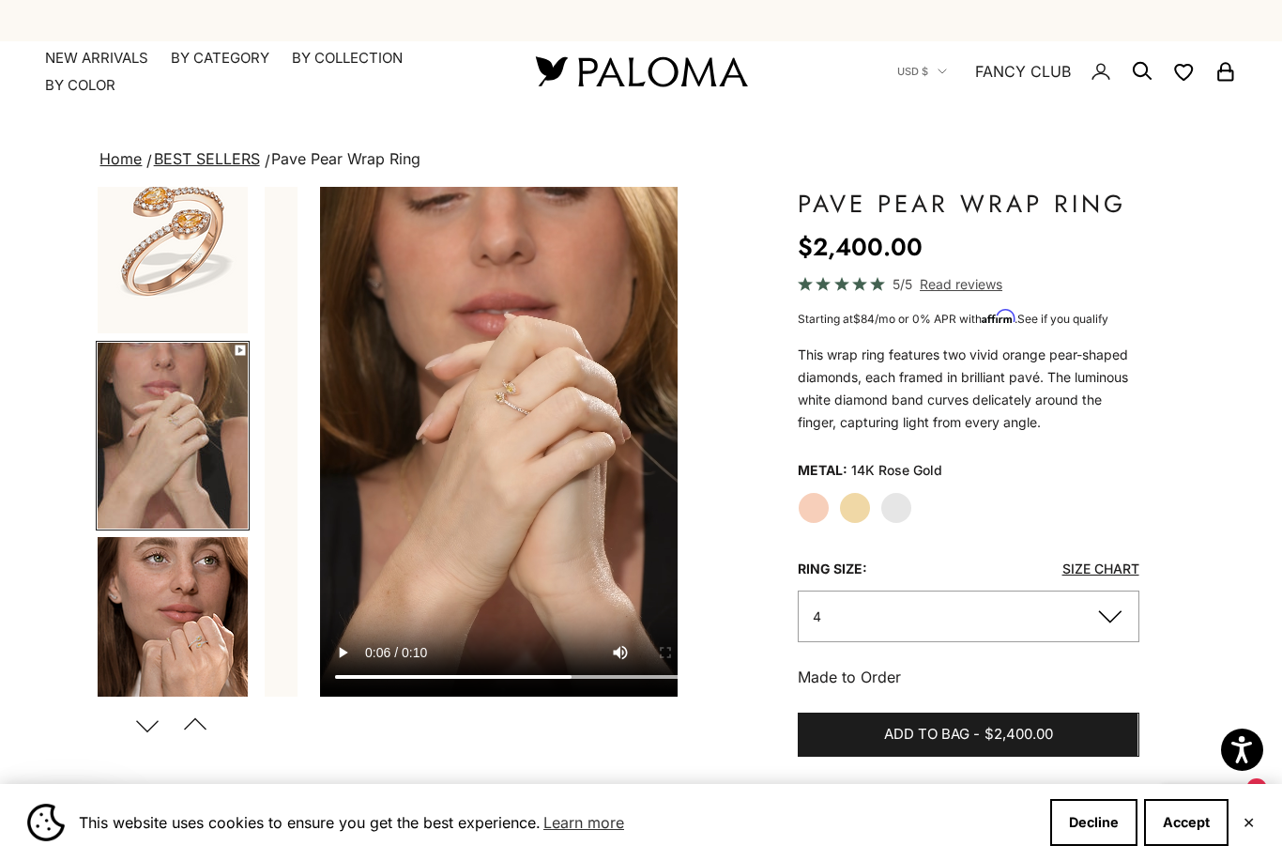
scroll to position [33, 0]
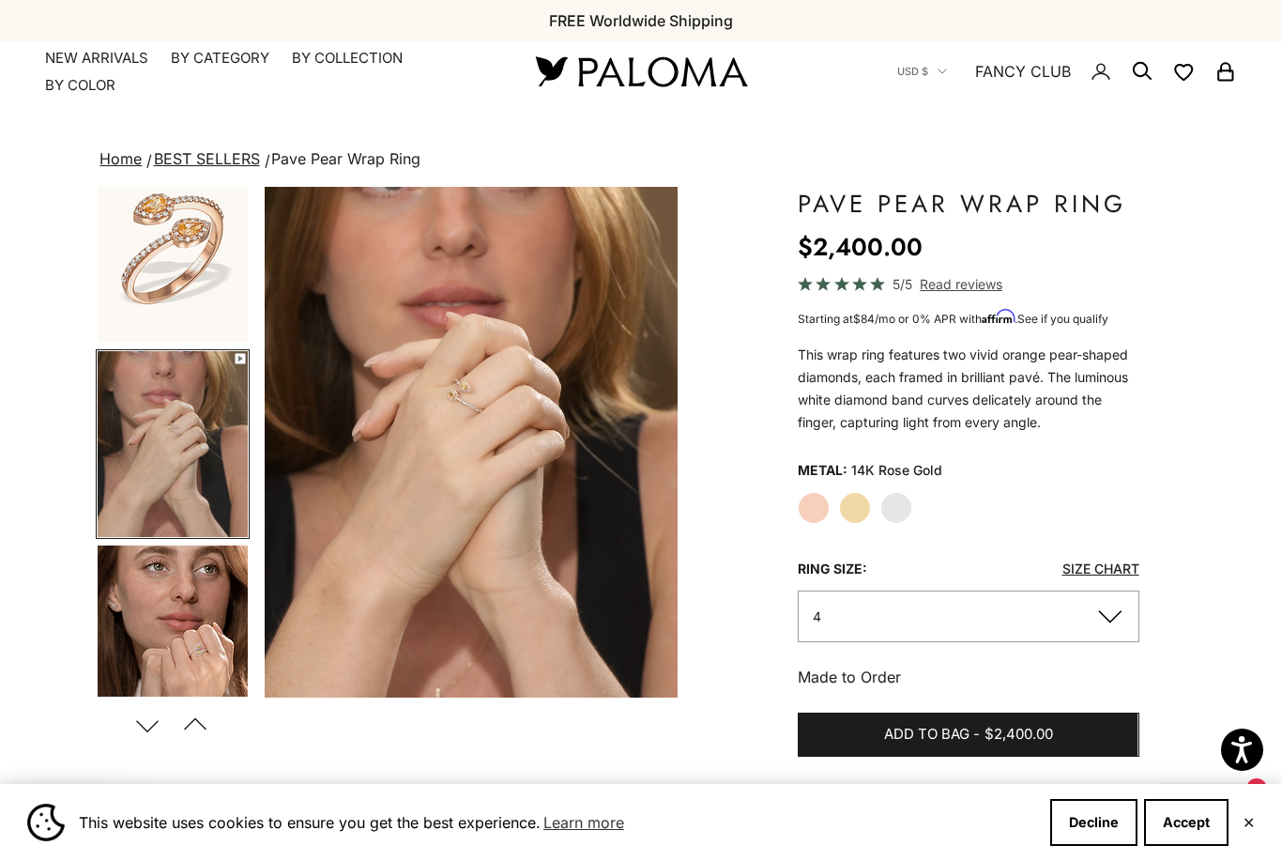
click at [181, 628] on img "Go to item 5" at bounding box center [173, 638] width 150 height 186
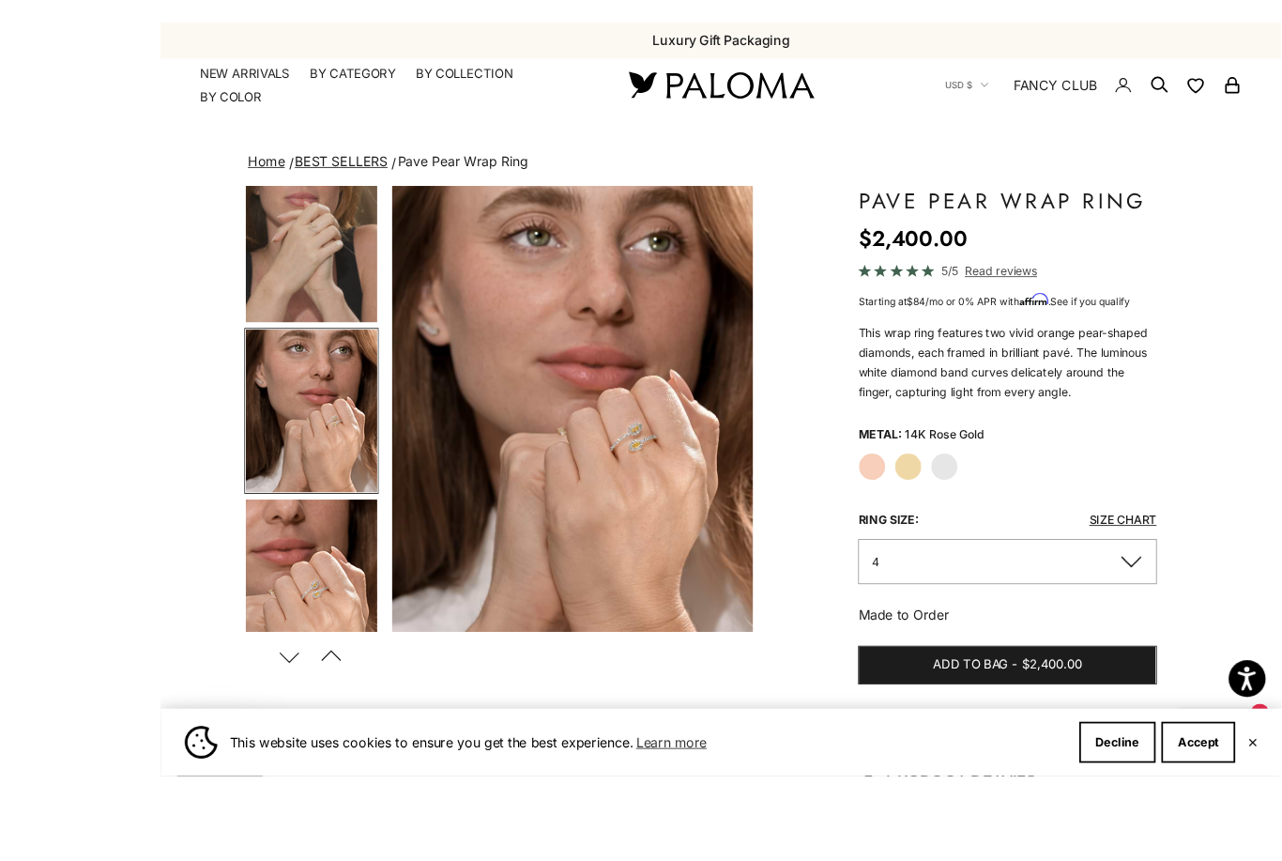
scroll to position [41, 0]
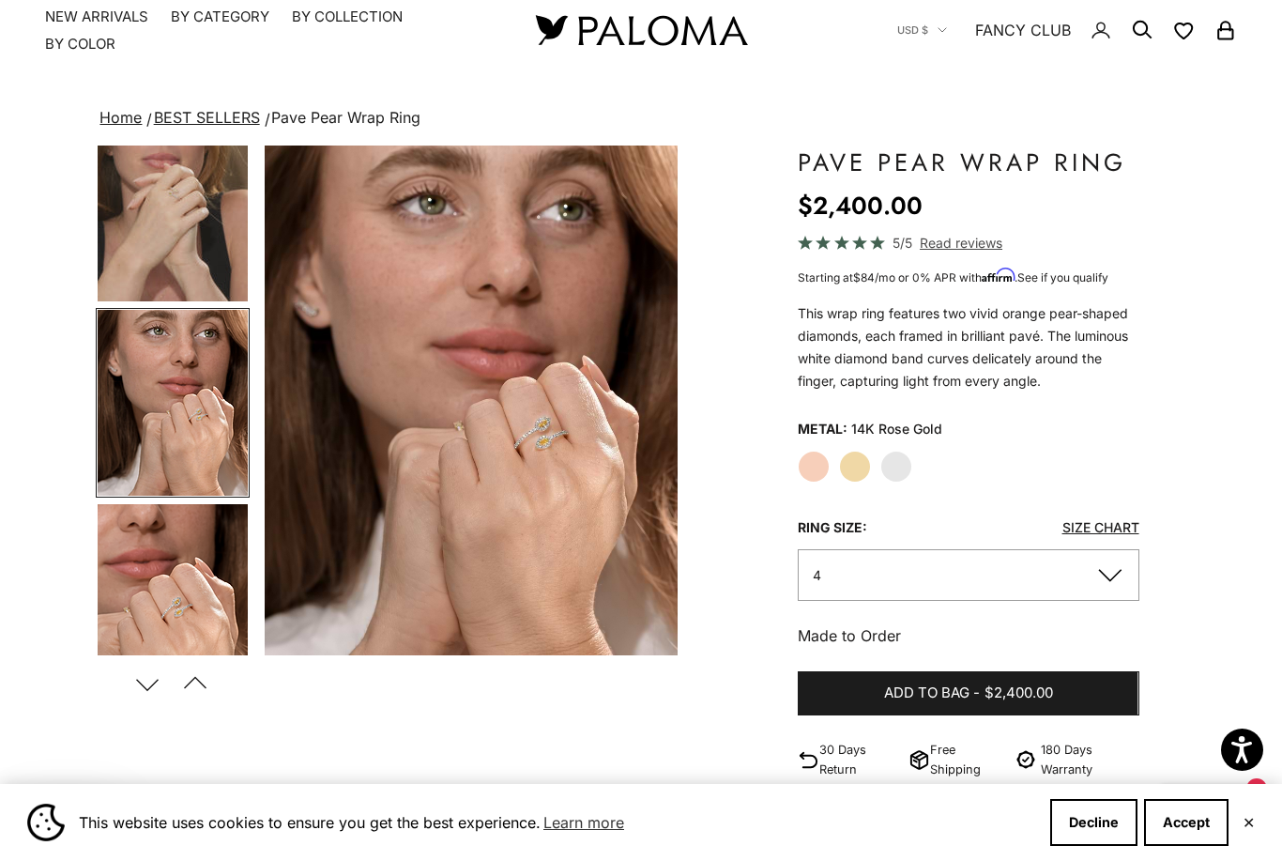
click at [185, 612] on img "Go to item 6" at bounding box center [173, 597] width 150 height 186
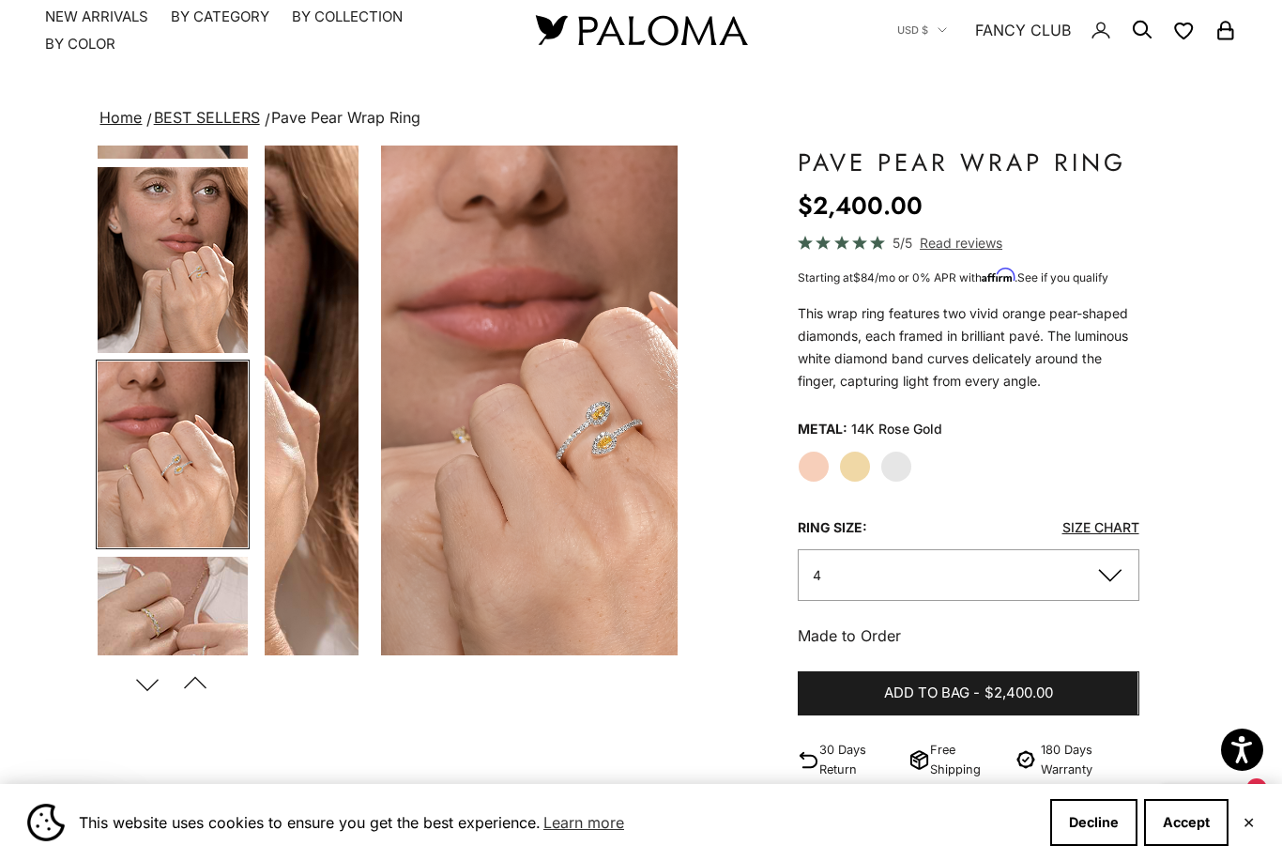
scroll to position [0, 0]
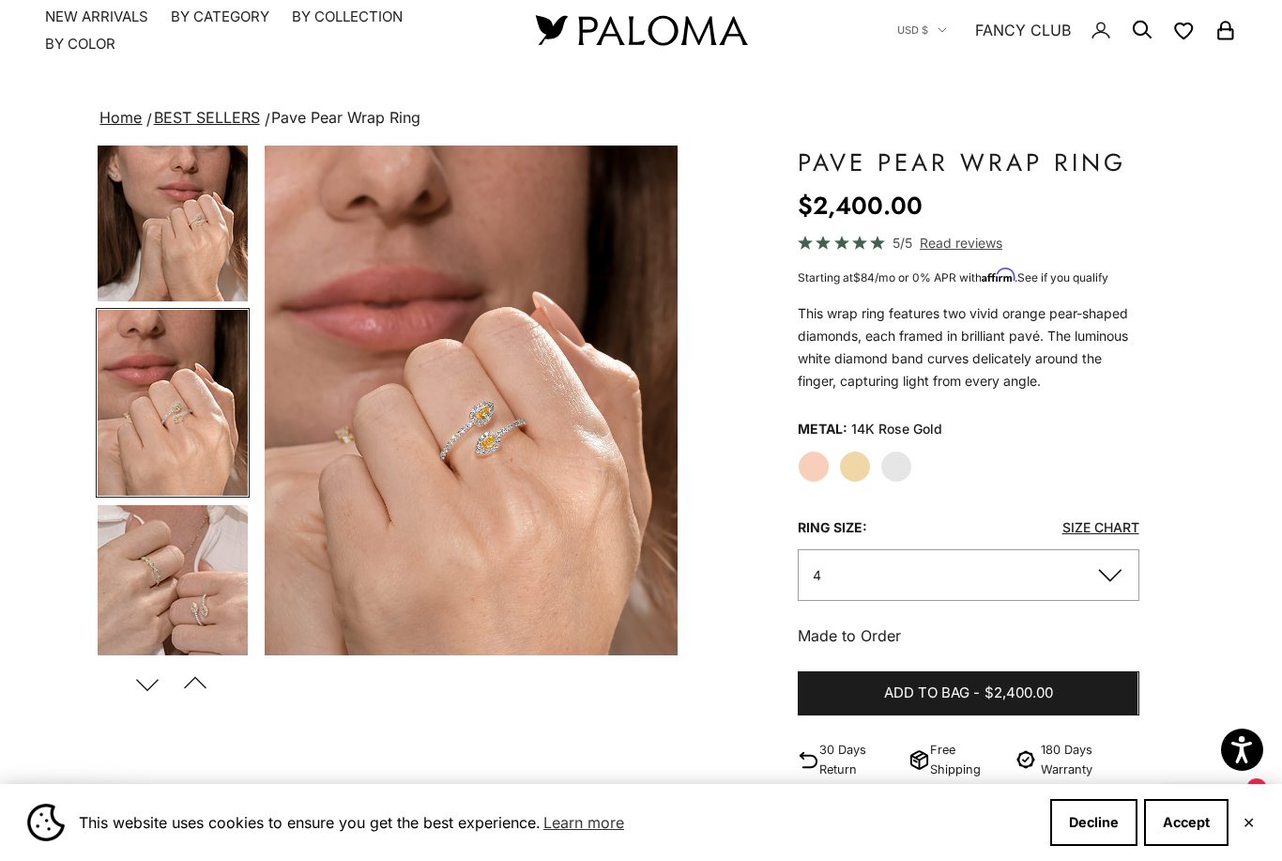
click at [183, 618] on img "Go to item 7" at bounding box center [173, 598] width 150 height 186
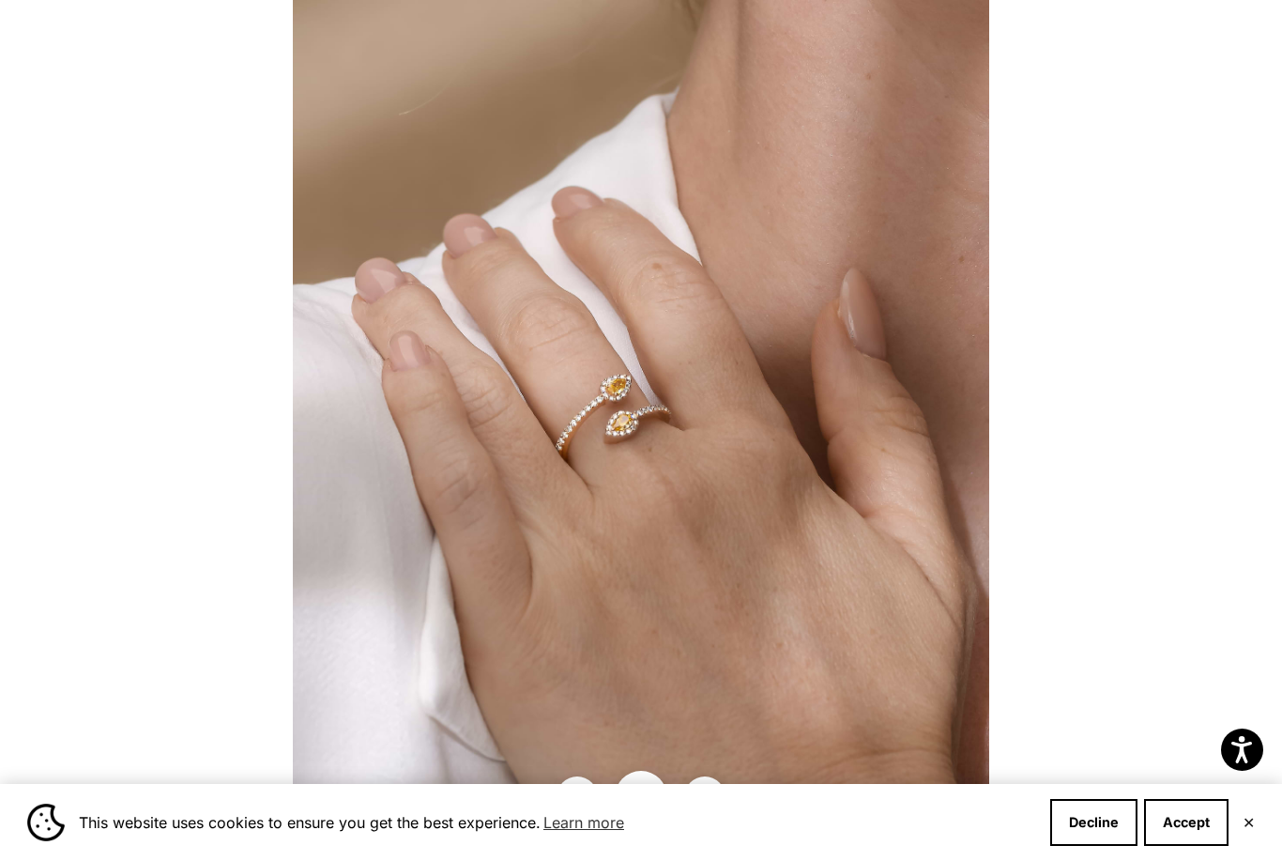
click at [1124, 430] on div at bounding box center [641, 430] width 1282 height 861
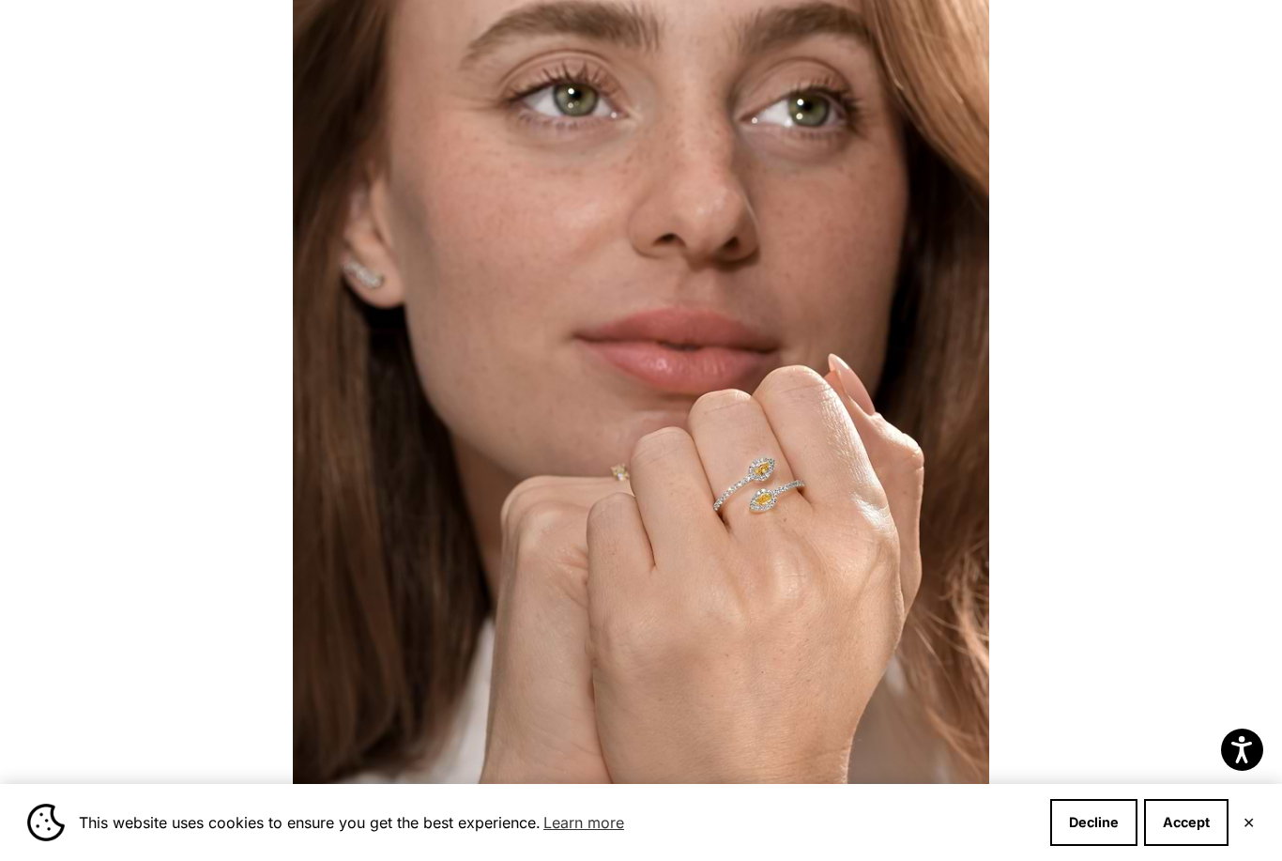
click at [1137, 446] on div at bounding box center [641, 430] width 1282 height 861
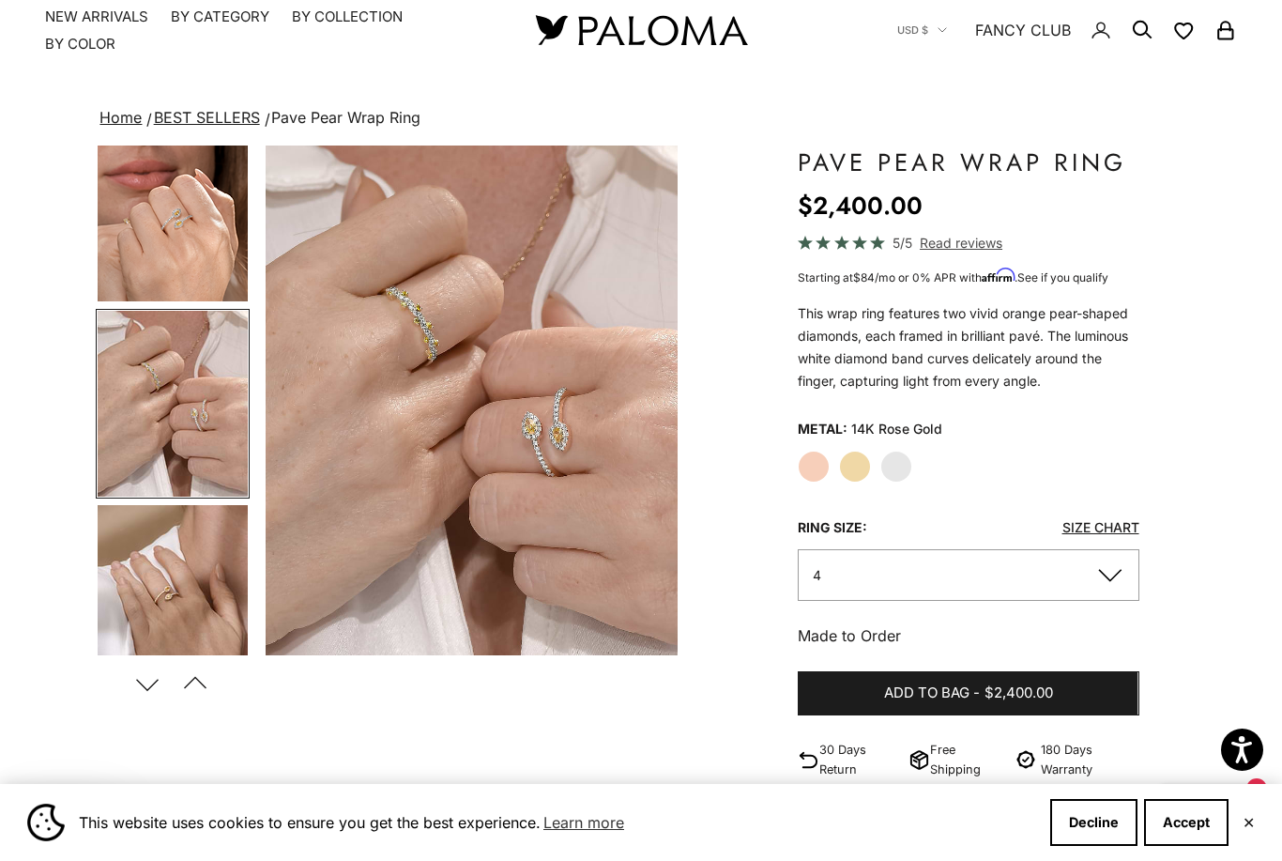
click at [218, 37] on nav "Open navigation menu Open search NEW ARRIVALS By Category Categories Rings Earr…" at bounding box center [268, 31] width 446 height 46
click at [209, 23] on summary "By Category" at bounding box center [220, 17] width 99 height 19
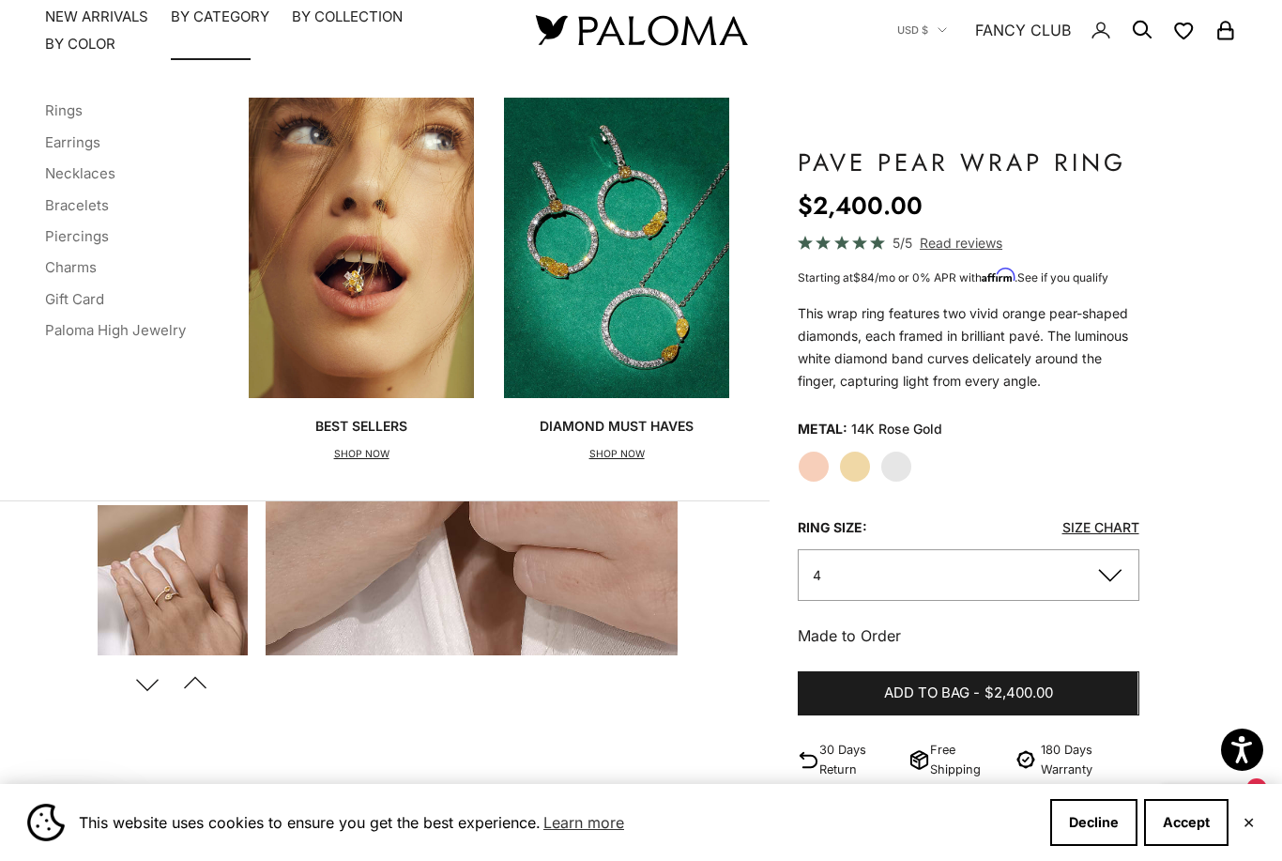
click at [82, 148] on link "Earrings" at bounding box center [72, 142] width 55 height 18
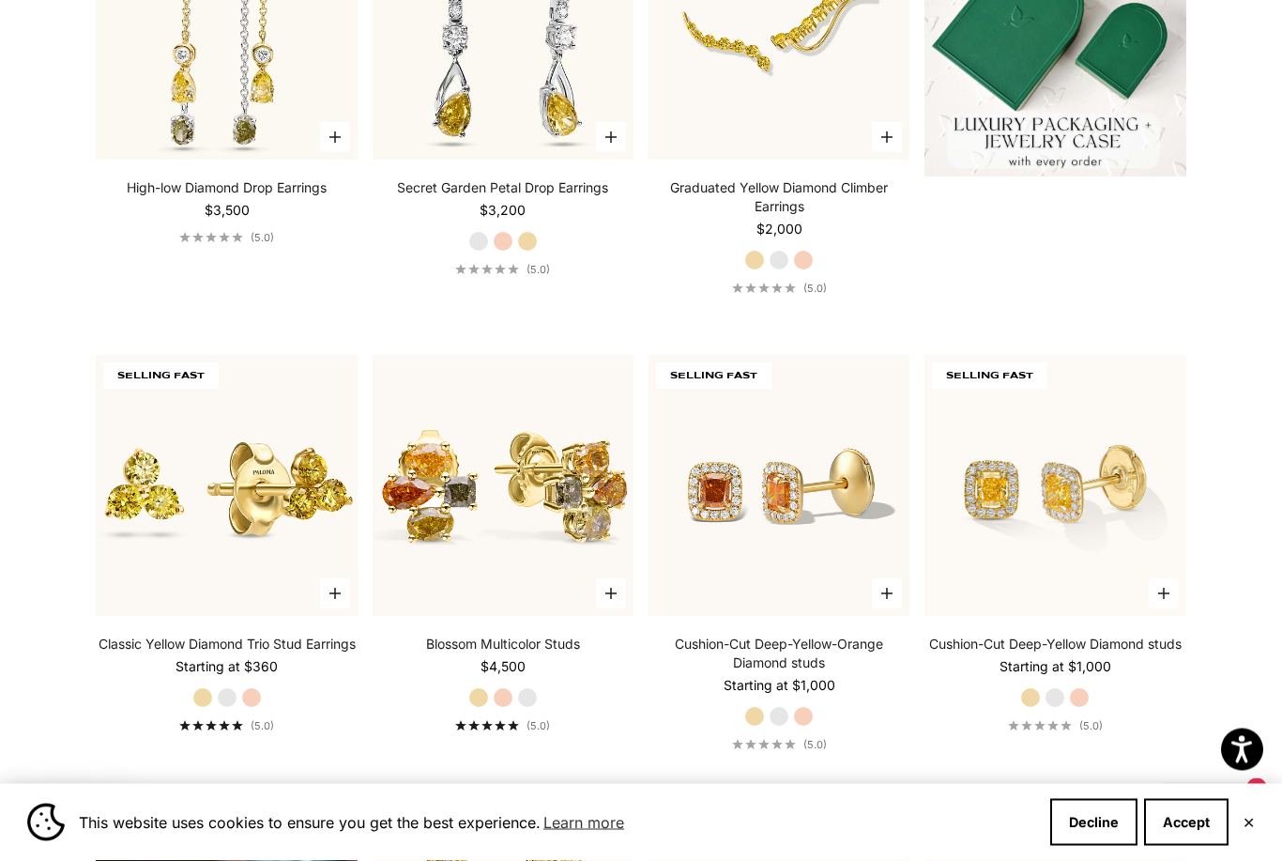
scroll to position [757, 0]
click at [800, 726] on label "Rose Gold" at bounding box center [803, 716] width 21 height 21
click at [776, 726] on label "White Gold" at bounding box center [779, 716] width 21 height 21
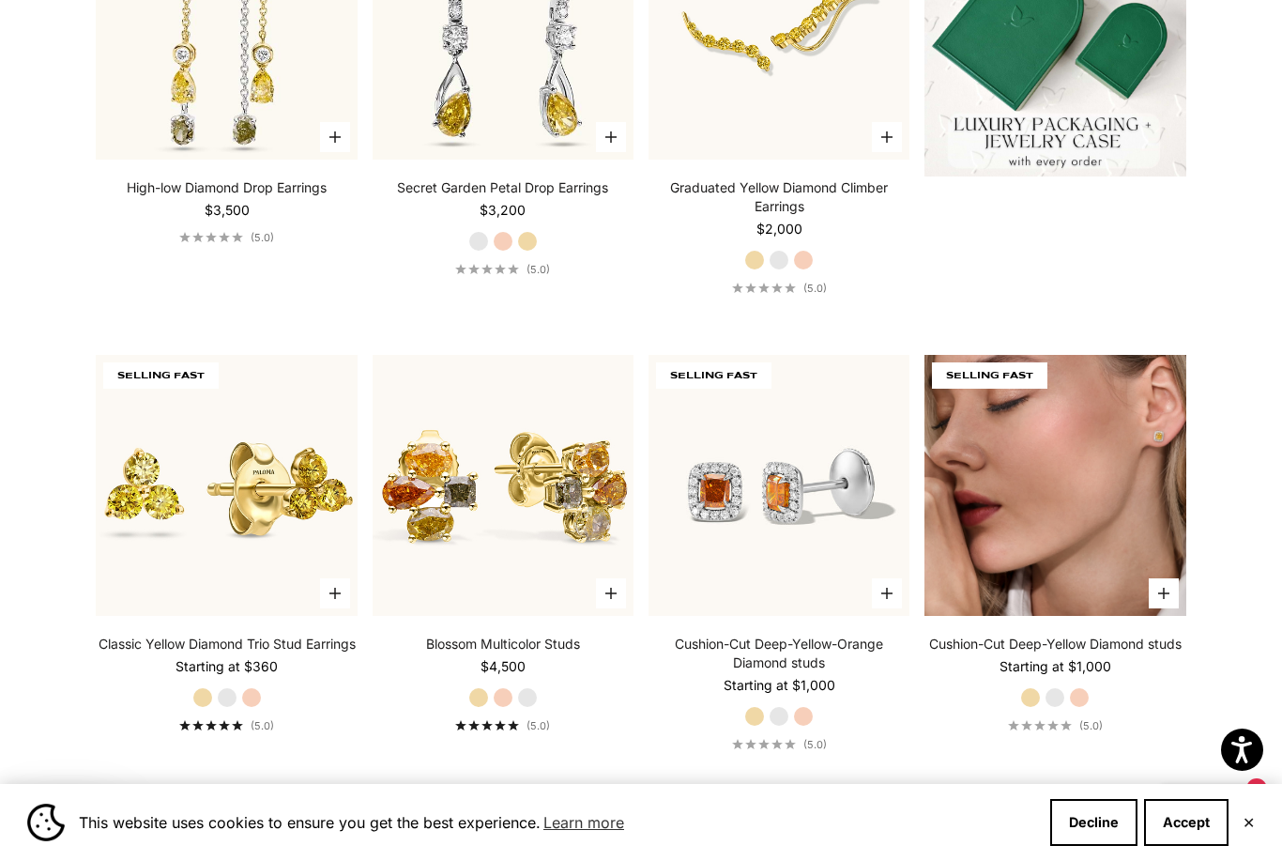
click at [1104, 519] on img at bounding box center [1054, 485] width 261 height 261
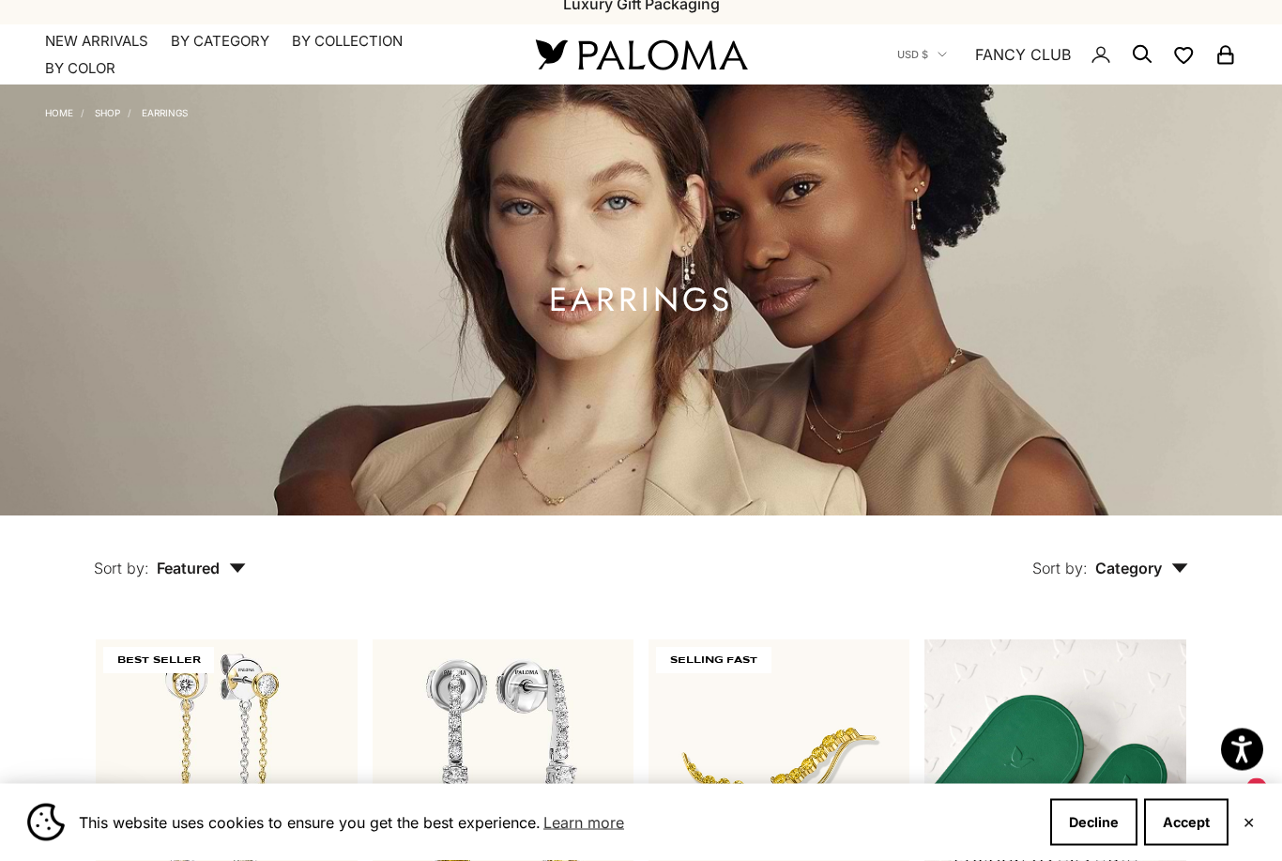
scroll to position [0, 0]
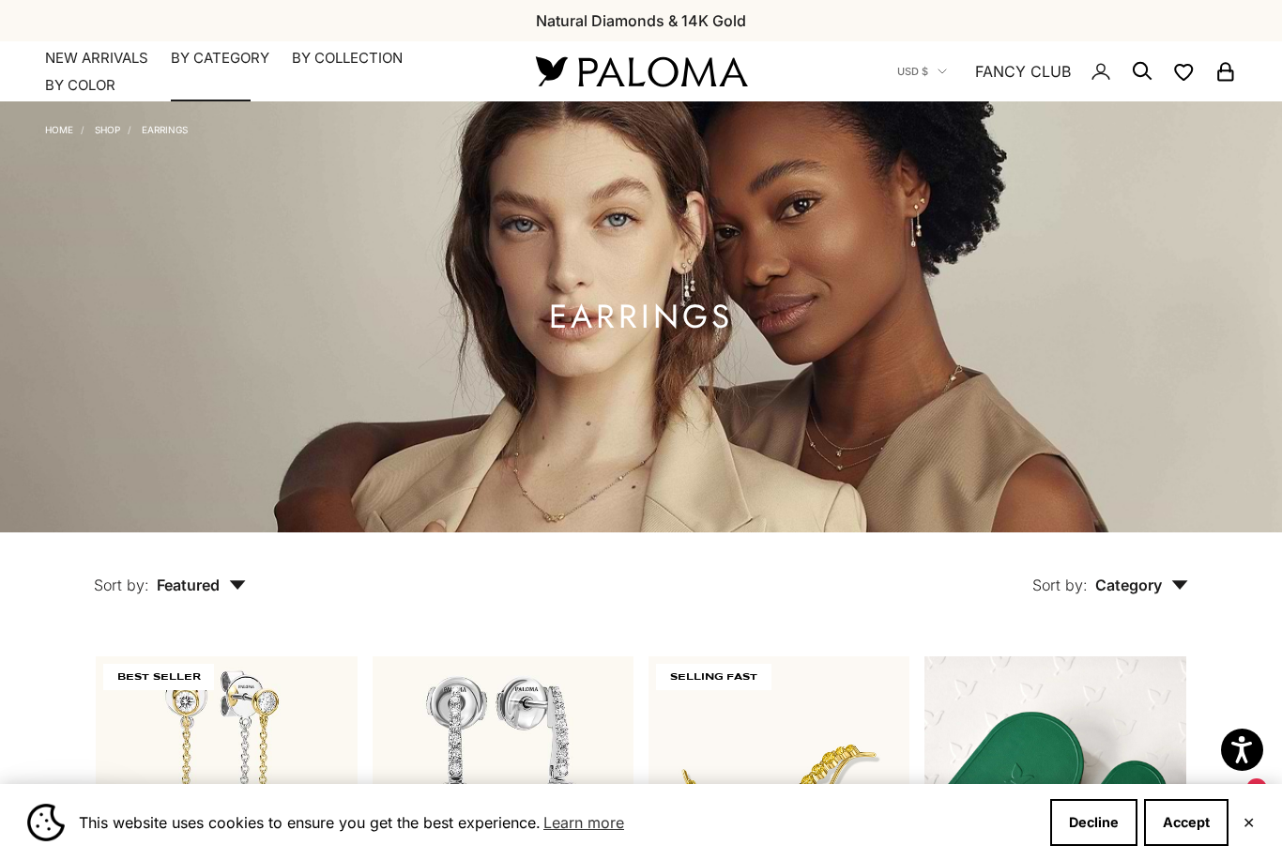
click at [213, 65] on summary "By Category" at bounding box center [220, 58] width 99 height 19
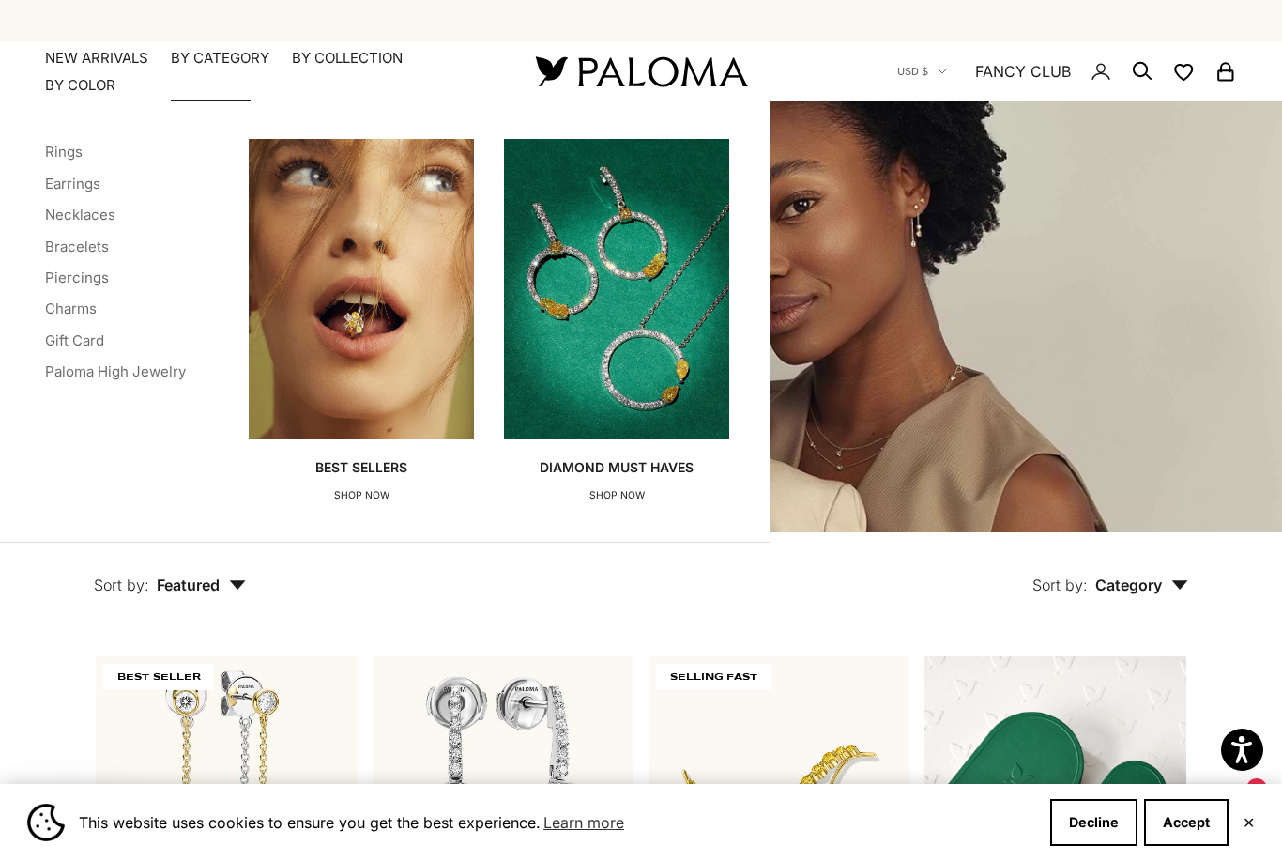
click at [89, 218] on link "Necklaces" at bounding box center [80, 215] width 70 height 18
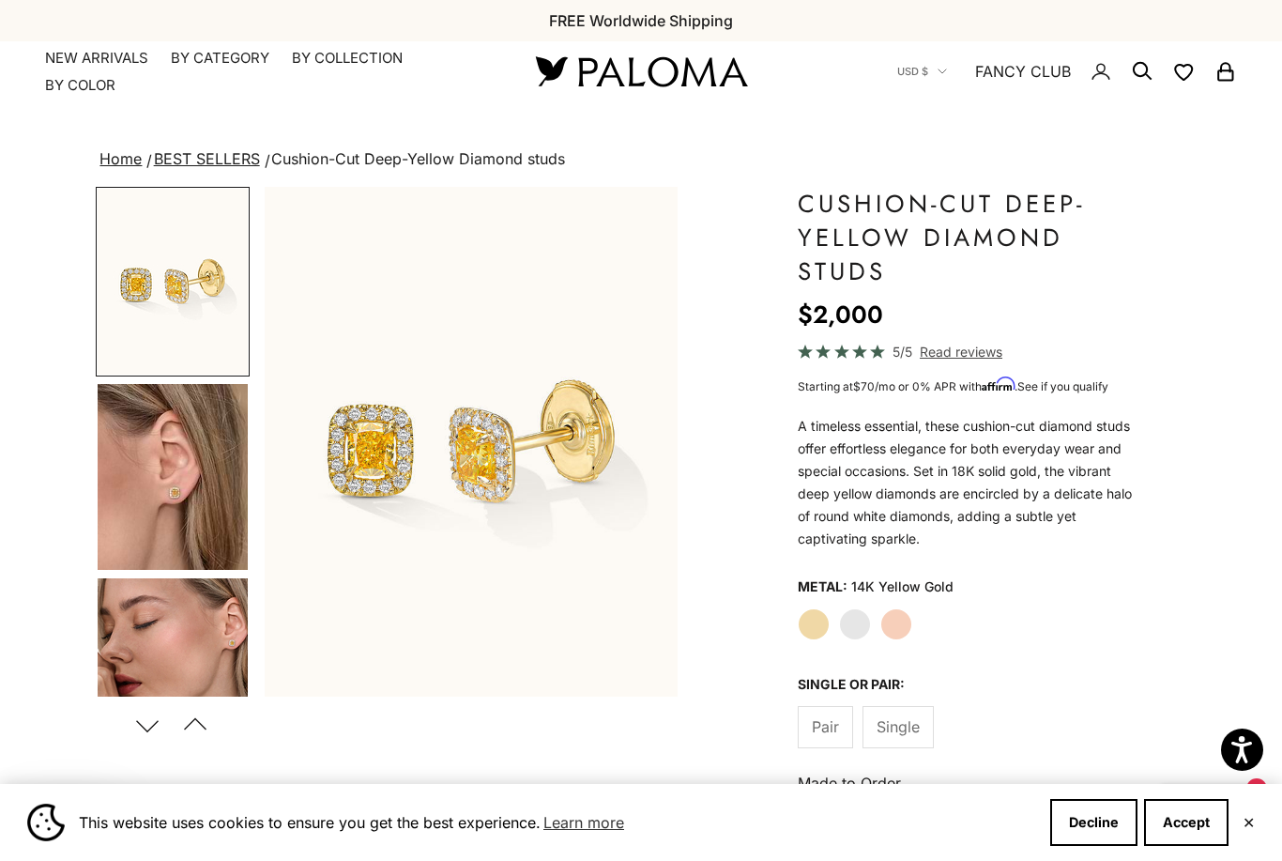
click at [177, 508] on img "Go to item 4" at bounding box center [173, 477] width 150 height 186
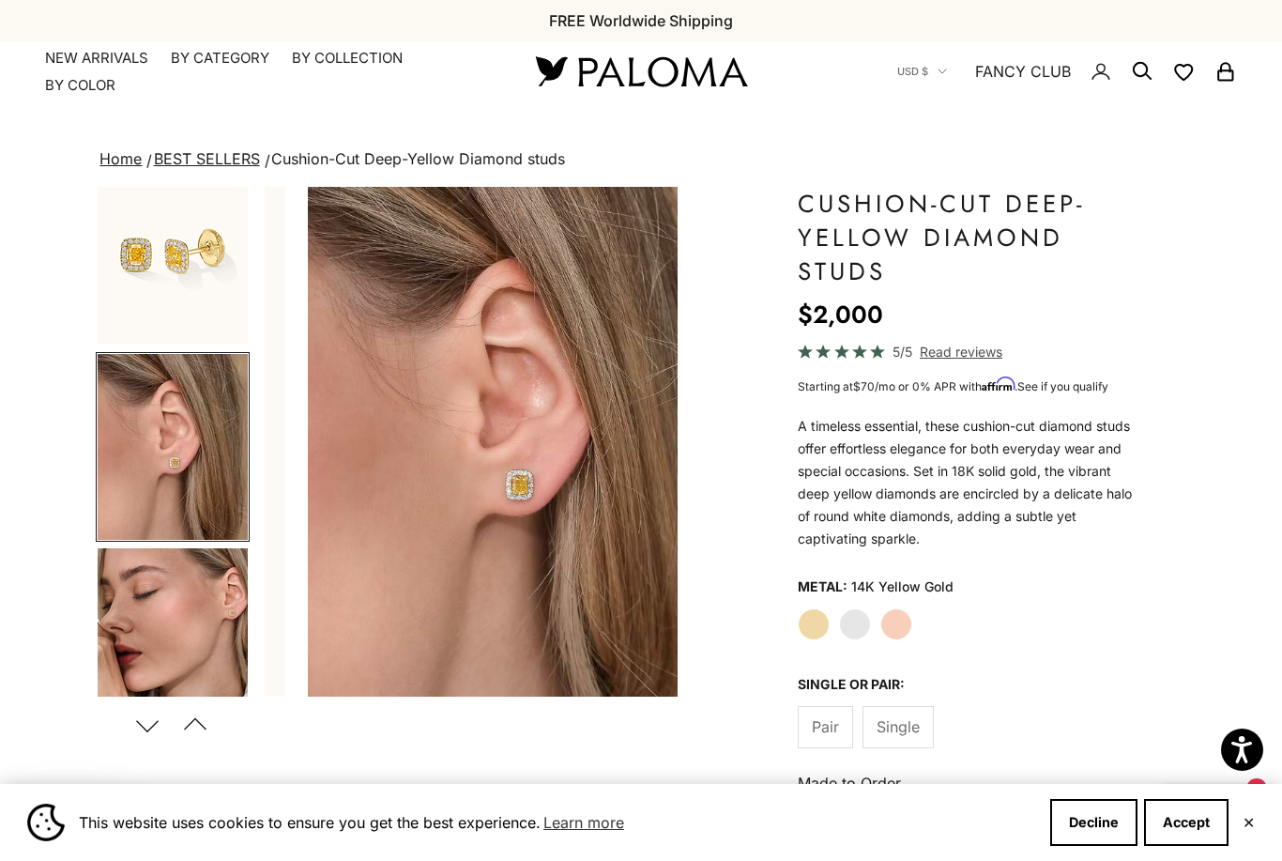
scroll to position [33, 0]
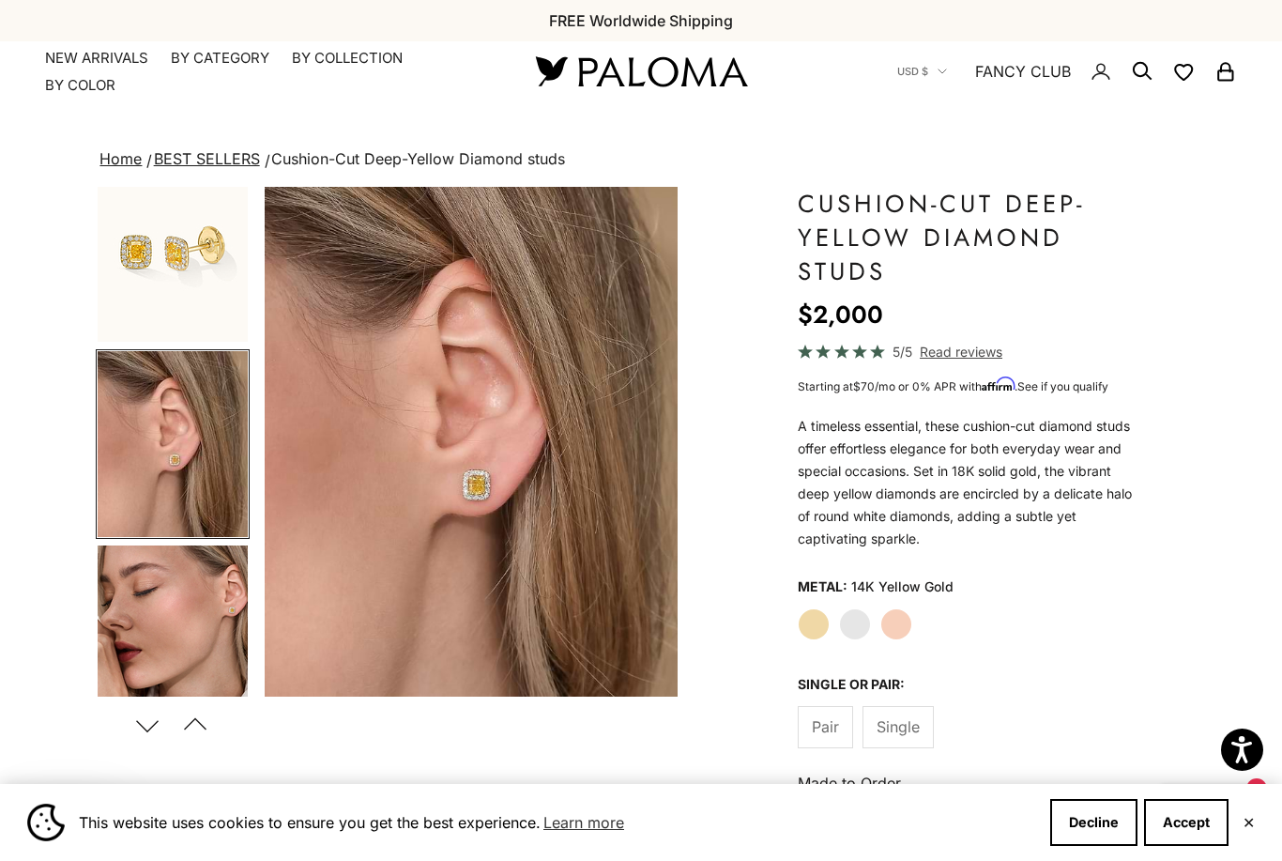
click at [190, 625] on img "Go to item 5" at bounding box center [173, 638] width 150 height 186
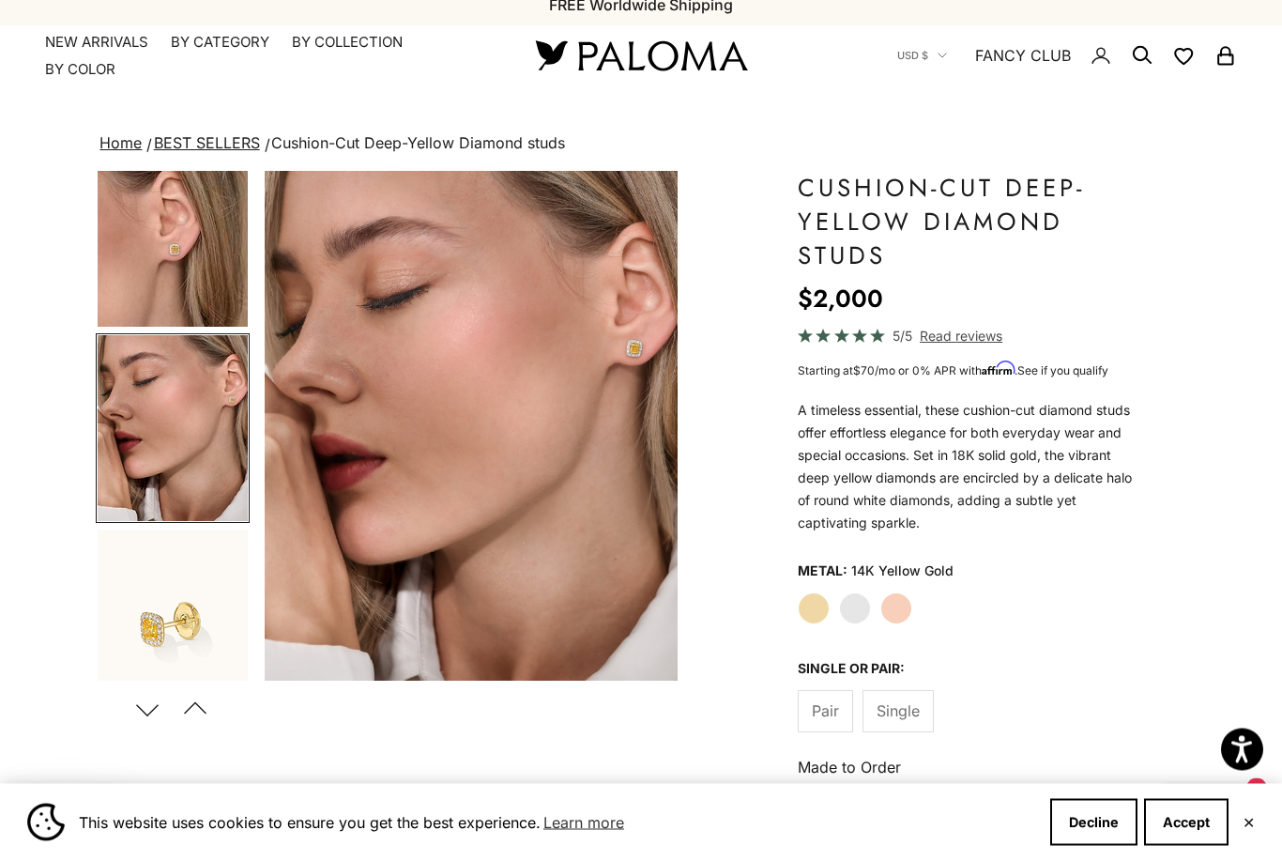
scroll to position [0, 0]
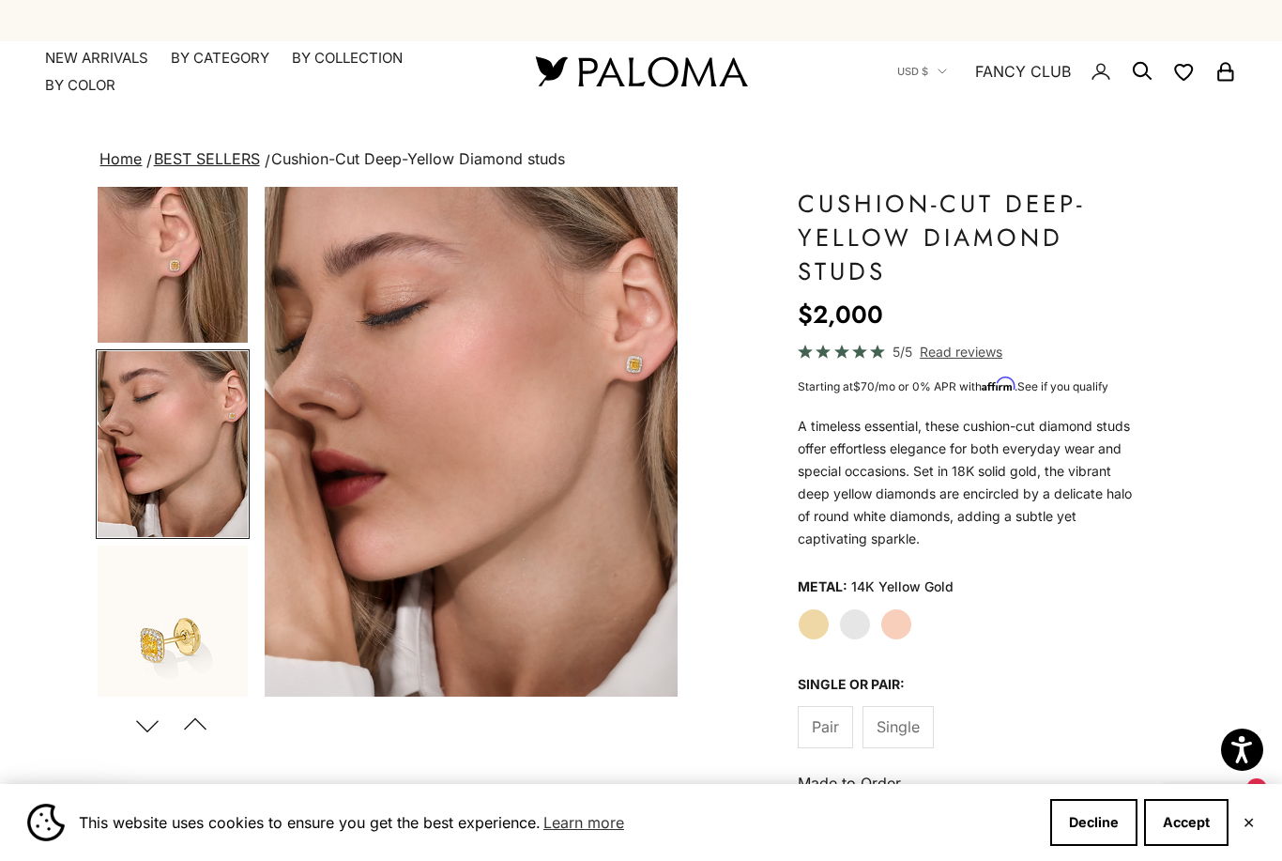
click at [178, 288] on img "Go to item 4" at bounding box center [173, 250] width 150 height 186
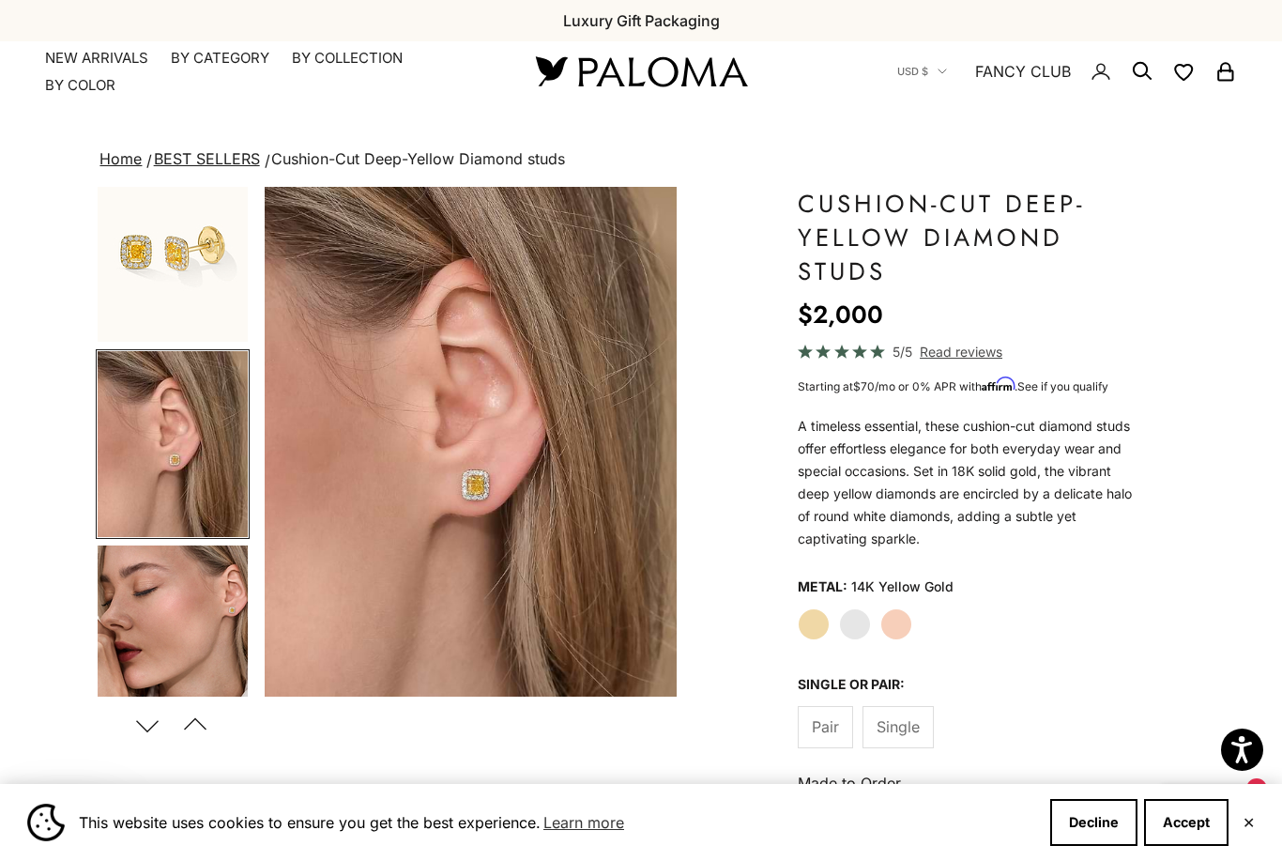
scroll to position [0, 435]
click at [417, 512] on img "Item 4 of 15" at bounding box center [471, 442] width 413 height 510
